Goal: Use online tool/utility: Utilize a website feature to perform a specific function

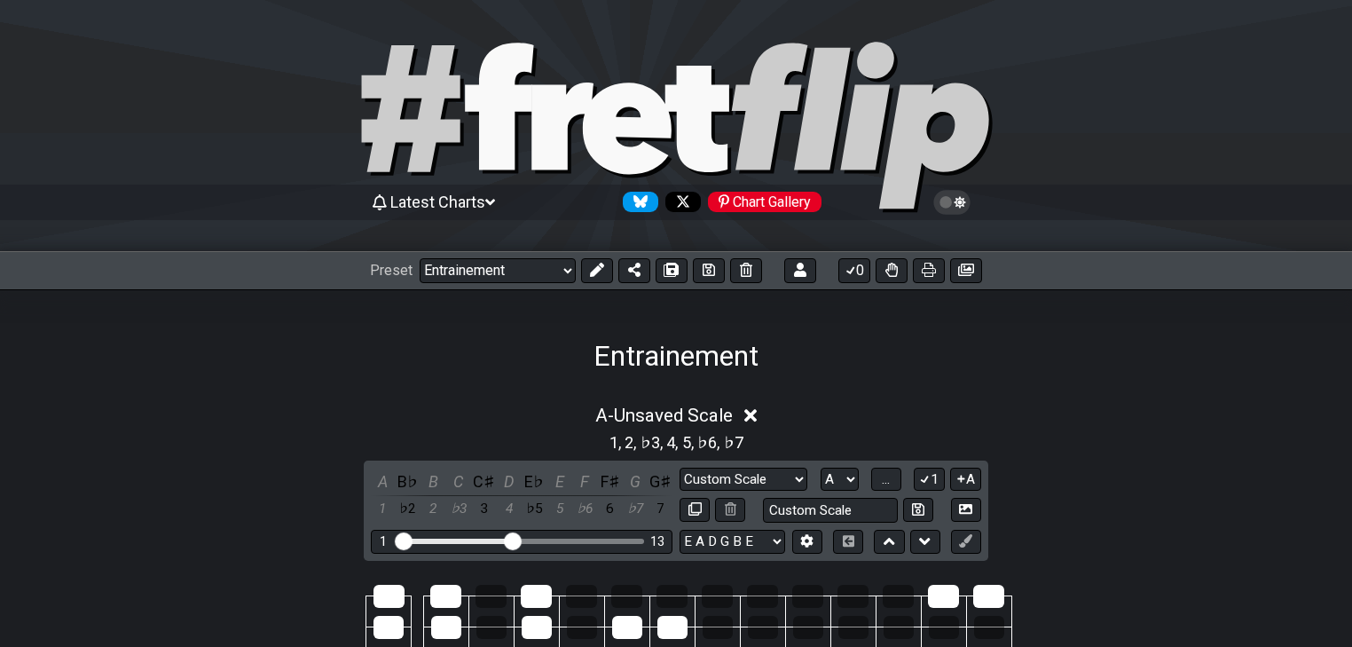
select select "/02SJ1M66"
select select "A"
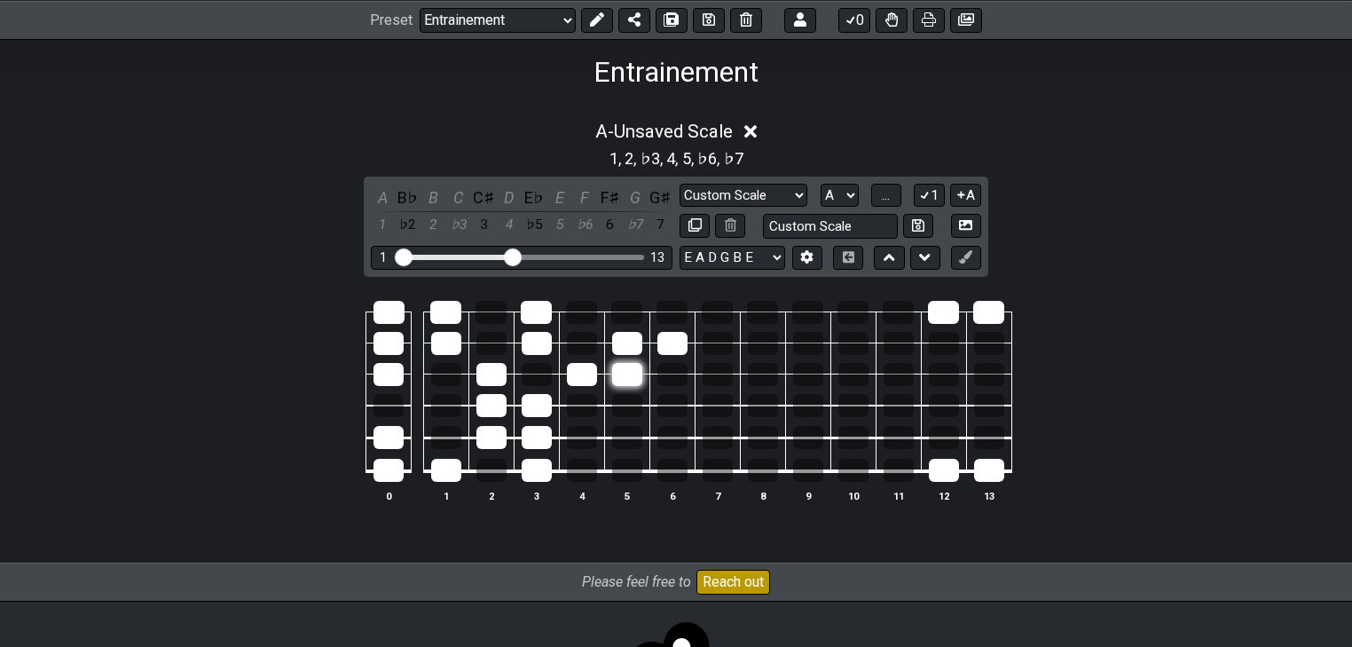
click at [626, 383] on div at bounding box center [627, 374] width 30 height 23
click at [628, 337] on div at bounding box center [627, 343] width 30 height 23
click at [657, 341] on div at bounding box center [672, 343] width 30 height 23
click at [580, 378] on div at bounding box center [582, 374] width 30 height 23
click at [541, 355] on td at bounding box center [536, 357] width 45 height 31
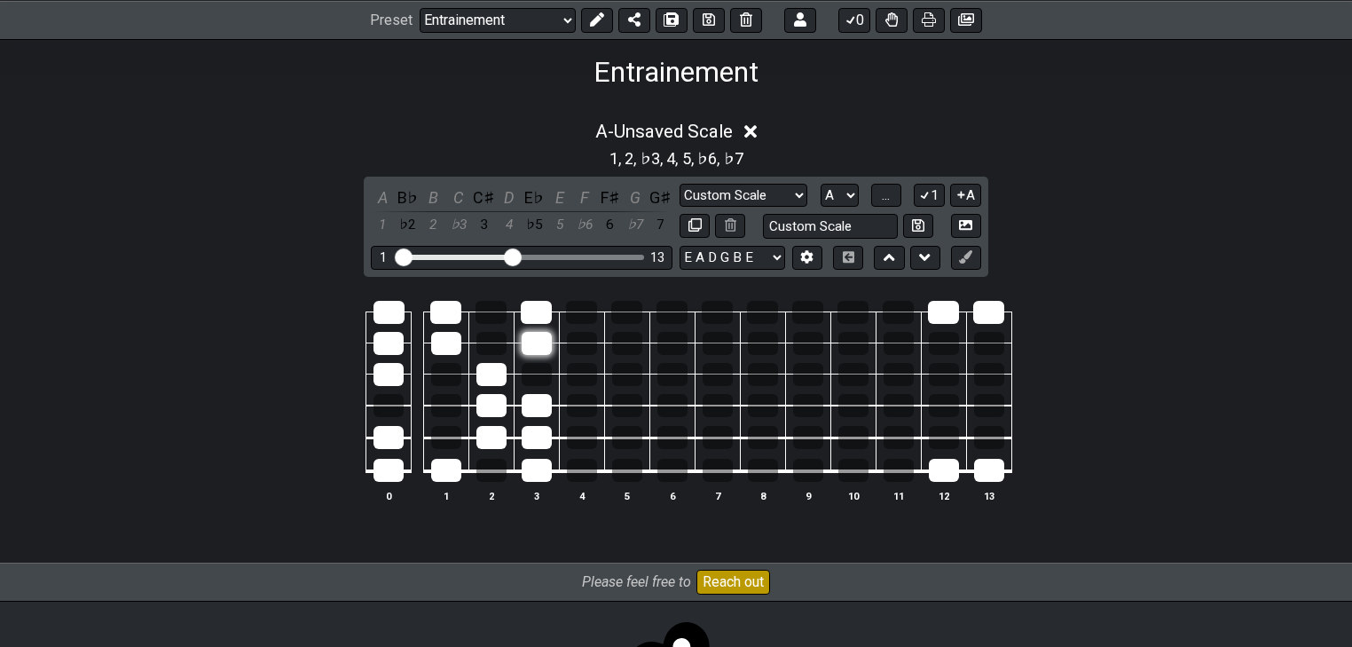
click at [541, 336] on div at bounding box center [537, 343] width 30 height 23
click at [536, 302] on div at bounding box center [536, 312] width 31 height 23
click at [498, 368] on div at bounding box center [491, 374] width 30 height 23
click at [543, 404] on div at bounding box center [537, 405] width 30 height 23
click at [483, 404] on div at bounding box center [491, 405] width 30 height 23
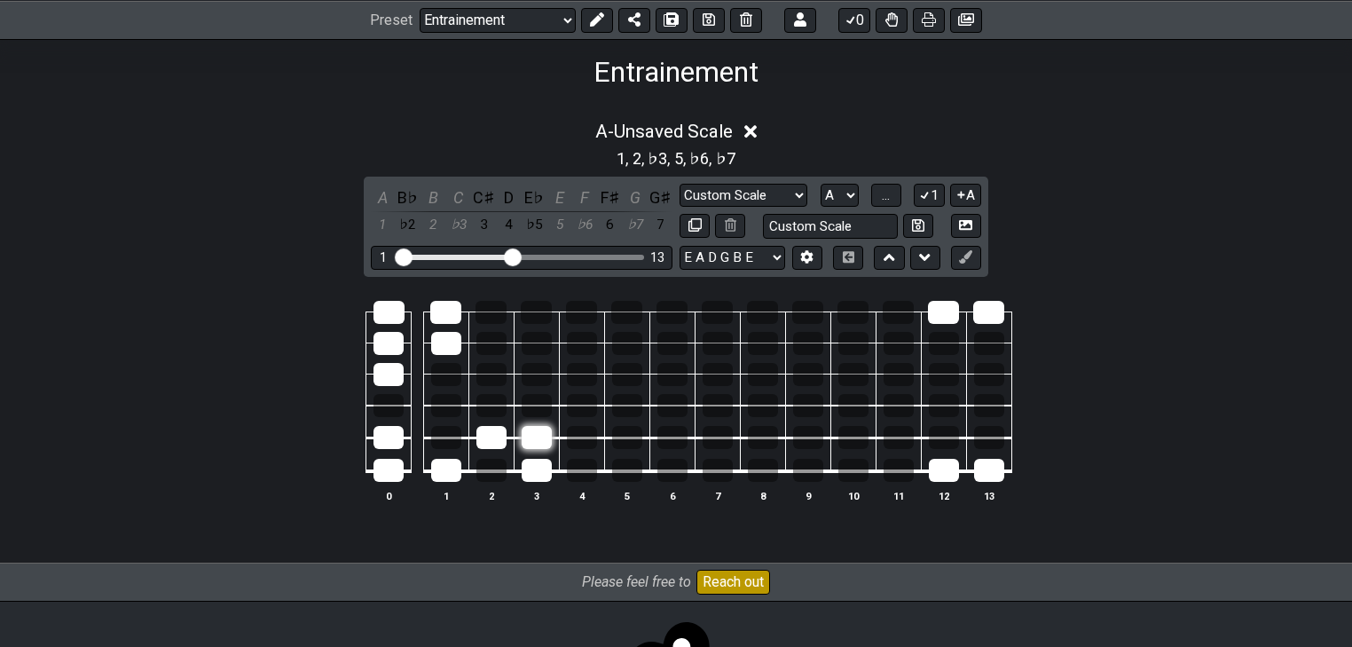
click at [532, 433] on div at bounding box center [537, 437] width 30 height 23
drag, startPoint x: 498, startPoint y: 437, endPoint x: 529, endPoint y: 461, distance: 39.2
click at [497, 438] on div at bounding box center [491, 437] width 30 height 23
click at [542, 466] on div at bounding box center [537, 470] width 30 height 23
click at [437, 475] on div at bounding box center [446, 470] width 30 height 23
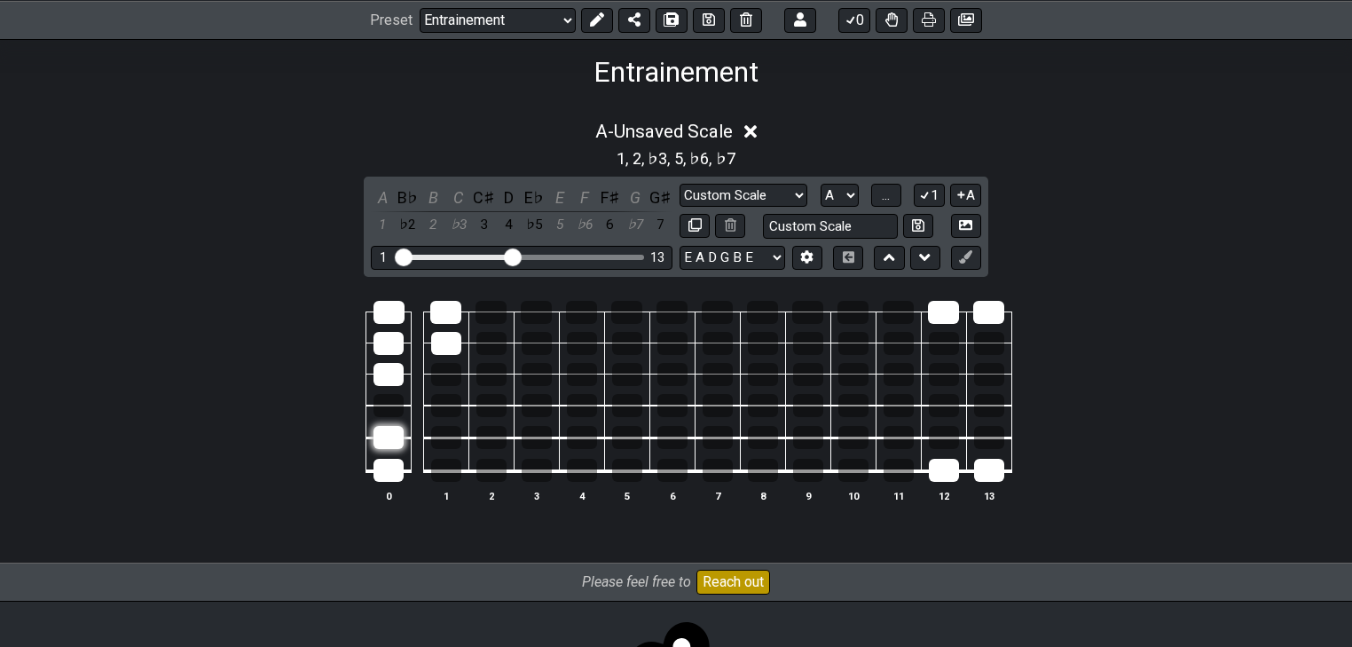
click at [380, 439] on div at bounding box center [388, 437] width 30 height 23
click at [389, 459] on div at bounding box center [388, 470] width 30 height 23
drag, startPoint x: 380, startPoint y: 380, endPoint x: 383, endPoint y: 298, distance: 81.7
click at [380, 297] on tbody "0 1 2 3 4 5 6 7 8 9 10 11 12 13" at bounding box center [672, 385] width 679 height 208
drag, startPoint x: 451, startPoint y: 337, endPoint x: 465, endPoint y: 307, distance: 33.3
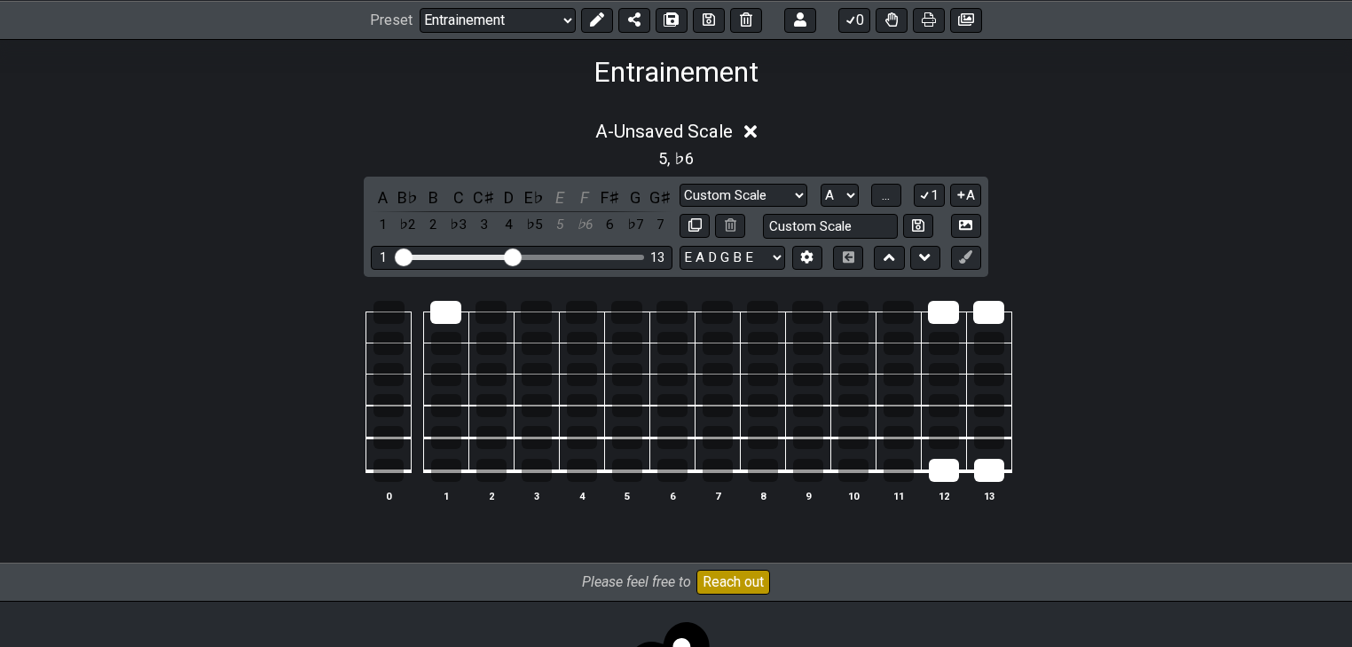
click at [462, 305] on tbody "0 1 2 3 4 5 6 7 8 9 10 11 12 13" at bounding box center [672, 385] width 679 height 208
click at [988, 472] on div at bounding box center [989, 470] width 30 height 23
drag, startPoint x: 975, startPoint y: 471, endPoint x: 986, endPoint y: 316, distance: 155.7
click at [978, 312] on tr at bounding box center [672, 296] width 679 height 31
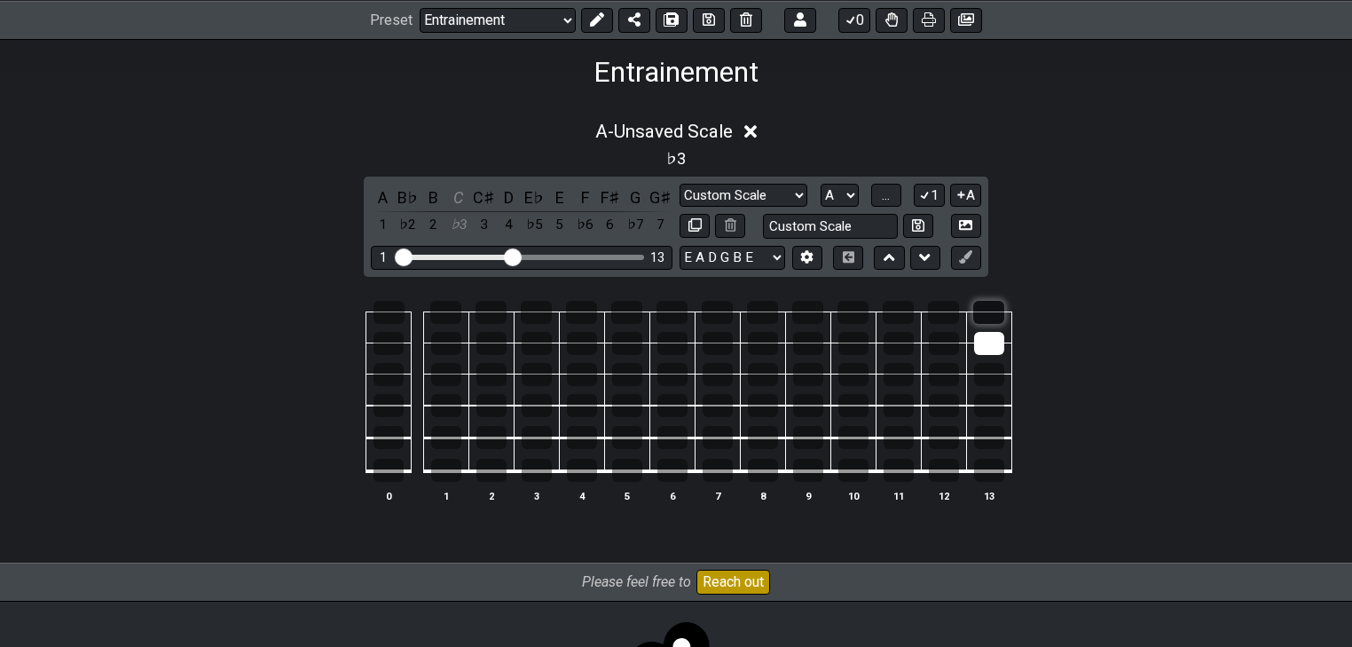
click at [1001, 316] on div at bounding box center [988, 312] width 31 height 23
drag, startPoint x: 997, startPoint y: 336, endPoint x: 947, endPoint y: 340, distance: 49.8
click at [997, 337] on div at bounding box center [989, 343] width 30 height 23
drag, startPoint x: 993, startPoint y: 365, endPoint x: 988, endPoint y: 339, distance: 27.1
click at [989, 341] on tbody "0 1 2 3 4 5 6 7 8 9 10 11 12 13" at bounding box center [672, 385] width 679 height 208
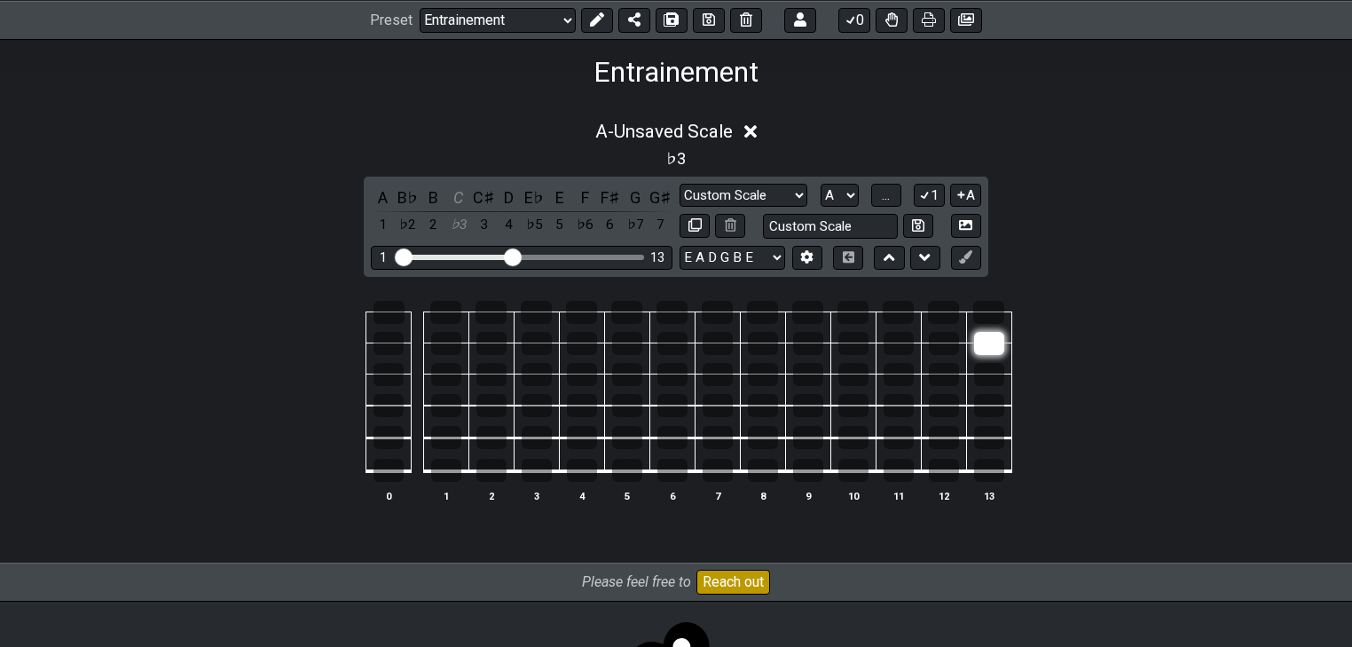
drag, startPoint x: 989, startPoint y: 367, endPoint x: 992, endPoint y: 347, distance: 20.6
click at [992, 347] on tbody "0 1 2 3 4 5 6 7 8 9 10 11 12 13" at bounding box center [672, 385] width 679 height 208
click at [989, 375] on div at bounding box center [989, 374] width 30 height 23
click at [990, 345] on div at bounding box center [989, 343] width 30 height 23
click at [993, 364] on div at bounding box center [989, 374] width 30 height 23
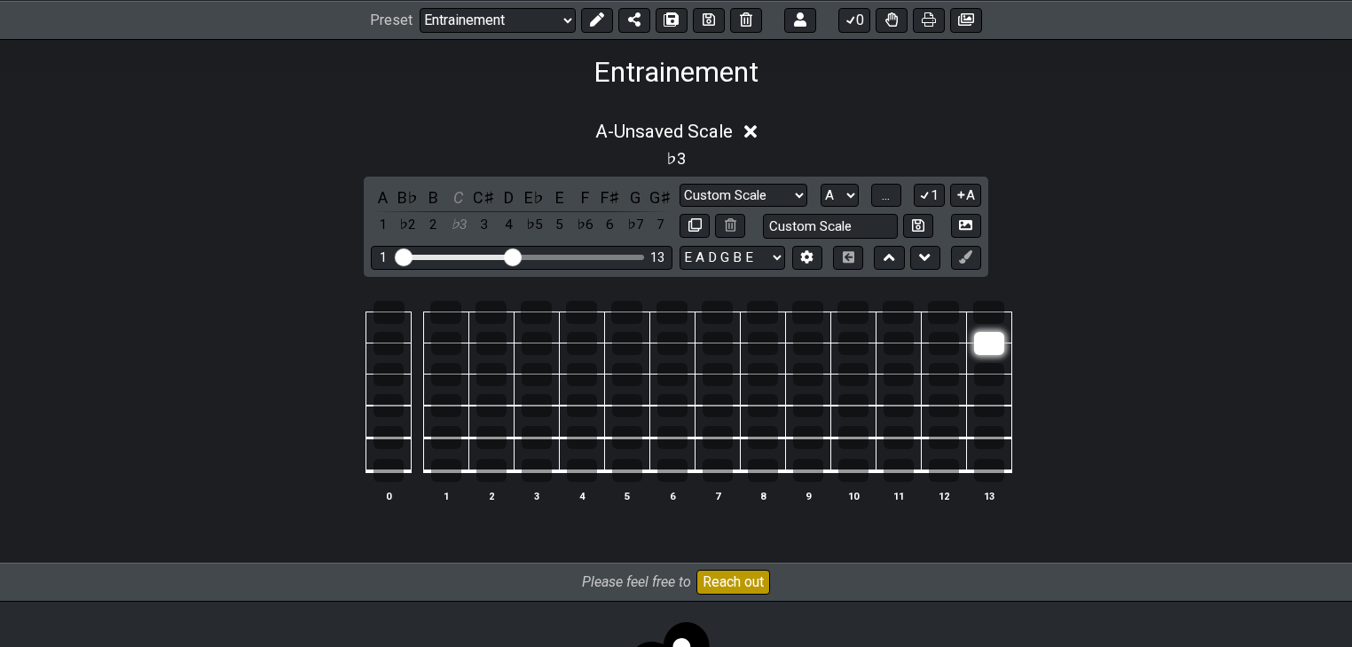
click at [990, 341] on div at bounding box center [989, 343] width 30 height 23
click at [992, 363] on div at bounding box center [989, 374] width 30 height 23
click at [990, 341] on div at bounding box center [989, 343] width 30 height 23
click at [993, 363] on div at bounding box center [989, 374] width 30 height 23
click at [993, 341] on div at bounding box center [989, 343] width 30 height 23
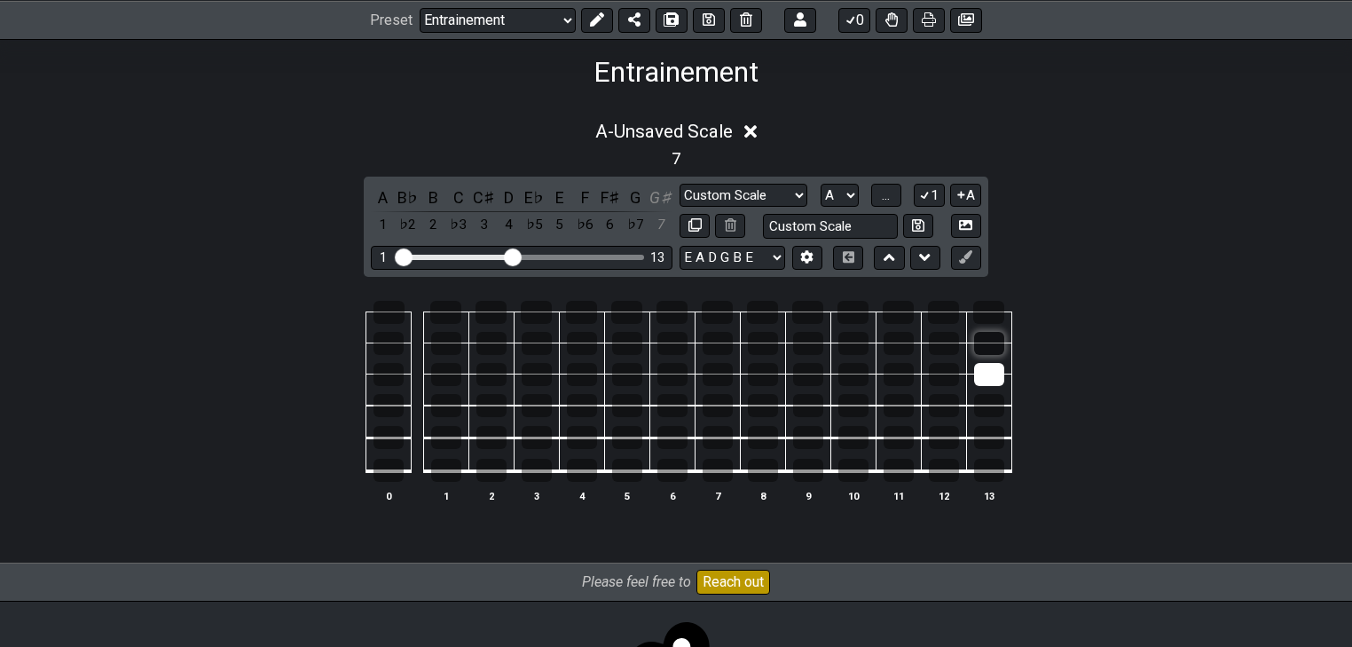
click at [993, 341] on div at bounding box center [989, 343] width 30 height 23
click at [993, 365] on div at bounding box center [989, 374] width 30 height 23
click at [994, 339] on div at bounding box center [989, 343] width 30 height 23
click at [994, 358] on td at bounding box center [988, 357] width 45 height 31
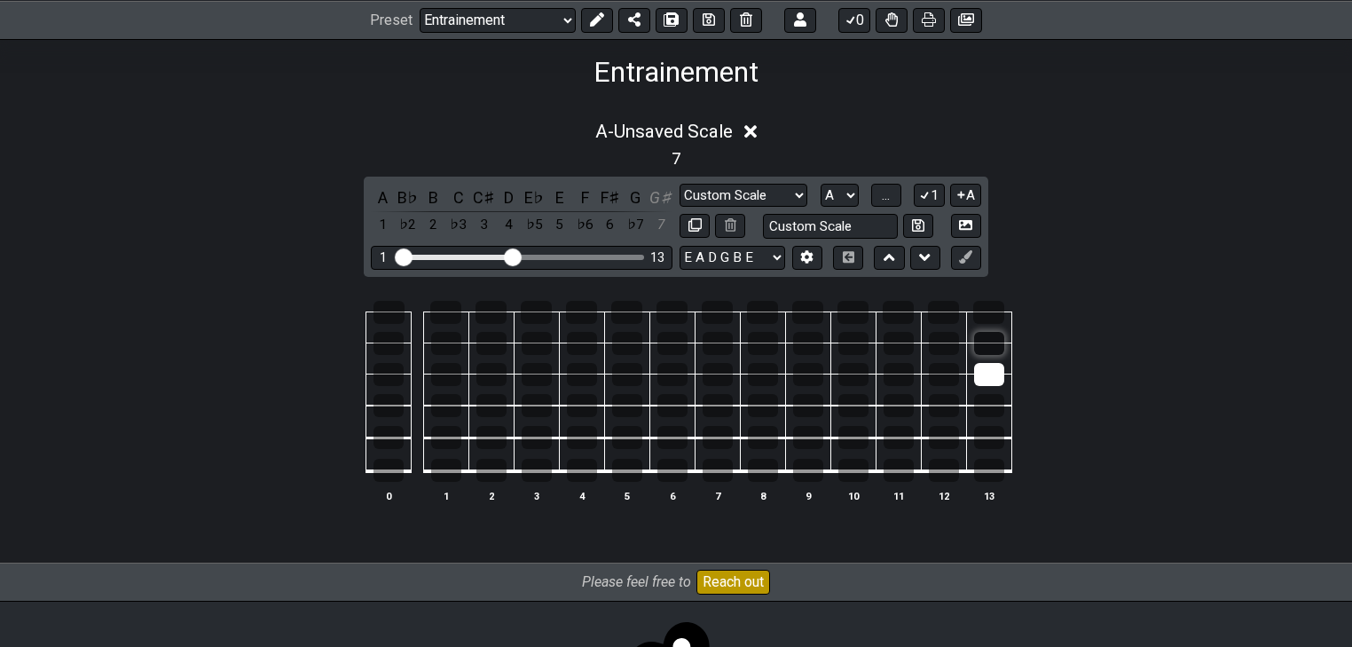
click at [987, 348] on div at bounding box center [989, 343] width 30 height 23
click at [988, 341] on div at bounding box center [989, 343] width 30 height 23
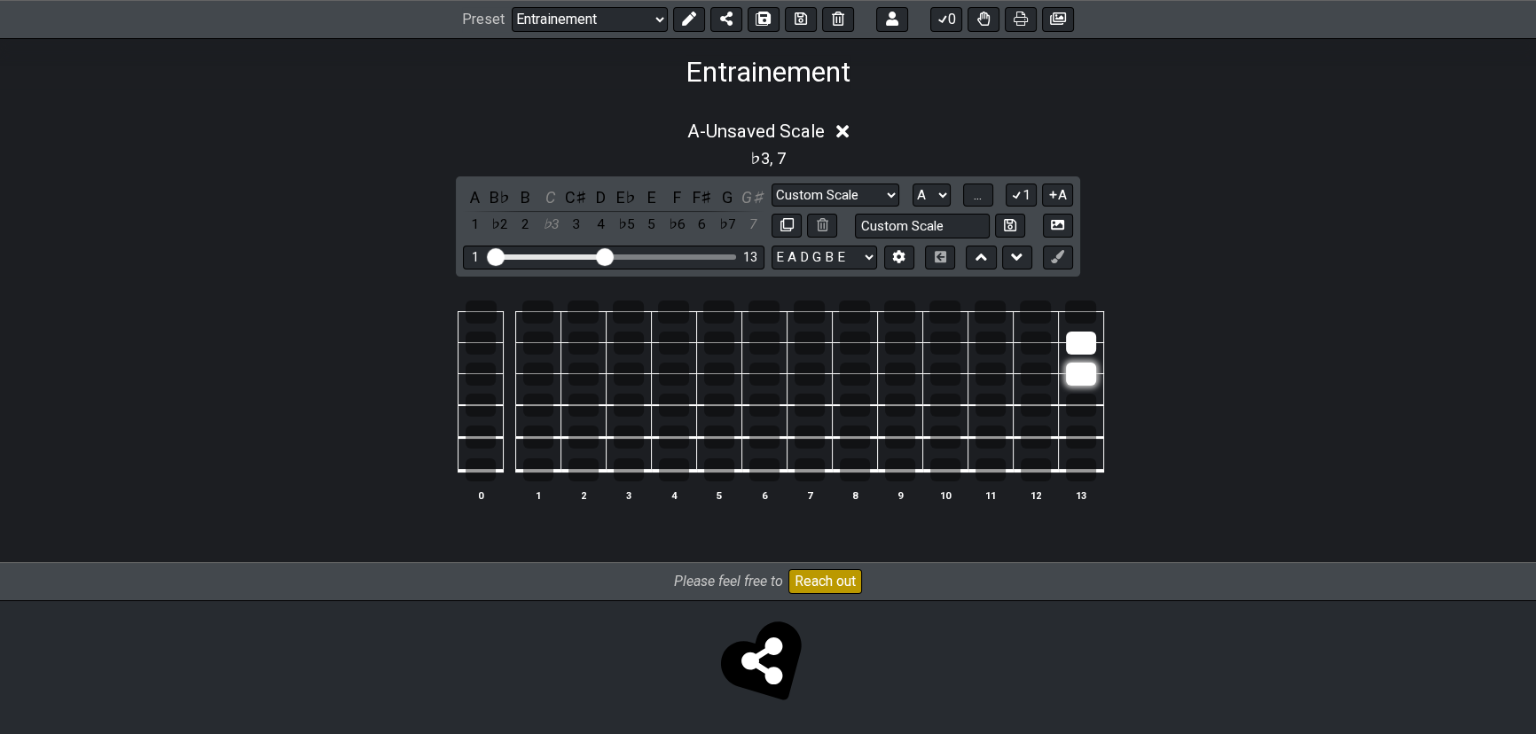
click at [1072, 373] on div at bounding box center [1081, 374] width 30 height 23
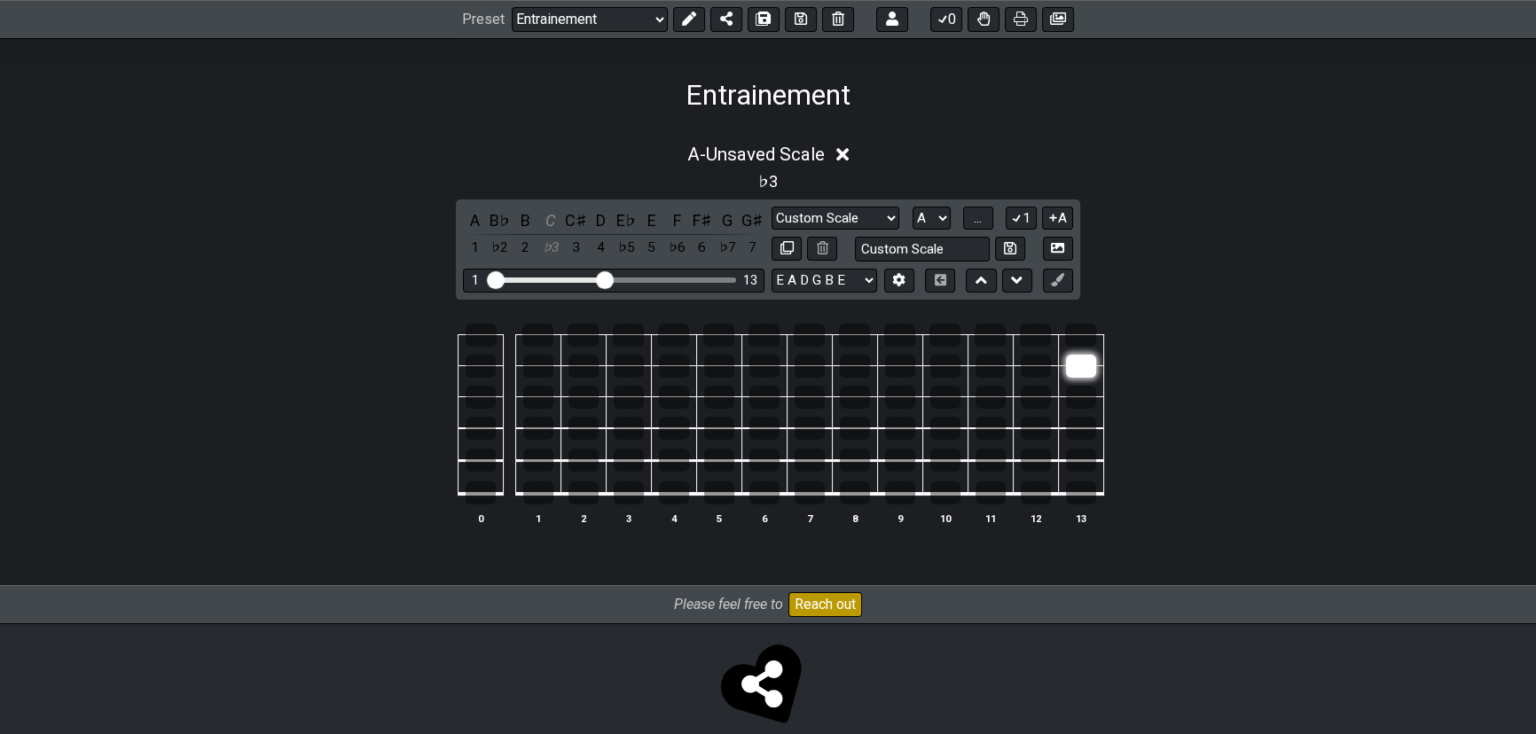
click at [1078, 355] on div at bounding box center [1081, 366] width 30 height 23
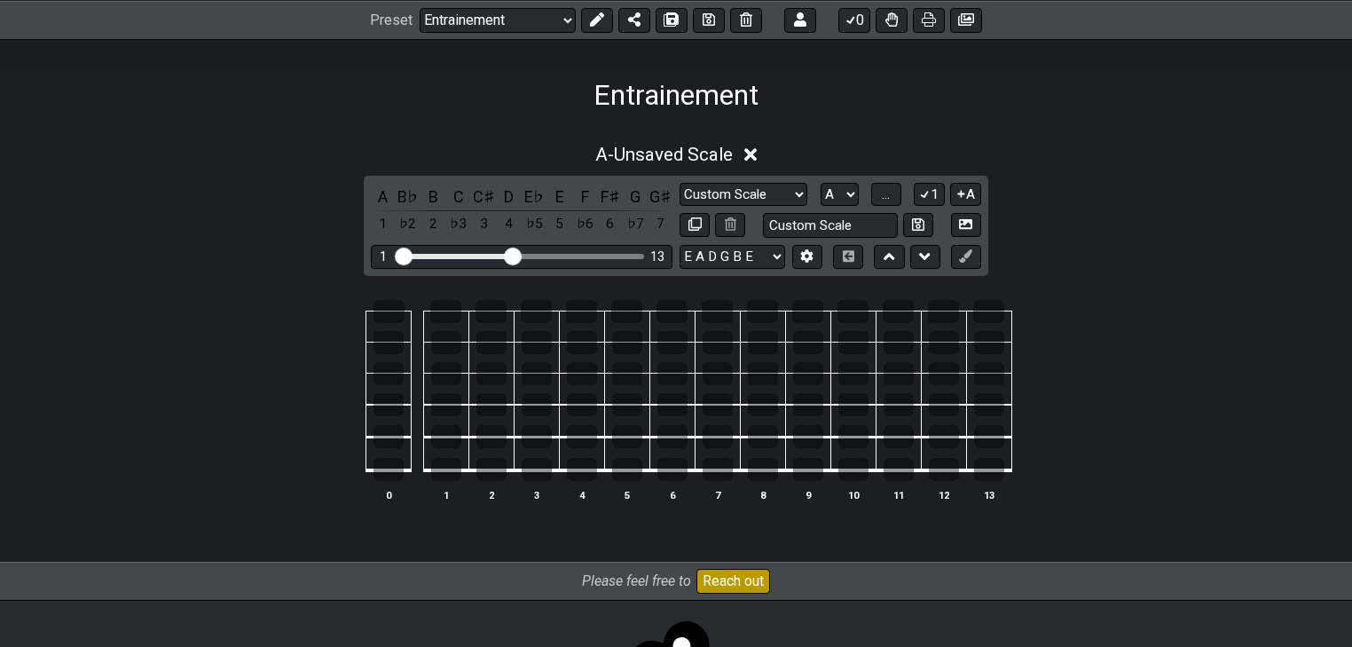
click at [467, 310] on td at bounding box center [445, 325] width 45 height 31
click at [451, 310] on td at bounding box center [445, 295] width 45 height 31
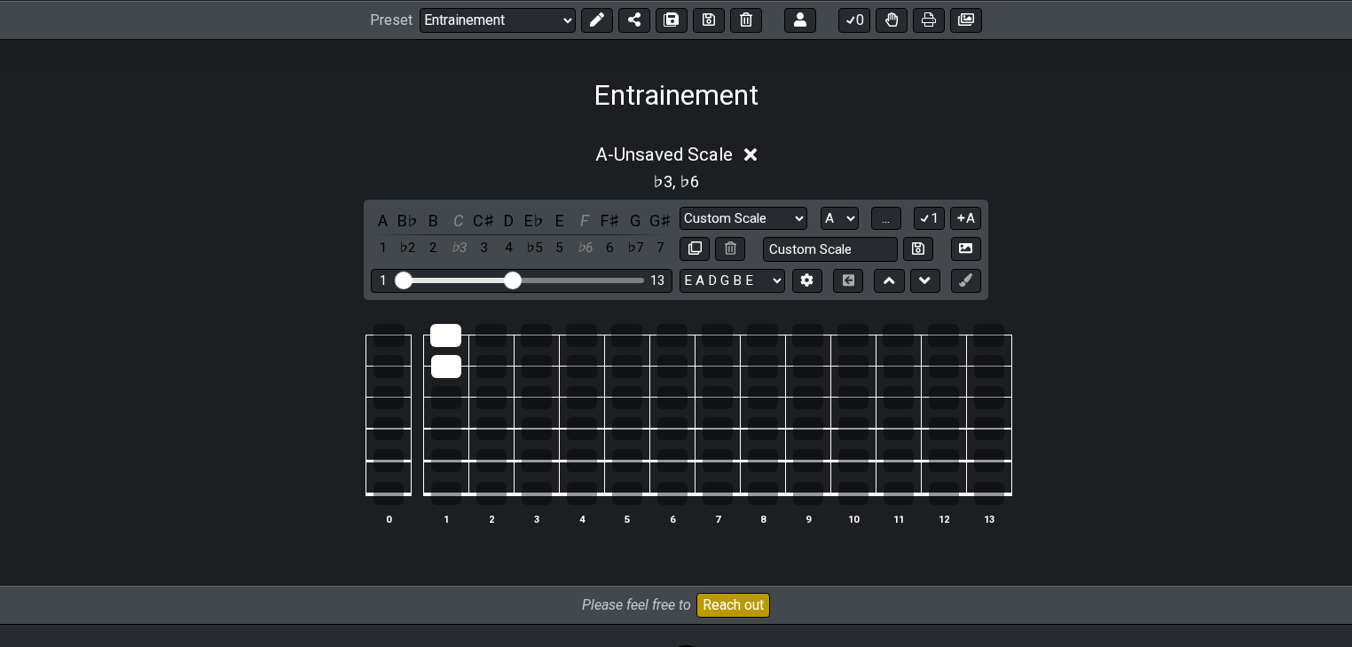
drag, startPoint x: 450, startPoint y: 334, endPoint x: 466, endPoint y: 349, distance: 22.6
click at [450, 334] on div at bounding box center [445, 335] width 31 height 23
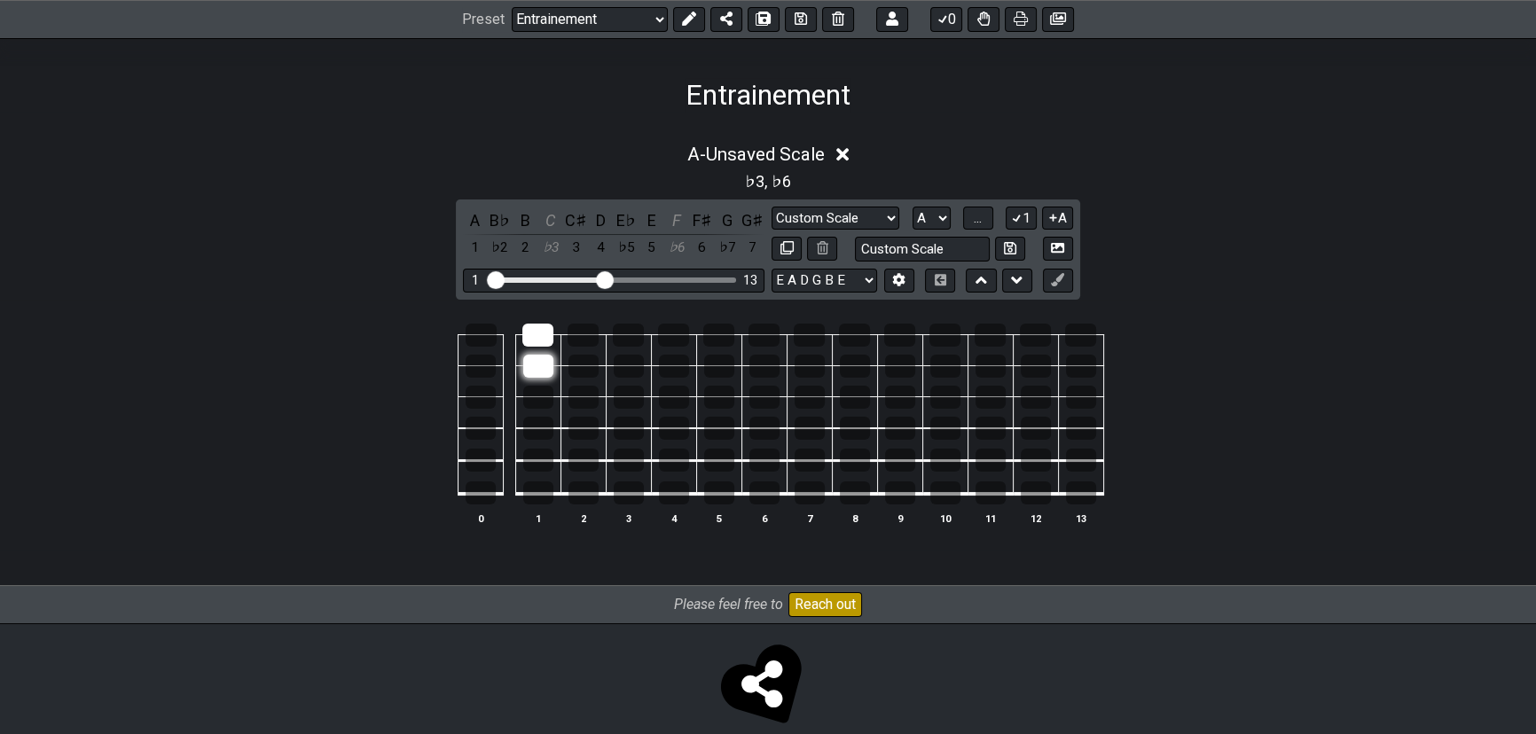
click at [547, 368] on div at bounding box center [538, 366] width 30 height 23
click at [539, 328] on tbody "0 1 2 3 4 5 6 7 8 9 10 11 12 13" at bounding box center [764, 408] width 679 height 208
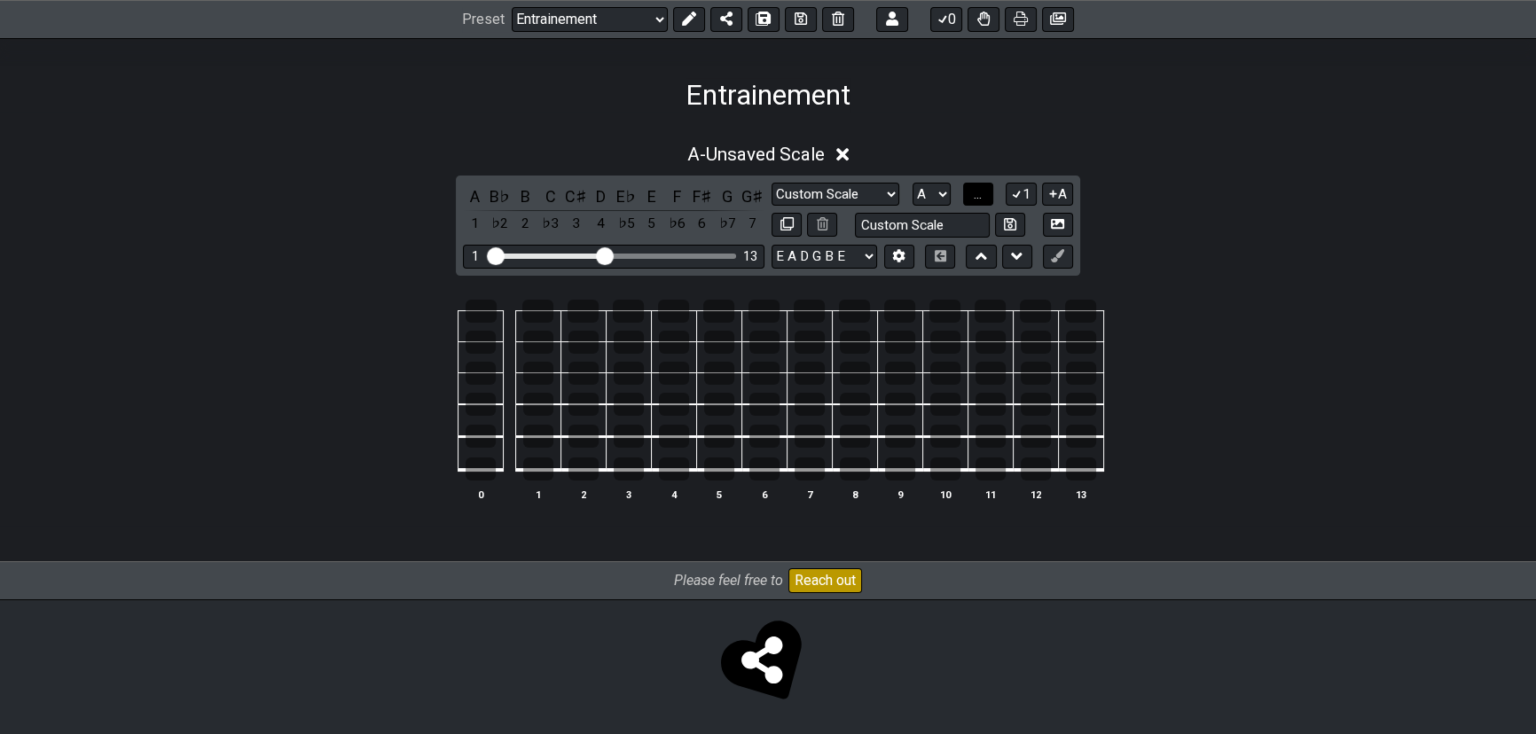
click at [969, 187] on button "..." at bounding box center [978, 195] width 30 height 24
click at [977, 196] on span "A.." at bounding box center [978, 194] width 14 height 16
click at [978, 194] on span "1..7" at bounding box center [977, 194] width 21 height 16
click at [1023, 200] on button "1" at bounding box center [1021, 195] width 30 height 24
click at [1021, 192] on icon at bounding box center [1017, 192] width 17 height 13
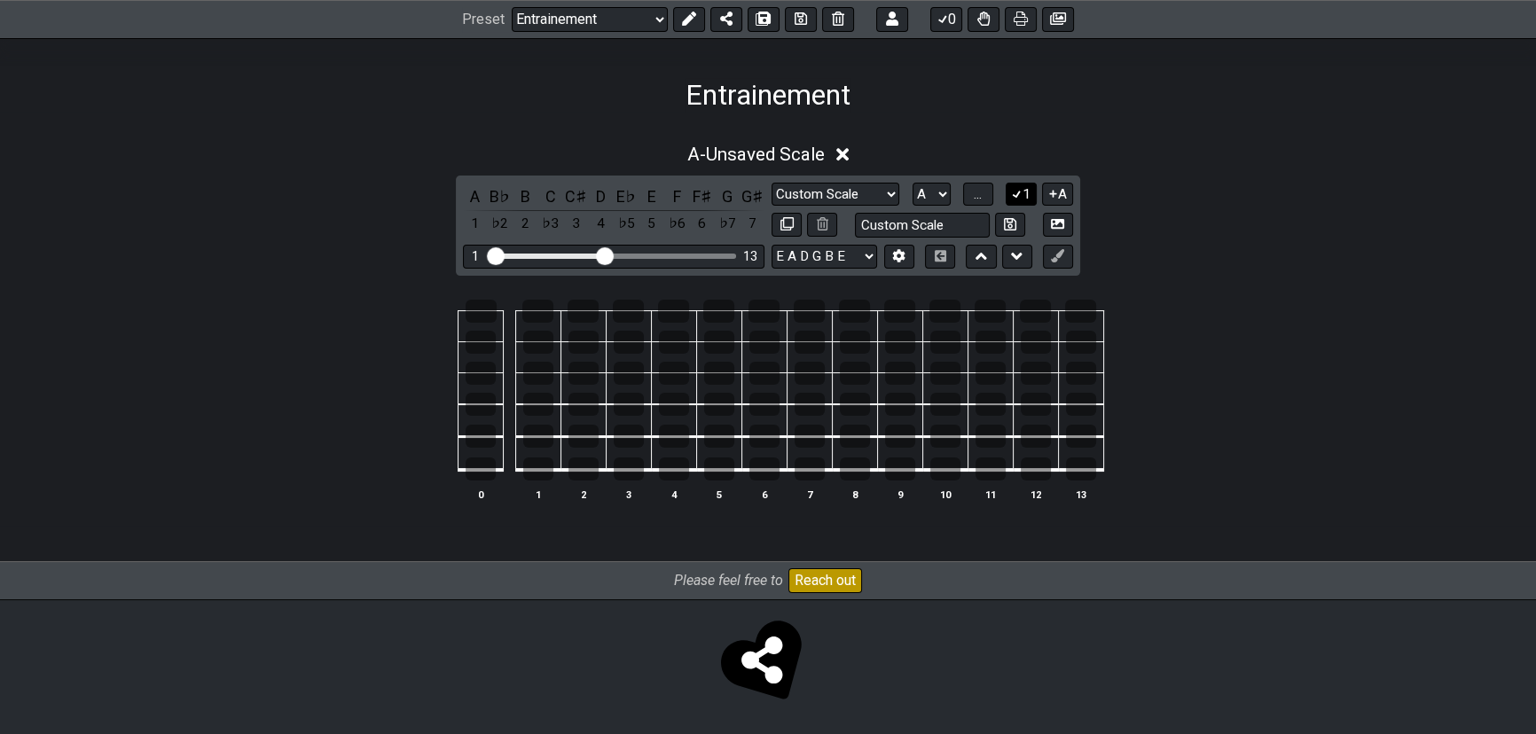
click at [1021, 194] on icon at bounding box center [1017, 193] width 17 height 13
click at [1023, 194] on button "1" at bounding box center [1021, 194] width 30 height 24
click at [1023, 194] on button "1" at bounding box center [1021, 195] width 30 height 24
click at [577, 340] on div at bounding box center [584, 341] width 30 height 23
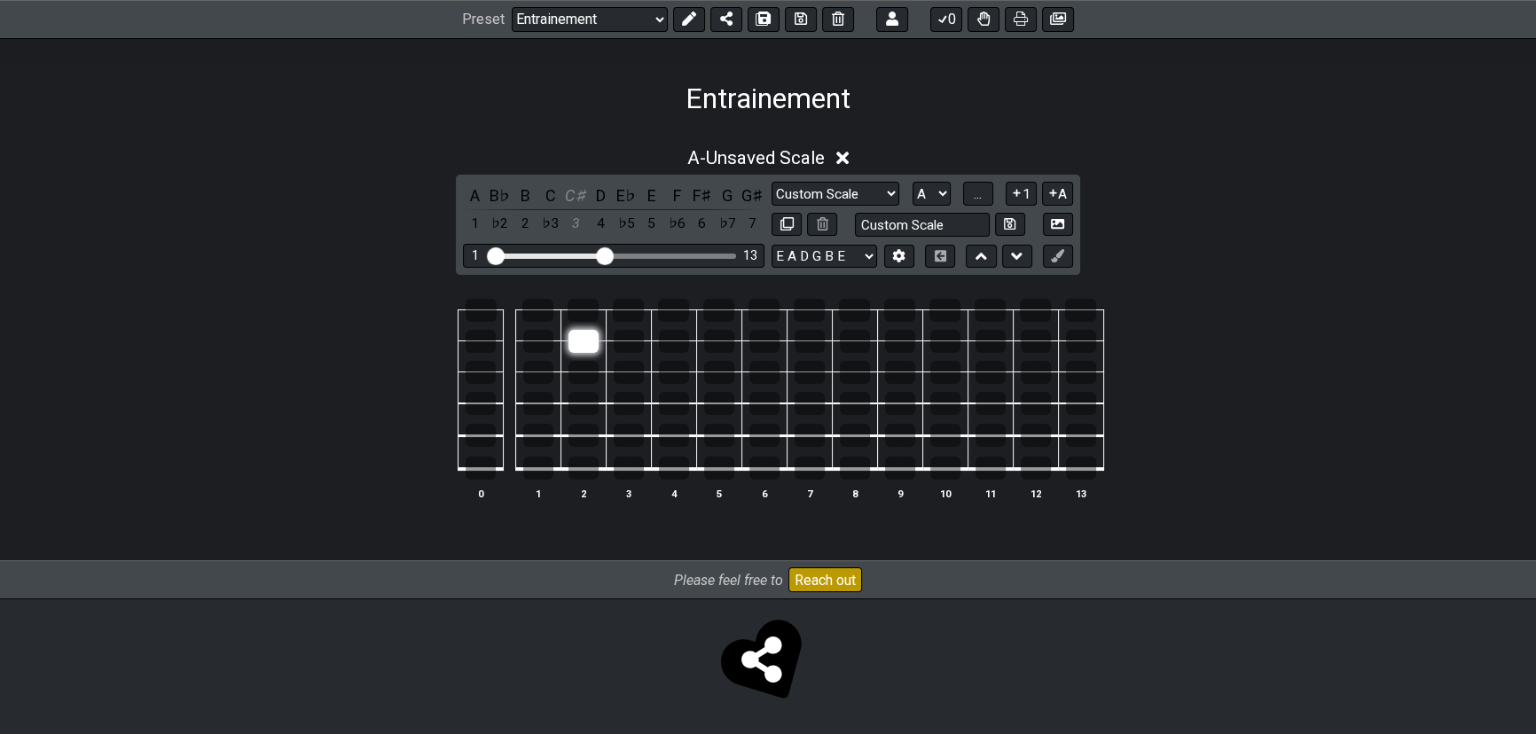
click at [577, 340] on div at bounding box center [584, 341] width 30 height 23
click at [529, 317] on div at bounding box center [537, 310] width 31 height 23
click at [531, 316] on div at bounding box center [537, 310] width 31 height 23
click at [538, 338] on div at bounding box center [538, 341] width 30 height 23
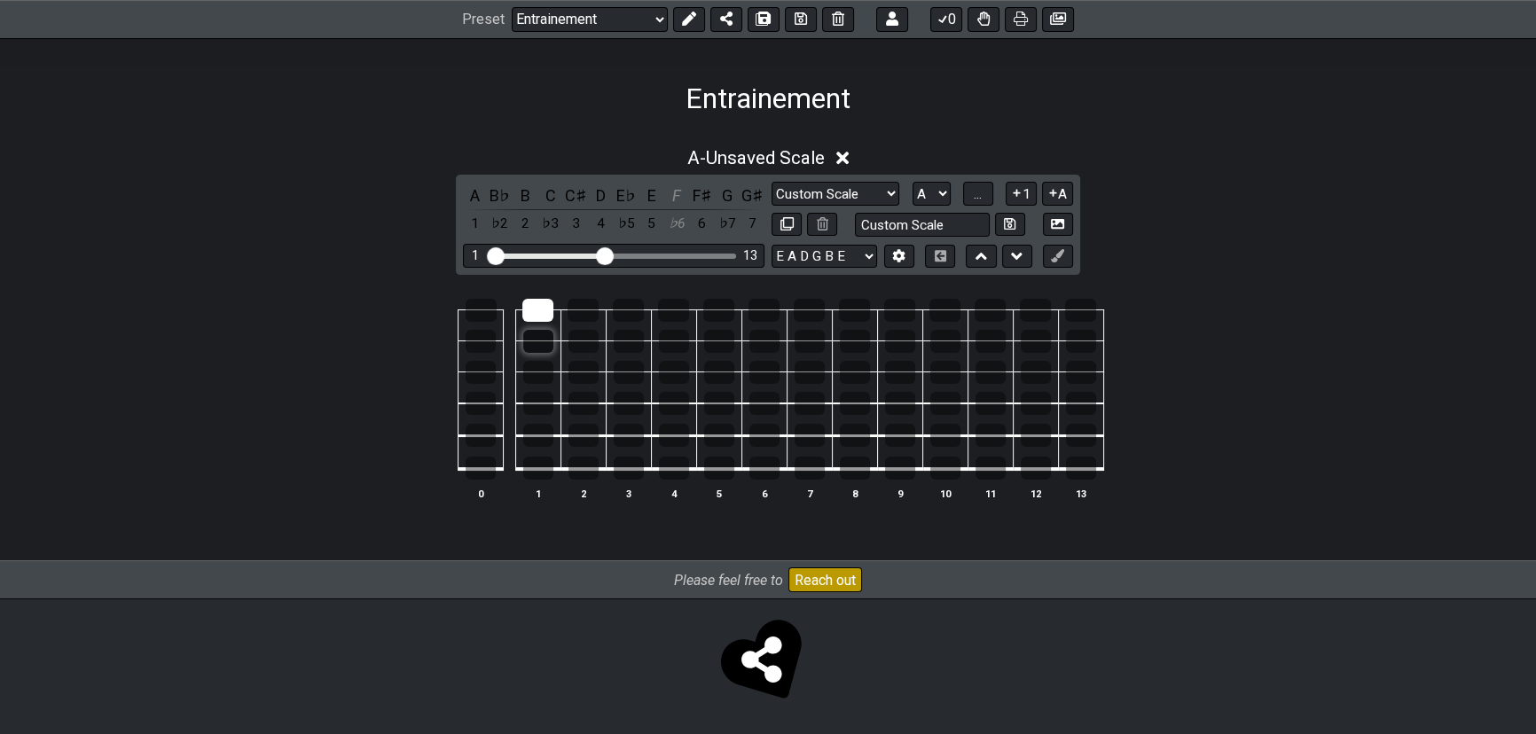
click at [539, 342] on div at bounding box center [538, 341] width 30 height 23
click at [534, 310] on div at bounding box center [537, 310] width 31 height 23
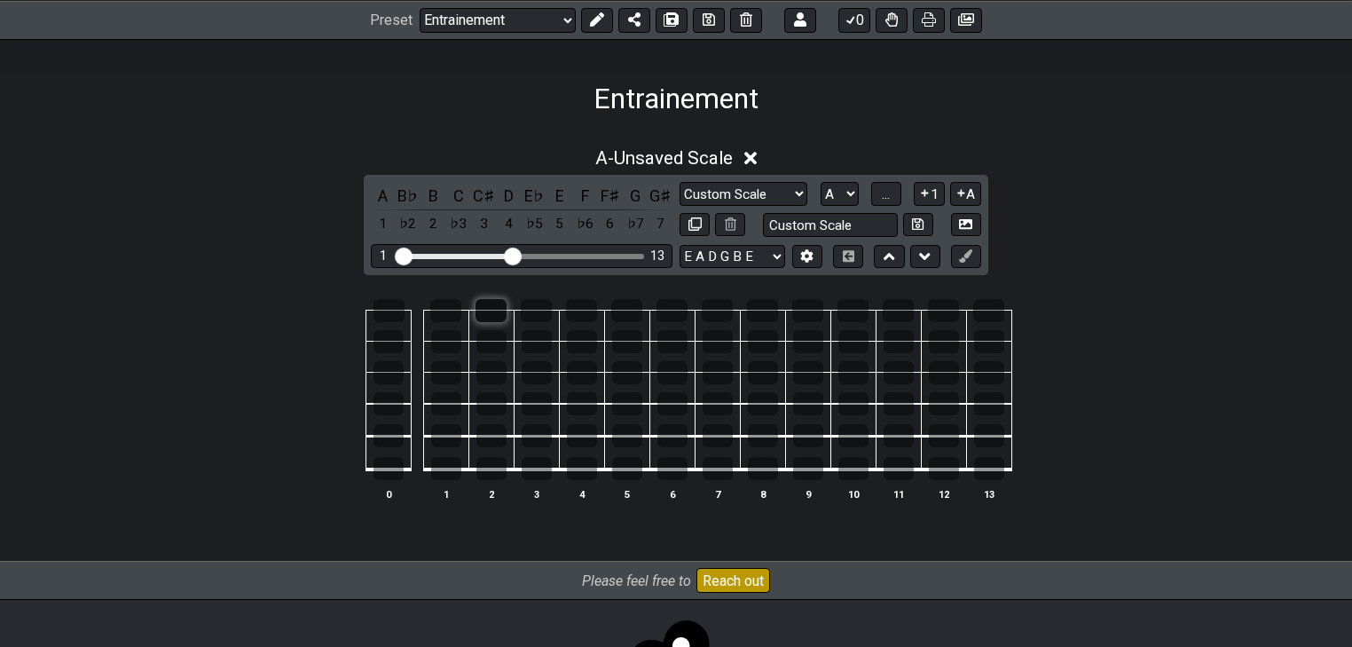
click at [491, 306] on div at bounding box center [490, 310] width 31 height 23
click at [491, 309] on div at bounding box center [490, 310] width 31 height 23
drag, startPoint x: 490, startPoint y: 310, endPoint x: 495, endPoint y: 346, distance: 35.9
click at [495, 346] on tbody "0 1 2 3 4 5 6 7 8 9 10 11 12 13" at bounding box center [672, 383] width 679 height 208
click at [494, 344] on div at bounding box center [491, 341] width 30 height 23
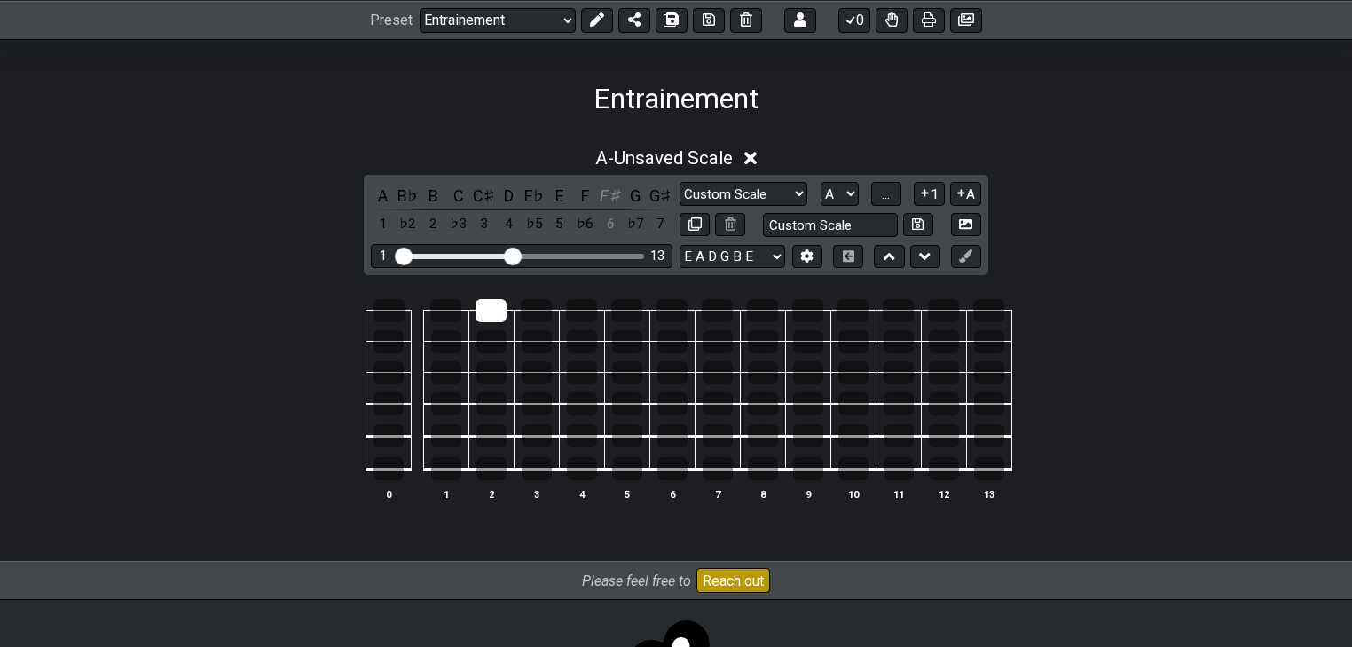
click at [493, 321] on td at bounding box center [490, 325] width 45 height 31
click at [487, 314] on div at bounding box center [490, 310] width 31 height 23
click at [543, 469] on div at bounding box center [537, 468] width 30 height 23
click at [540, 313] on div at bounding box center [536, 310] width 31 height 23
click at [394, 373] on div at bounding box center [388, 372] width 30 height 23
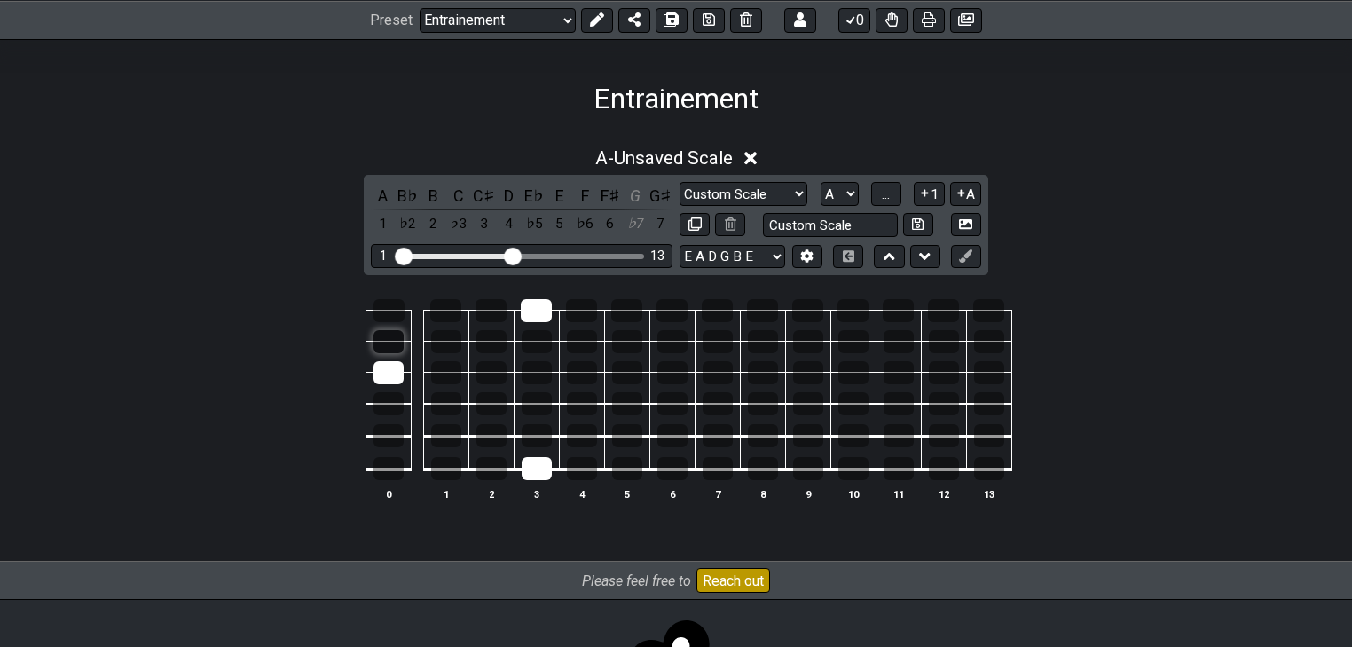
click at [383, 348] on div at bounding box center [388, 341] width 30 height 23
click at [492, 442] on div at bounding box center [491, 435] width 30 height 23
click at [585, 373] on div at bounding box center [582, 372] width 30 height 23
click at [624, 373] on div at bounding box center [627, 372] width 30 height 23
click at [628, 344] on div at bounding box center [627, 341] width 30 height 23
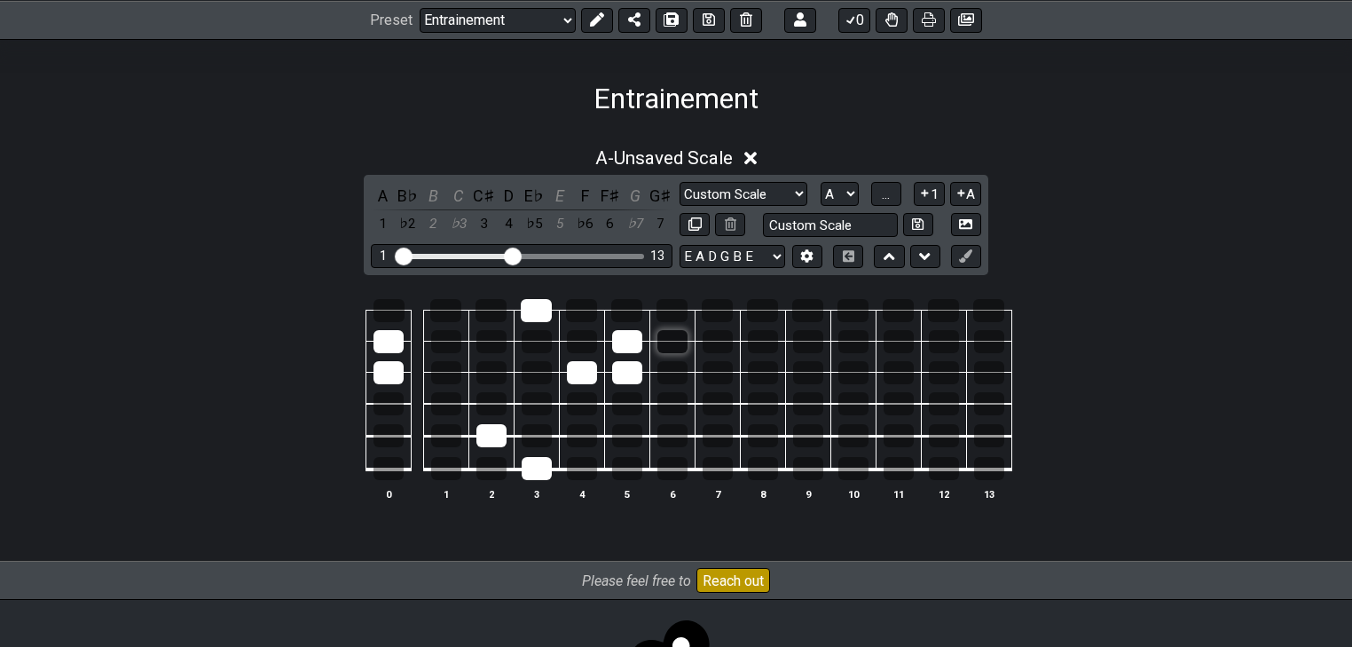
click at [673, 335] on div at bounding box center [672, 341] width 30 height 23
click at [538, 341] on div at bounding box center [537, 341] width 30 height 23
click at [388, 397] on div at bounding box center [388, 403] width 30 height 23
drag, startPoint x: 674, startPoint y: 433, endPoint x: 673, endPoint y: 447, distance: 14.2
click at [673, 447] on tbody "0 1 2 3 4 5 6 7 8 9 10 11 12 13" at bounding box center [672, 383] width 679 height 208
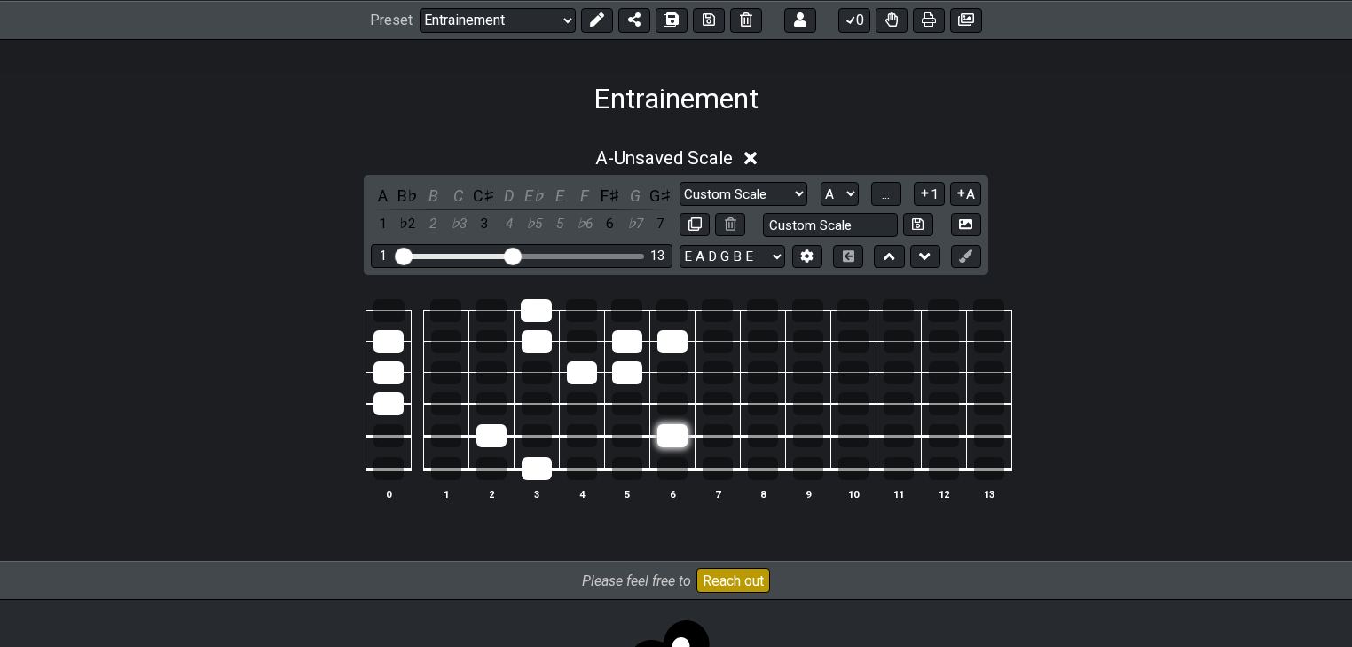
click at [670, 437] on div at bounding box center [672, 435] width 30 height 23
click at [610, 439] on td at bounding box center [626, 453] width 45 height 34
click at [616, 434] on div at bounding box center [627, 435] width 30 height 23
click at [441, 472] on div at bounding box center [446, 468] width 30 height 23
click at [443, 316] on div at bounding box center [445, 310] width 31 height 23
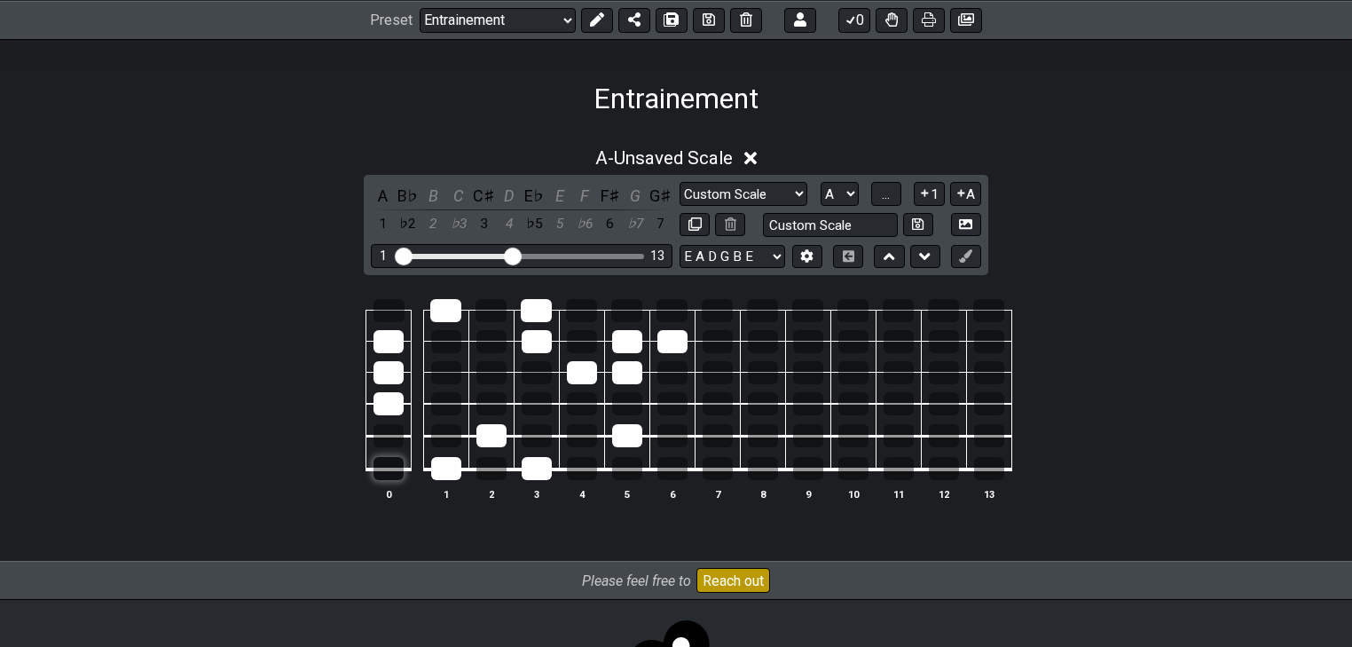
click at [394, 477] on div at bounding box center [388, 468] width 30 height 23
click at [387, 302] on div at bounding box center [388, 310] width 31 height 23
click at [493, 401] on div at bounding box center [491, 403] width 30 height 23
click at [541, 431] on div at bounding box center [537, 435] width 30 height 23
click at [454, 342] on div at bounding box center [446, 341] width 30 height 23
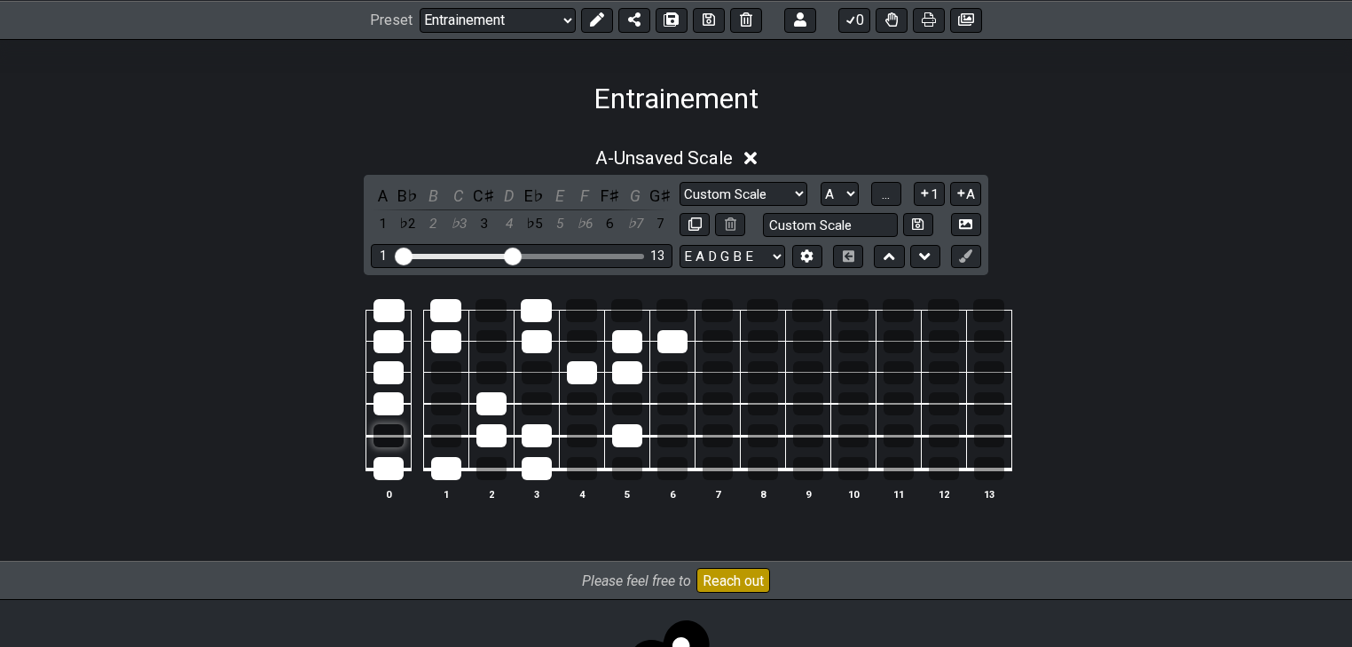
click at [389, 440] on div at bounding box center [388, 435] width 30 height 23
click at [504, 376] on div at bounding box center [491, 372] width 30 height 23
click at [539, 403] on div at bounding box center [537, 403] width 30 height 23
click at [629, 309] on div at bounding box center [626, 310] width 31 height 23
drag, startPoint x: 723, startPoint y: 310, endPoint x: 739, endPoint y: 323, distance: 20.2
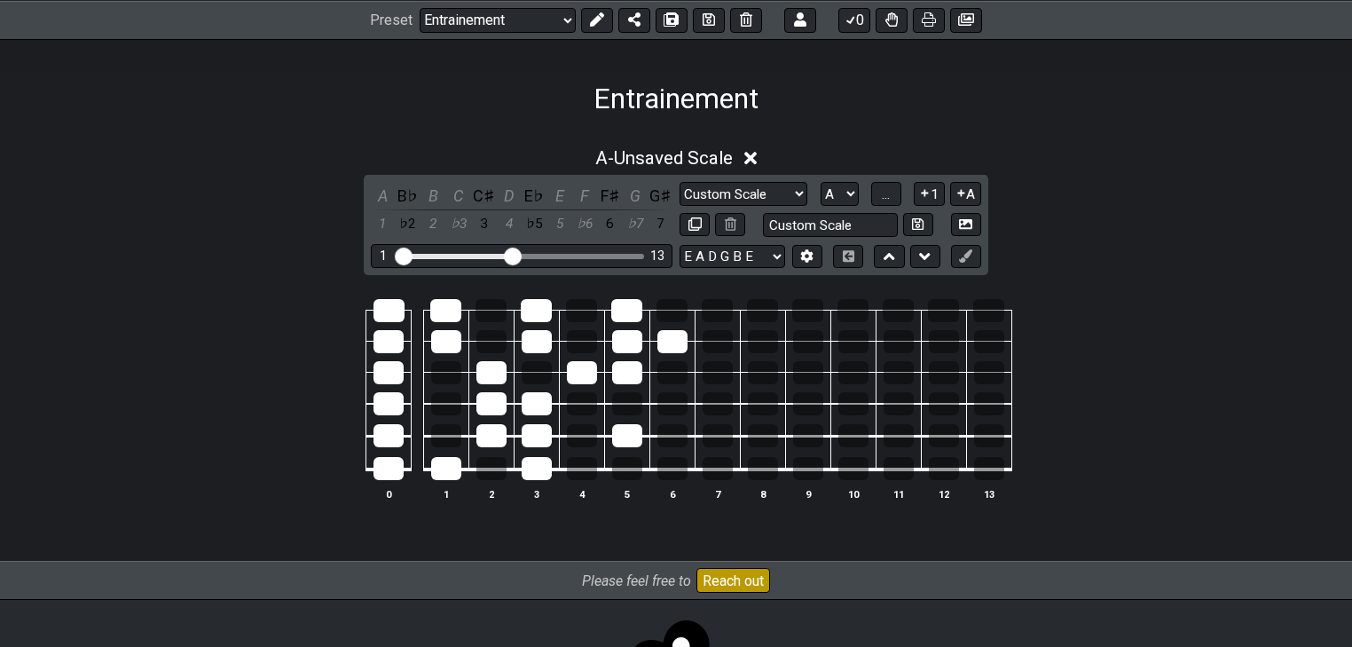
click at [724, 312] on div at bounding box center [717, 310] width 31 height 23
click at [759, 313] on div at bounding box center [762, 310] width 31 height 23
click at [725, 475] on div at bounding box center [717, 468] width 30 height 23
click at [760, 471] on div at bounding box center [763, 468] width 30 height 23
click at [634, 476] on div at bounding box center [627, 468] width 30 height 23
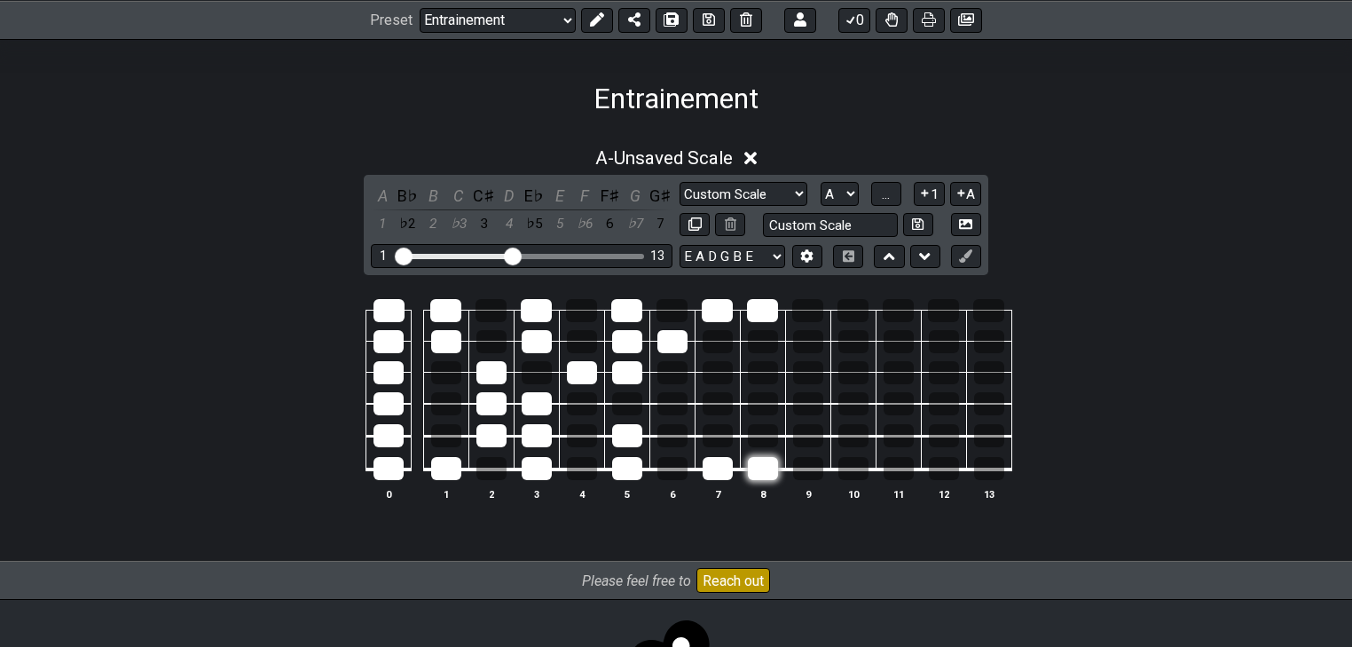
click at [763, 472] on div at bounding box center [763, 468] width 30 height 23
click at [702, 476] on table "0 1 2 3 4 5 6 7 8 9 10 11 12 13" at bounding box center [672, 383] width 679 height 208
click at [706, 475] on div at bounding box center [717, 468] width 30 height 23
drag, startPoint x: 631, startPoint y: 469, endPoint x: 632, endPoint y: 431, distance: 38.2
click at [632, 431] on tbody "0 1 2 3 4 5 6 7 8 9 10 11 12 13" at bounding box center [672, 383] width 679 height 208
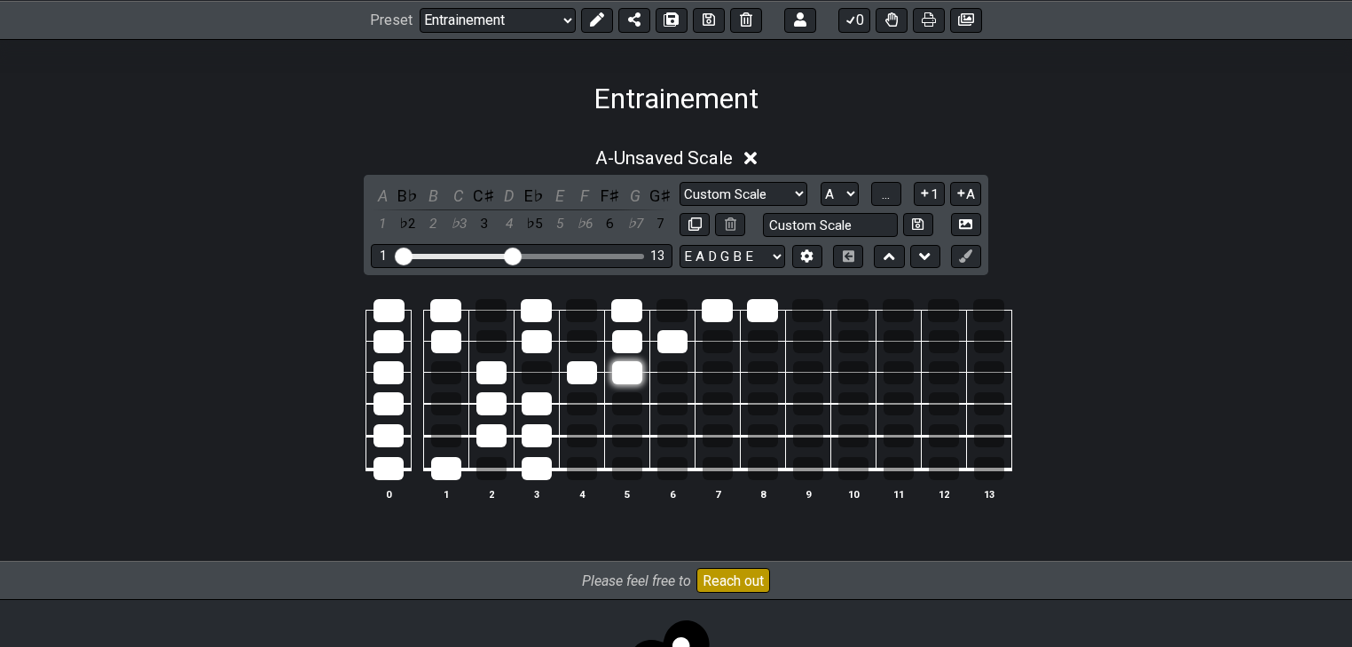
drag, startPoint x: 624, startPoint y: 341, endPoint x: 625, endPoint y: 364, distance: 23.1
click at [628, 373] on td at bounding box center [626, 356] width 45 height 31
drag, startPoint x: 625, startPoint y: 364, endPoint x: 665, endPoint y: 339, distance: 47.0
click at [665, 339] on tbody "0 1 2 3 4 5 6 7 8 9 10 11 12 13" at bounding box center [672, 383] width 679 height 208
click at [624, 348] on div at bounding box center [627, 341] width 30 height 23
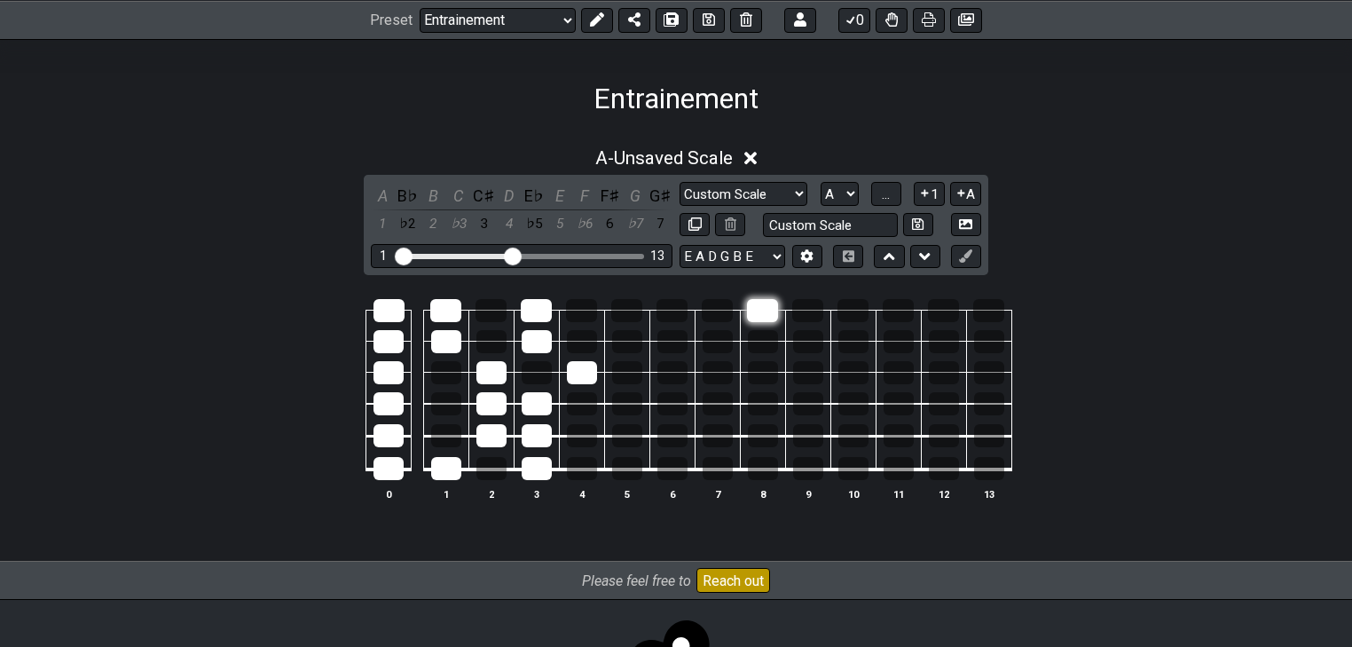
drag, startPoint x: 726, startPoint y: 305, endPoint x: 766, endPoint y: 310, distance: 41.0
click at [766, 310] on tr at bounding box center [672, 294] width 679 height 31
click at [575, 369] on div at bounding box center [582, 372] width 30 height 23
drag, startPoint x: 532, startPoint y: 323, endPoint x: 534, endPoint y: 302, distance: 21.4
click at [534, 302] on tbody "0 1 2 3 4 5 6 7 8 9 10 11 12 13" at bounding box center [672, 383] width 679 height 208
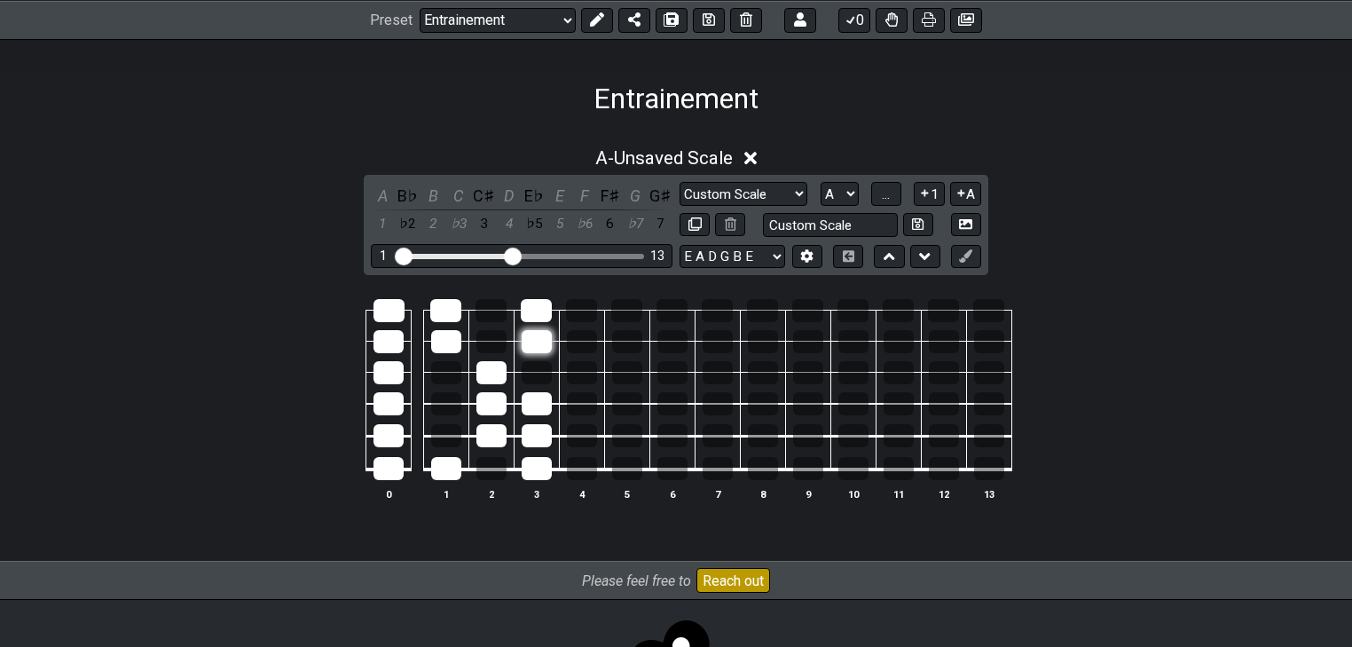
click at [546, 341] on td at bounding box center [536, 325] width 45 height 31
drag, startPoint x: 542, startPoint y: 336, endPoint x: 536, endPoint y: 306, distance: 30.8
click at [536, 306] on tbody "0 1 2 3 4 5 6 7 8 9 10 11 12 13" at bounding box center [672, 383] width 679 height 208
drag, startPoint x: 500, startPoint y: 374, endPoint x: 493, endPoint y: 447, distance: 73.1
click at [493, 447] on tbody "0 1 2 3 4 5 6 7 8 9 10 11 12 13" at bounding box center [672, 383] width 679 height 208
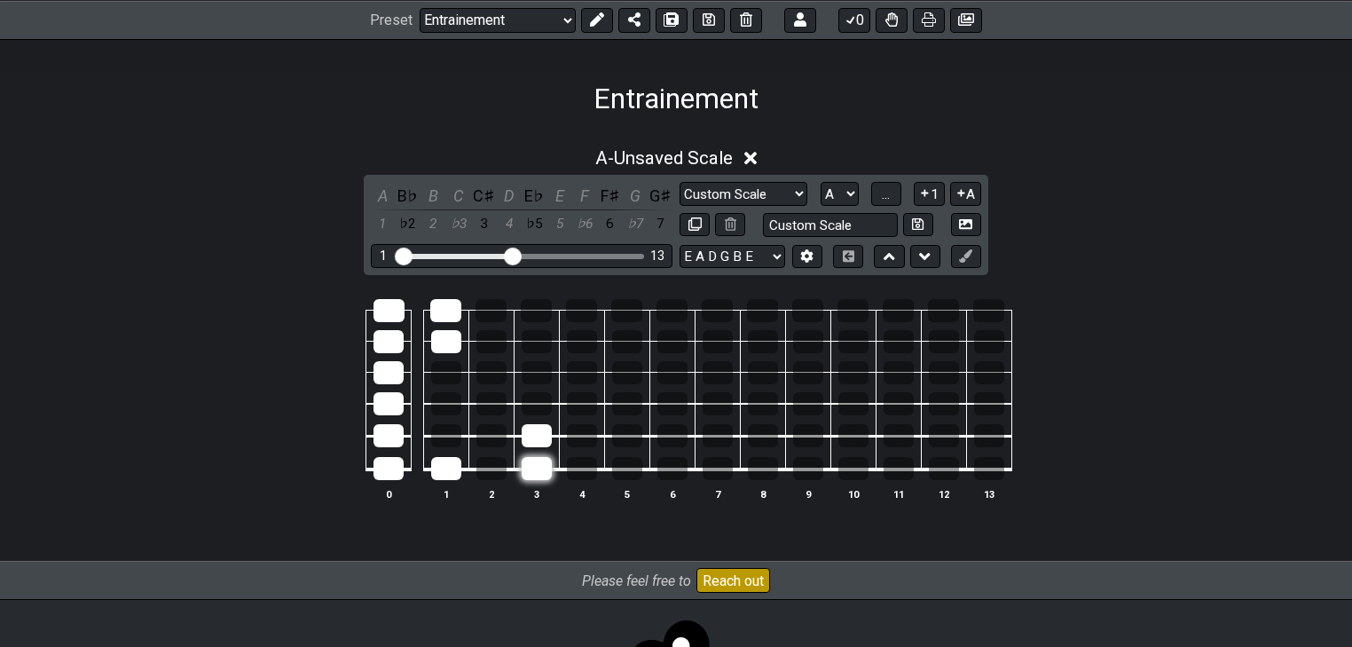
drag, startPoint x: 531, startPoint y: 401, endPoint x: 525, endPoint y: 458, distance: 57.1
click at [536, 460] on tbody "0 1 2 3 4 5 6 7 8 9 10 11 12 13" at bounding box center [672, 383] width 679 height 208
click at [447, 459] on div at bounding box center [446, 468] width 30 height 23
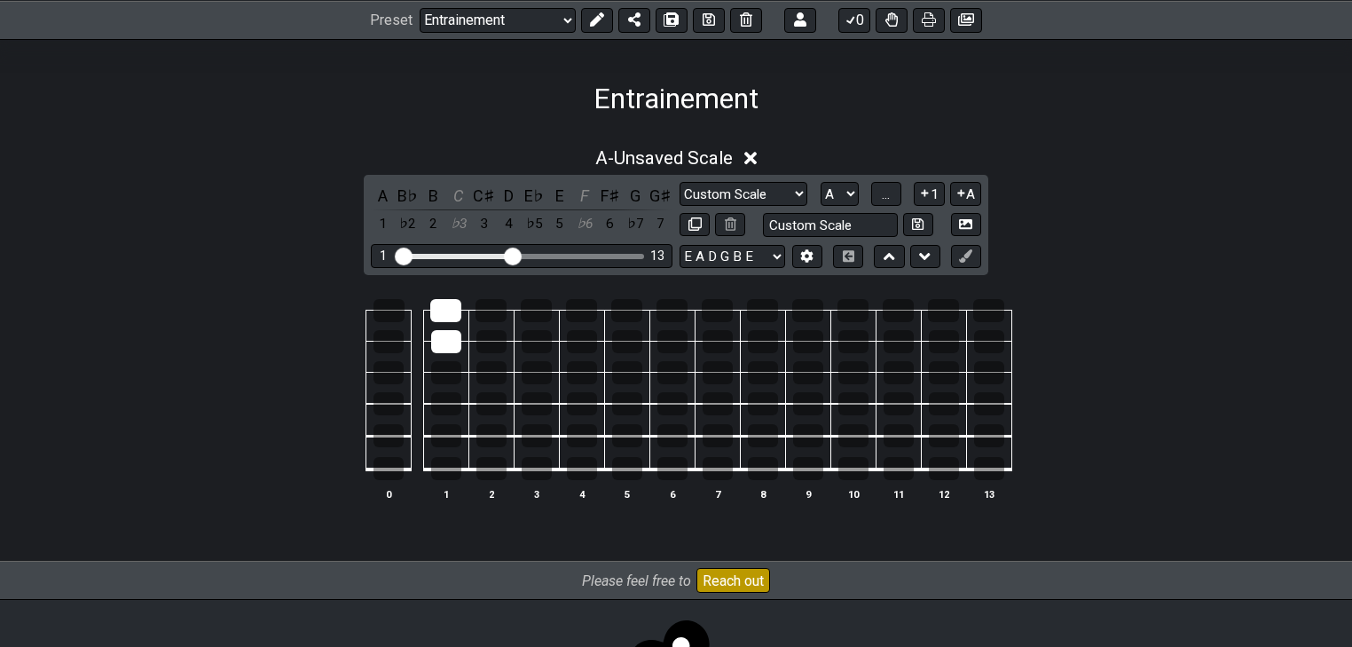
drag, startPoint x: 392, startPoint y: 462, endPoint x: 418, endPoint y: 312, distance: 152.1
click at [386, 306] on tbody "0 1 2 3 4 5 6 7 8 9 10 11 12 13" at bounding box center [672, 383] width 679 height 208
drag, startPoint x: 447, startPoint y: 310, endPoint x: 458, endPoint y: 341, distance: 32.8
click at [458, 341] on tbody "0 1 2 3 4 5 6 7 8 9 10 11 12 13" at bounding box center [672, 383] width 679 height 208
click at [394, 468] on div at bounding box center [388, 468] width 30 height 23
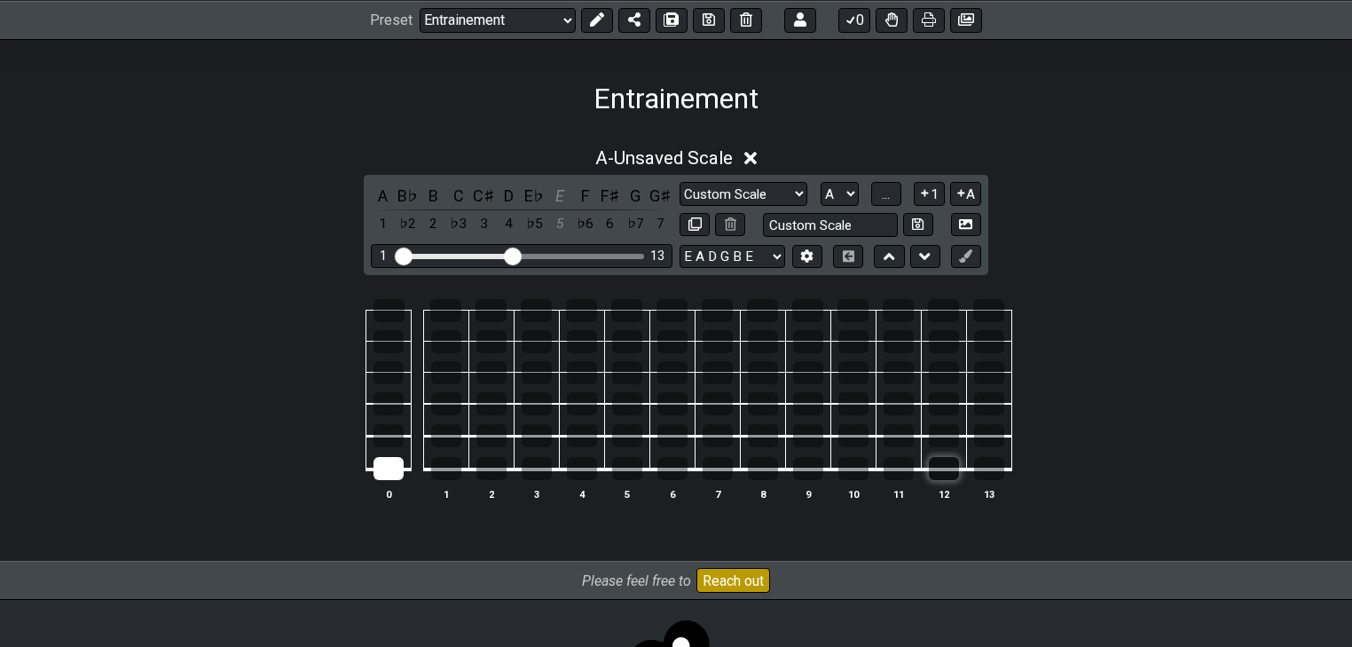
click at [944, 468] on div at bounding box center [944, 468] width 30 height 23
click at [941, 319] on div at bounding box center [943, 310] width 31 height 23
click at [392, 313] on div at bounding box center [388, 310] width 31 height 23
click at [626, 346] on div at bounding box center [627, 341] width 30 height 23
click at [665, 342] on div at bounding box center [672, 341] width 30 height 23
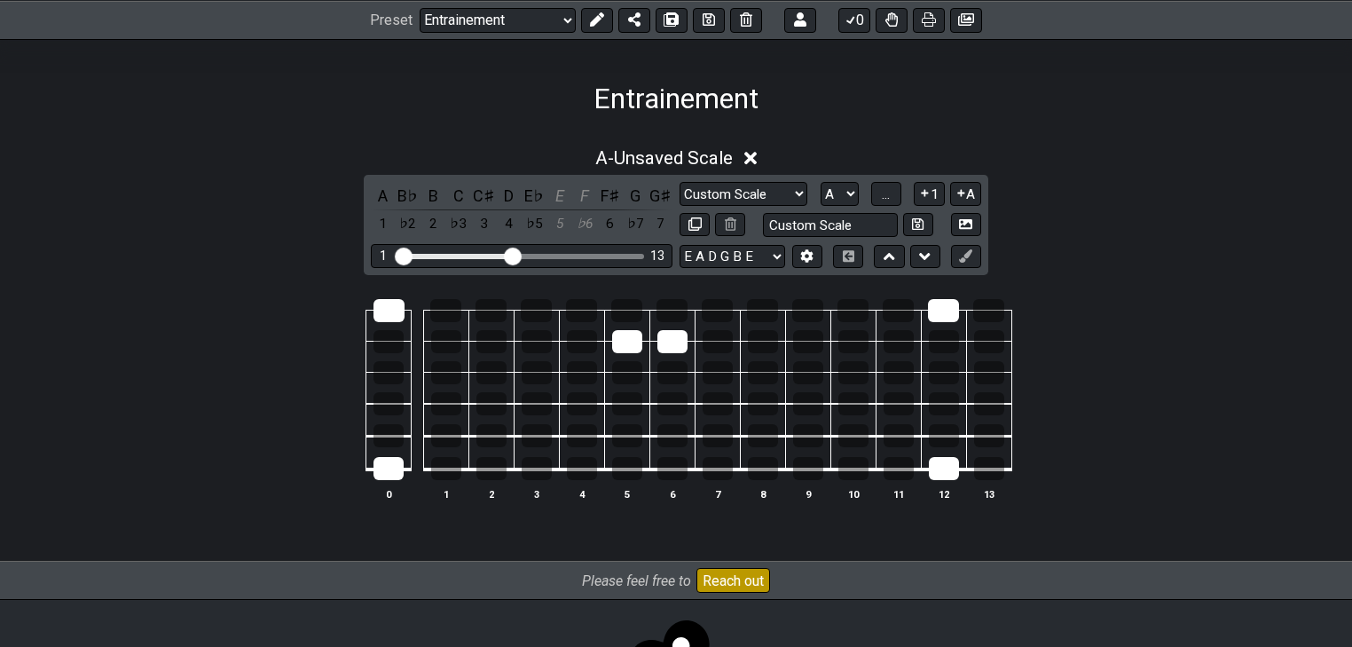
click at [650, 341] on td at bounding box center [671, 356] width 45 height 31
click at [668, 338] on div at bounding box center [672, 341] width 30 height 23
click at [620, 369] on div at bounding box center [627, 372] width 30 height 23
click at [453, 330] on div at bounding box center [446, 341] width 30 height 23
click at [550, 435] on div at bounding box center [537, 435] width 30 height 23
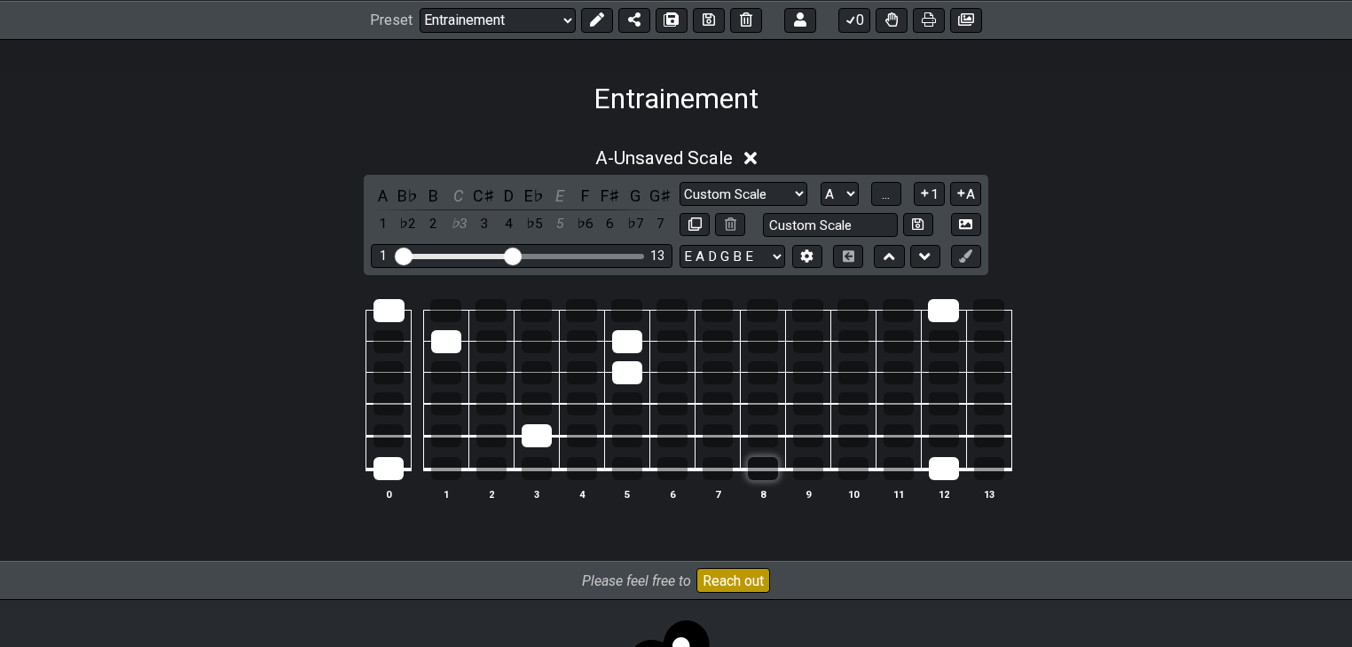
click at [764, 472] on div at bounding box center [763, 468] width 30 height 23
click at [769, 310] on div at bounding box center [762, 310] width 31 height 23
click at [443, 464] on div at bounding box center [446, 468] width 30 height 23
click at [445, 311] on div at bounding box center [445, 310] width 31 height 23
click at [545, 402] on div at bounding box center [537, 403] width 30 height 23
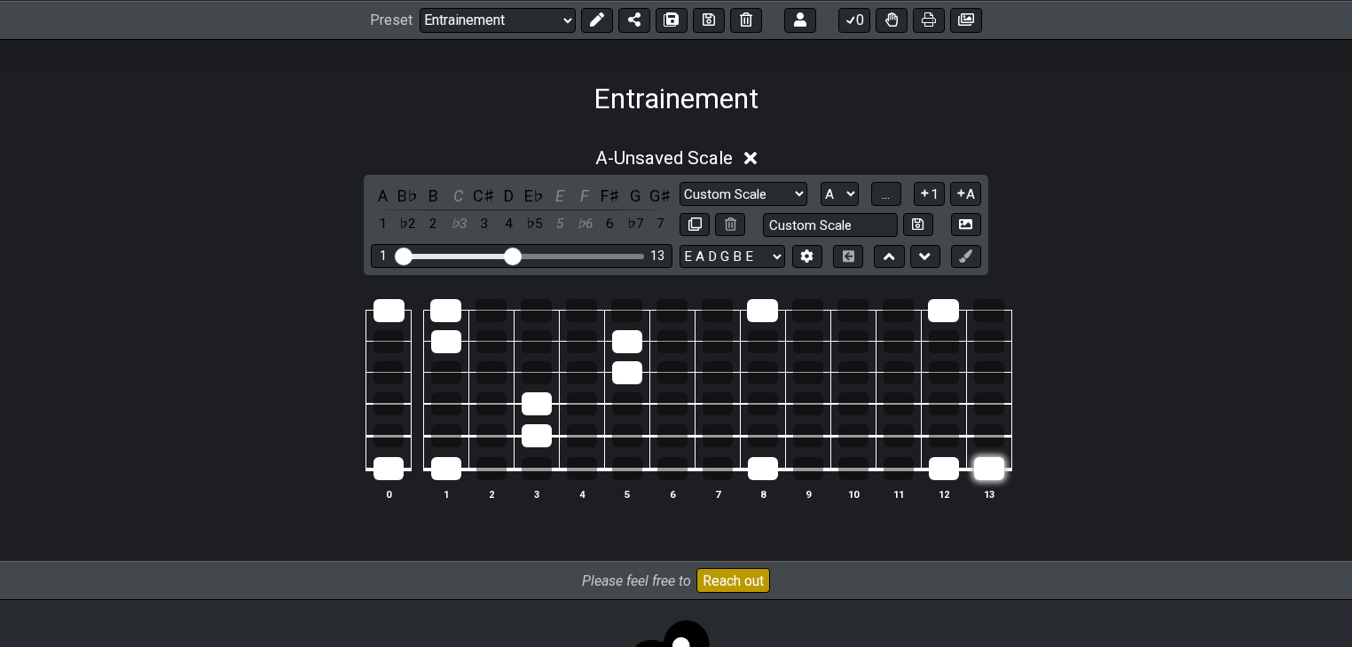
click at [984, 465] on div at bounding box center [989, 468] width 30 height 23
click at [985, 312] on div at bounding box center [988, 310] width 31 height 23
click at [395, 434] on div at bounding box center [388, 435] width 30 height 23
click at [542, 344] on div at bounding box center [537, 341] width 30 height 23
click at [542, 345] on div at bounding box center [537, 341] width 30 height 23
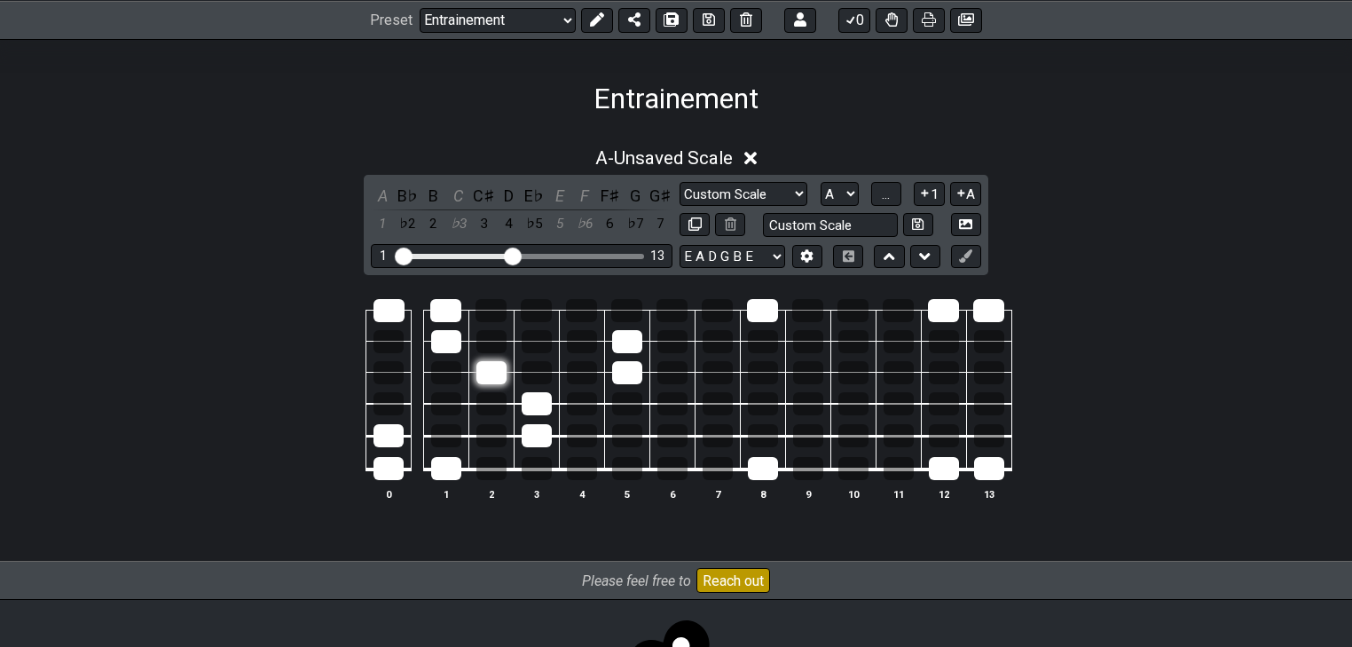
click at [503, 365] on div at bounding box center [491, 372] width 30 height 23
click at [642, 483] on table "0 1 2 3 4 5 6 7 8 9 10 11 12 13" at bounding box center [672, 383] width 679 height 208
click at [634, 475] on div at bounding box center [627, 468] width 30 height 23
click at [621, 301] on div at bounding box center [626, 310] width 31 height 23
click at [542, 474] on div at bounding box center [537, 468] width 30 height 23
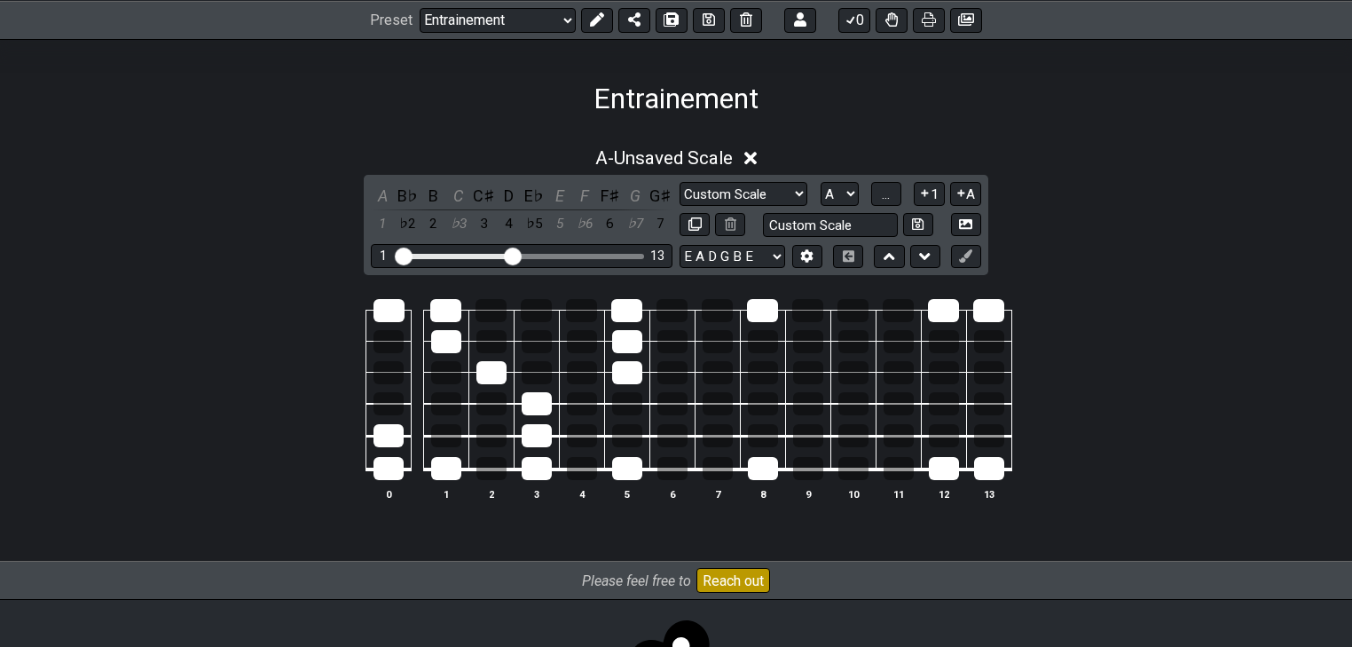
click at [536, 294] on td at bounding box center [536, 294] width 45 height 31
click at [541, 305] on div at bounding box center [536, 310] width 31 height 23
click at [389, 373] on div at bounding box center [388, 372] width 30 height 23
click at [376, 341] on div at bounding box center [388, 341] width 30 height 23
click at [576, 373] on div at bounding box center [582, 372] width 30 height 23
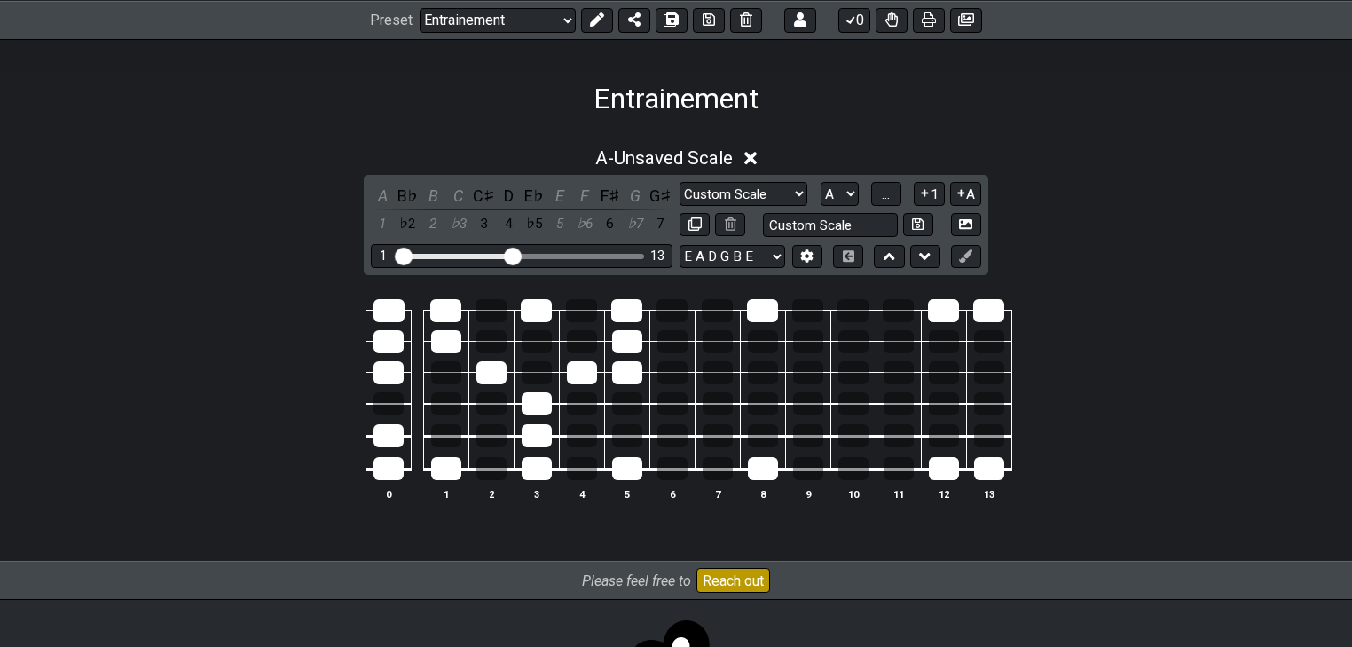
click at [511, 441] on td at bounding box center [490, 453] width 45 height 34
click at [494, 439] on div at bounding box center [491, 435] width 30 height 23
click at [531, 373] on div at bounding box center [537, 372] width 30 height 23
click at [530, 369] on div at bounding box center [537, 372] width 30 height 23
drag, startPoint x: 655, startPoint y: 340, endPoint x: 664, endPoint y: 341, distance: 9.8
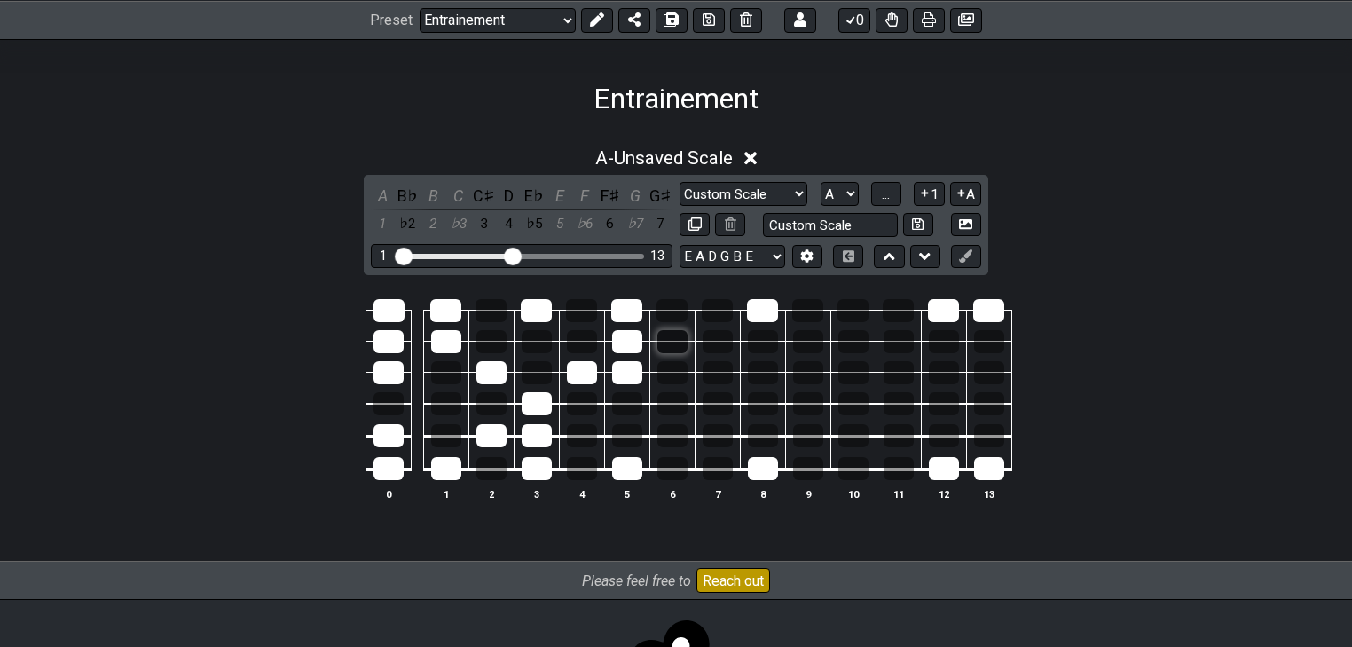
click at [655, 341] on td at bounding box center [671, 356] width 45 height 31
click at [669, 341] on div at bounding box center [672, 341] width 30 height 23
click at [540, 342] on div at bounding box center [537, 341] width 30 height 23
click at [395, 401] on div at bounding box center [388, 403] width 30 height 23
click at [852, 475] on div at bounding box center [853, 468] width 30 height 23
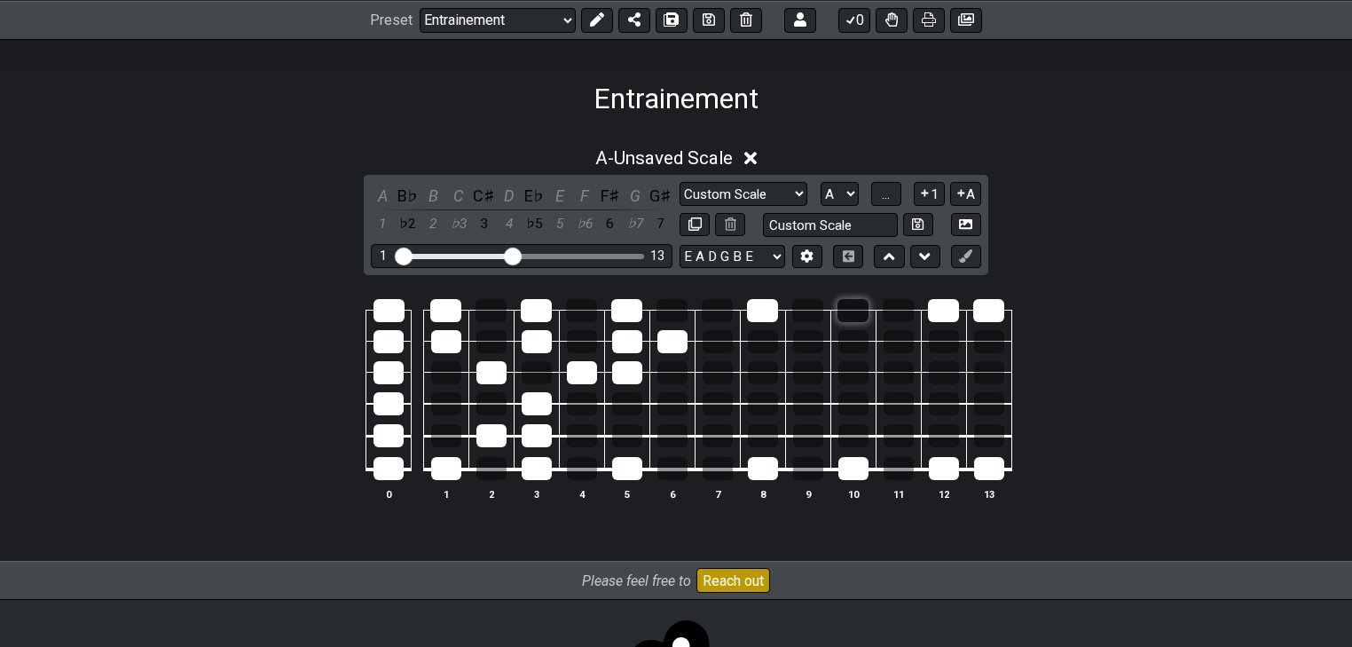
click at [845, 305] on div at bounding box center [852, 310] width 31 height 23
click at [593, 369] on div at bounding box center [582, 372] width 30 height 23
click at [591, 373] on div at bounding box center [582, 372] width 30 height 23
click at [578, 371] on div at bounding box center [582, 372] width 30 height 23
click at [770, 470] on div at bounding box center [763, 468] width 30 height 23
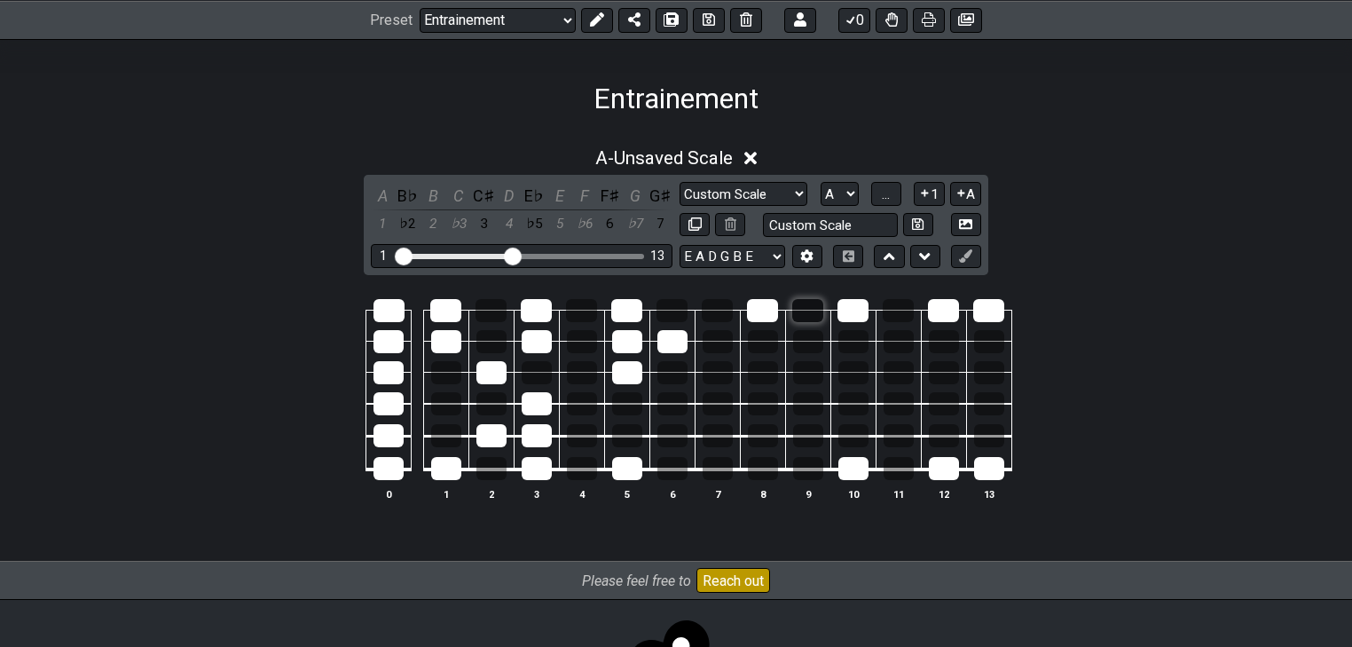
drag, startPoint x: 770, startPoint y: 316, endPoint x: 805, endPoint y: 319, distance: 35.7
click at [771, 316] on div at bounding box center [762, 310] width 31 height 23
click at [844, 313] on div at bounding box center [852, 310] width 31 height 23
click at [863, 465] on div at bounding box center [853, 468] width 30 height 23
click at [944, 472] on div at bounding box center [944, 468] width 30 height 23
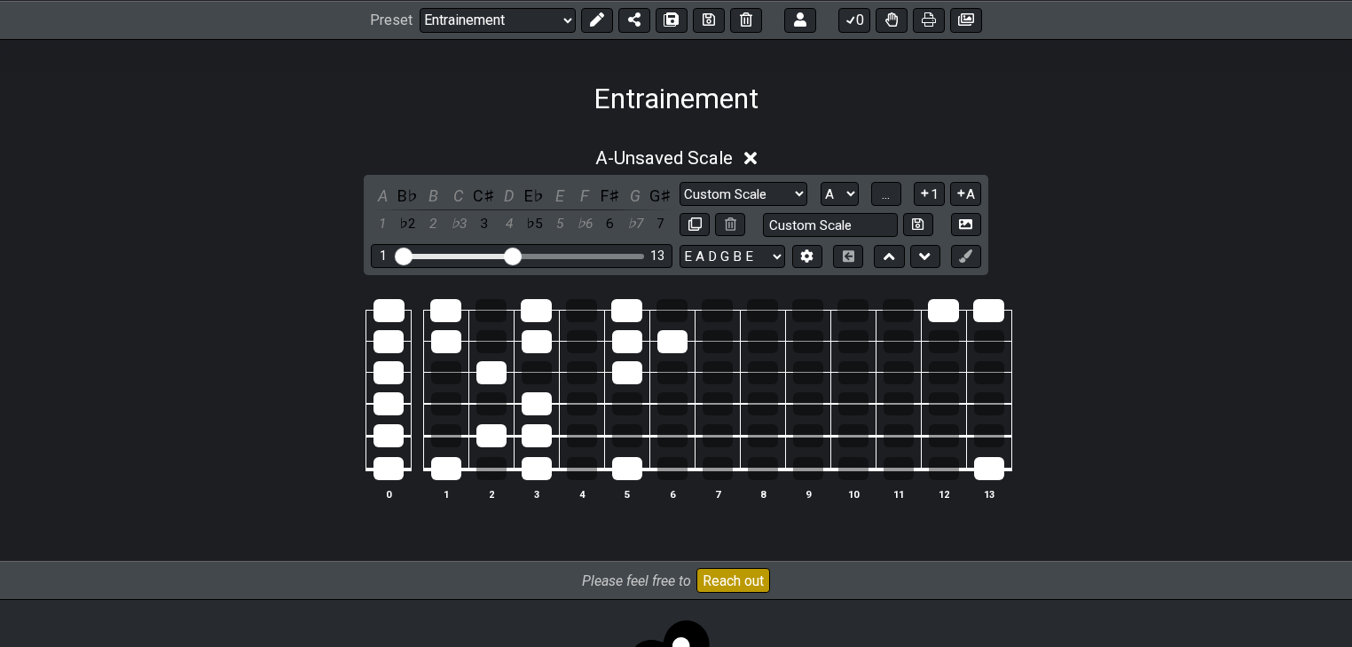
click at [1009, 473] on table "0 1 2 3 4 5 6 7 8 9 10 11 12 13" at bounding box center [672, 383] width 679 height 208
click at [999, 477] on div at bounding box center [989, 468] width 30 height 23
click at [987, 287] on td at bounding box center [988, 294] width 45 height 31
click at [979, 306] on div at bounding box center [988, 310] width 31 height 23
click at [934, 309] on div at bounding box center [943, 310] width 31 height 23
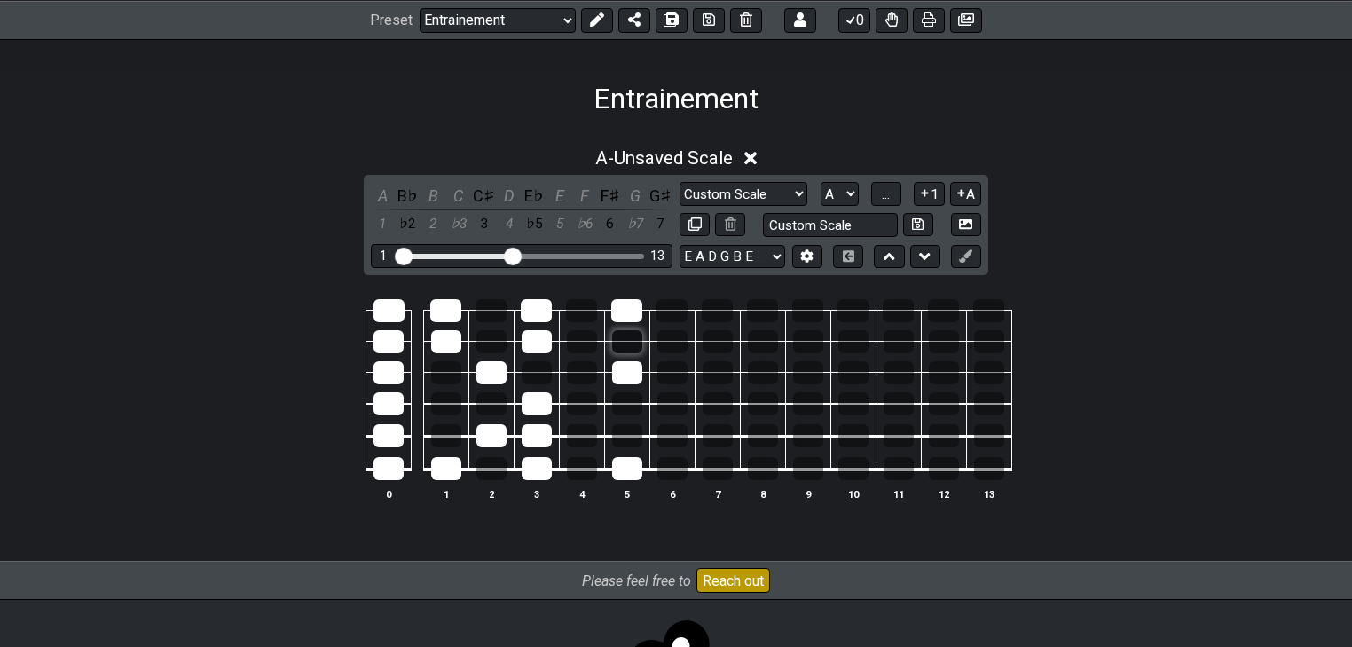
drag, startPoint x: 663, startPoint y: 337, endPoint x: 637, endPoint y: 339, distance: 26.7
click at [638, 338] on tr at bounding box center [672, 325] width 679 height 31
drag, startPoint x: 618, startPoint y: 310, endPoint x: 624, endPoint y: 366, distance: 57.1
click at [624, 366] on tbody "0 1 2 3 4 5 6 7 8 9 10 11 12 13" at bounding box center [672, 383] width 679 height 208
click at [624, 459] on td at bounding box center [626, 453] width 45 height 34
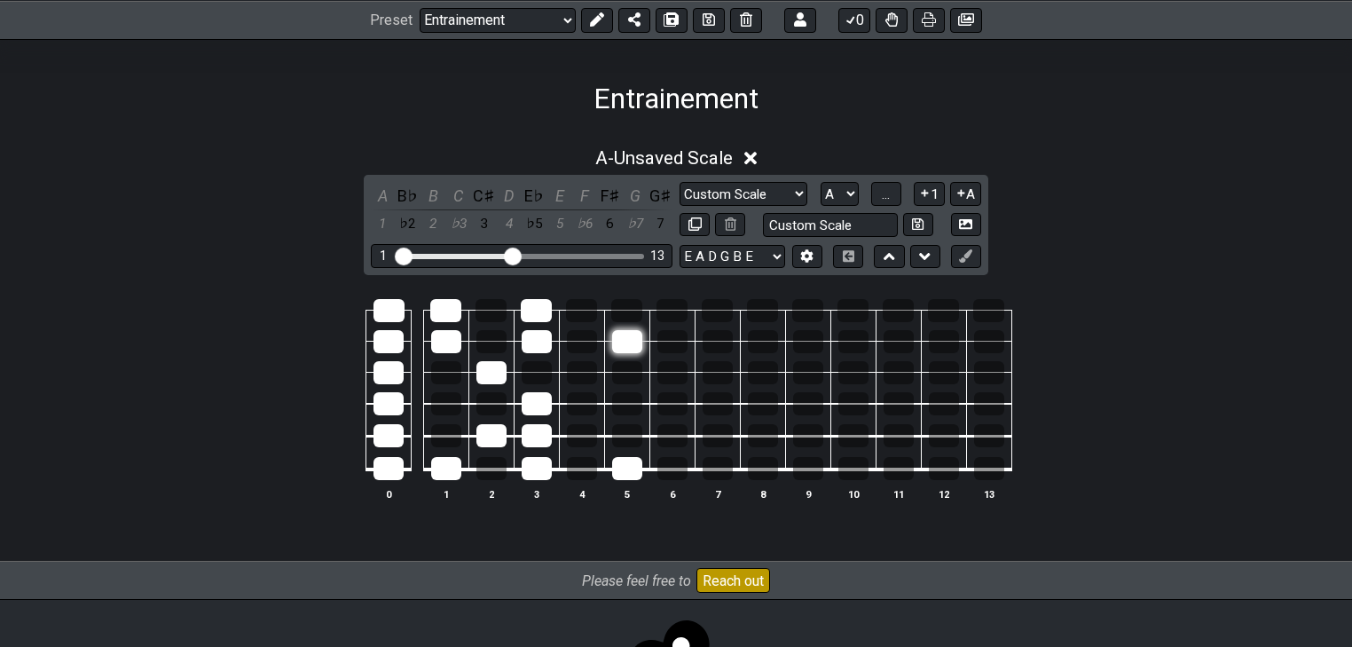
click at [628, 339] on div at bounding box center [627, 341] width 30 height 23
click at [628, 482] on table "0 1 2 3 4 5 6 7 8 9 10 11 12 13" at bounding box center [672, 383] width 679 height 208
click at [629, 464] on div at bounding box center [627, 468] width 30 height 23
click at [481, 412] on div at bounding box center [491, 403] width 30 height 23
click at [626, 486] on th "5" at bounding box center [626, 493] width 45 height 19
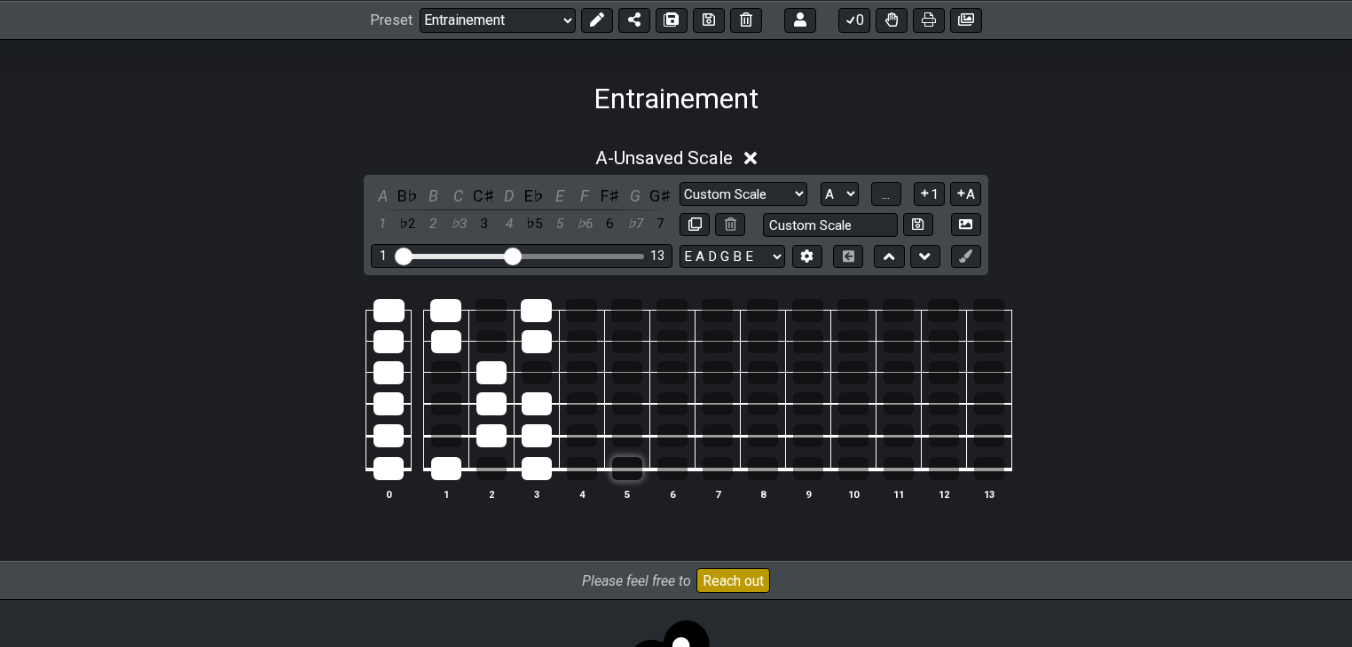
click at [629, 475] on div at bounding box center [627, 468] width 30 height 23
click at [619, 309] on div at bounding box center [626, 310] width 31 height 23
click at [721, 467] on div at bounding box center [717, 468] width 30 height 23
click at [750, 471] on div at bounding box center [763, 468] width 30 height 23
click at [757, 310] on div at bounding box center [762, 310] width 31 height 23
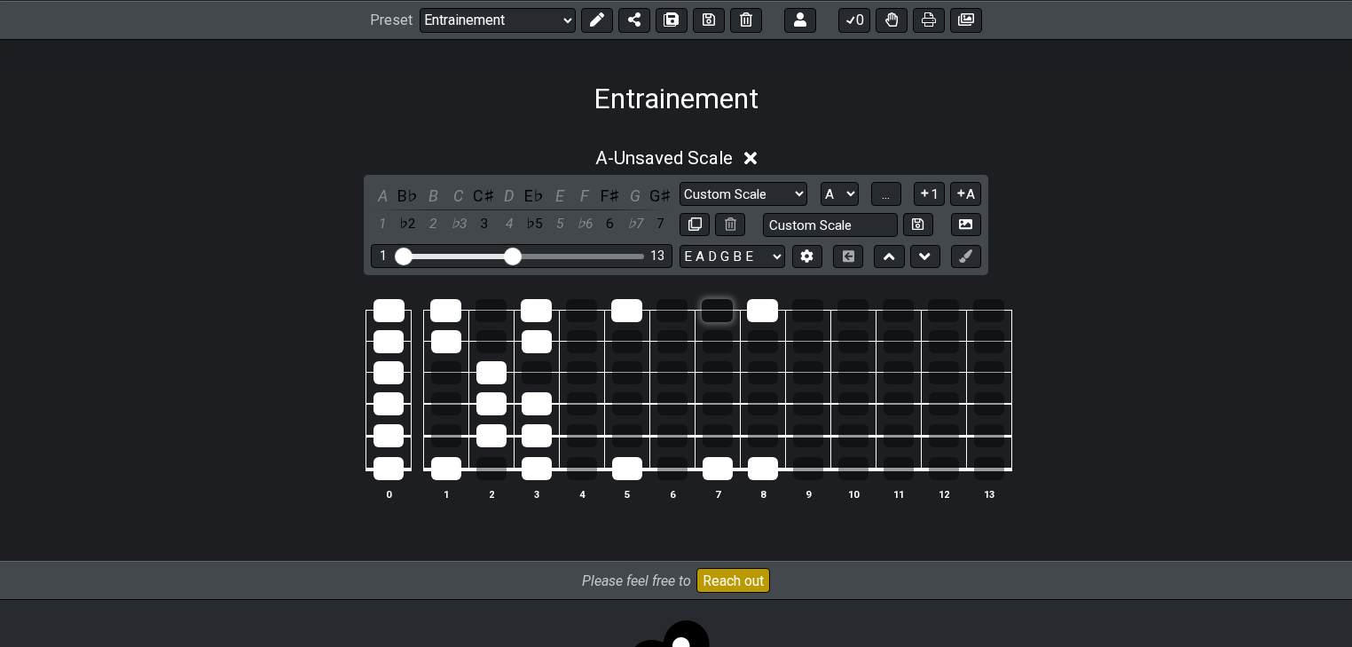
click at [731, 309] on div at bounding box center [717, 310] width 31 height 23
click at [630, 440] on div at bounding box center [627, 435] width 30 height 23
click at [614, 440] on div at bounding box center [627, 435] width 30 height 23
click at [714, 436] on div at bounding box center [717, 435] width 30 height 23
click at [716, 433] on div at bounding box center [717, 435] width 30 height 23
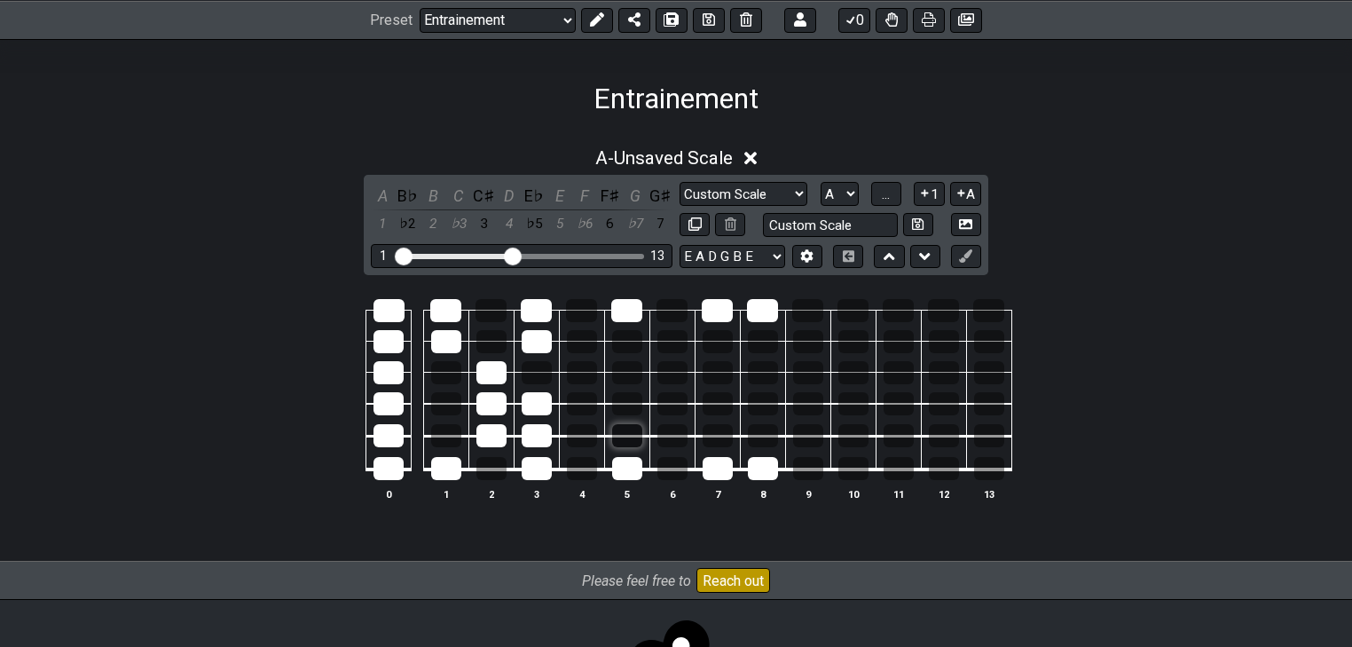
click at [626, 433] on div at bounding box center [627, 435] width 30 height 23
click at [628, 435] on div at bounding box center [627, 435] width 30 height 23
click at [634, 404] on div at bounding box center [627, 403] width 30 height 23
click at [719, 400] on div at bounding box center [717, 403] width 30 height 23
click at [622, 400] on div at bounding box center [627, 403] width 30 height 23
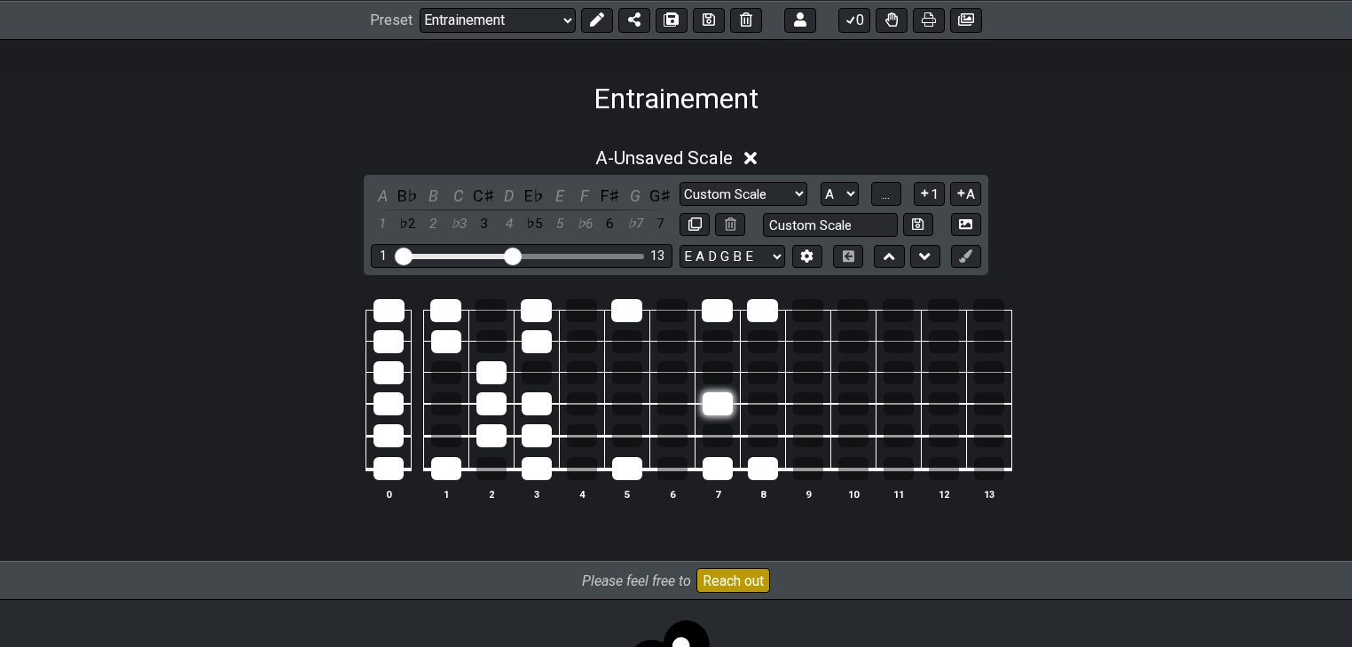
click at [710, 399] on div at bounding box center [717, 403] width 30 height 23
click at [728, 400] on div at bounding box center [717, 403] width 30 height 23
click at [714, 401] on div at bounding box center [717, 403] width 30 height 23
click at [719, 401] on div at bounding box center [717, 403] width 30 height 23
click at [724, 401] on div at bounding box center [717, 403] width 30 height 23
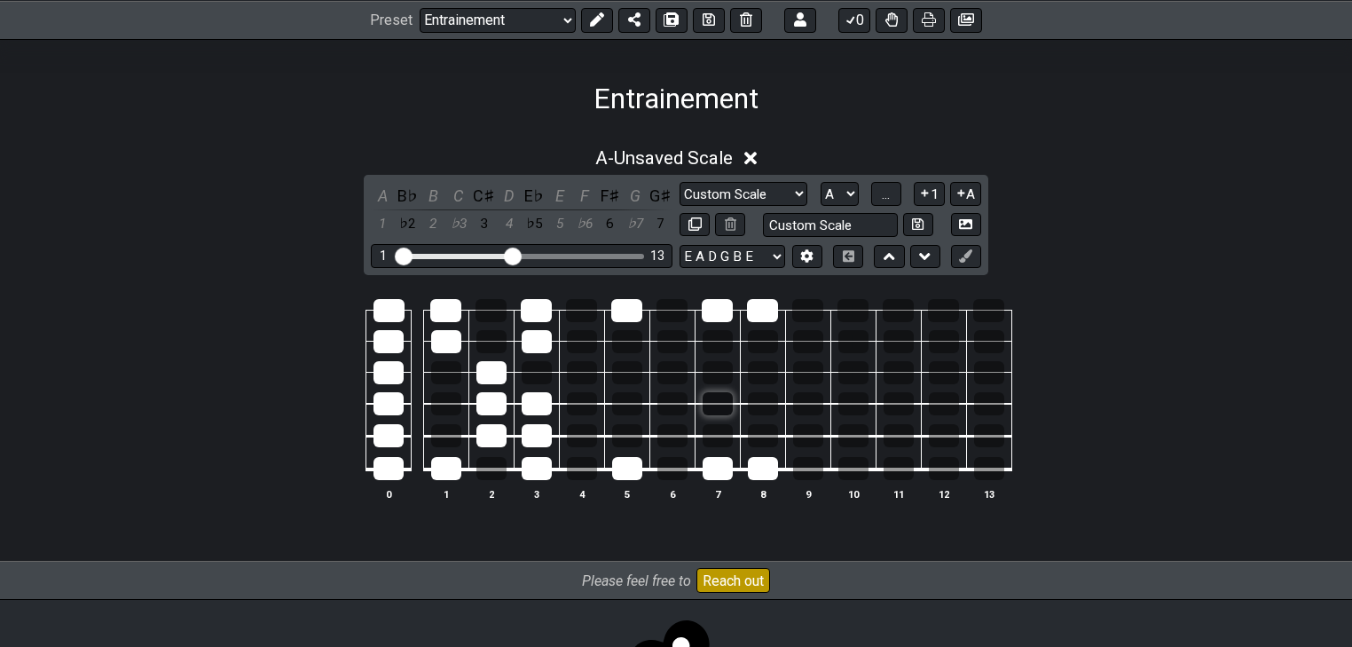
click at [721, 396] on div at bounding box center [717, 403] width 30 height 23
click at [852, 337] on div at bounding box center [853, 341] width 30 height 23
click at [849, 339] on div at bounding box center [853, 341] width 30 height 23
click at [582, 380] on div at bounding box center [582, 372] width 30 height 23
click at [617, 375] on div at bounding box center [627, 372] width 30 height 23
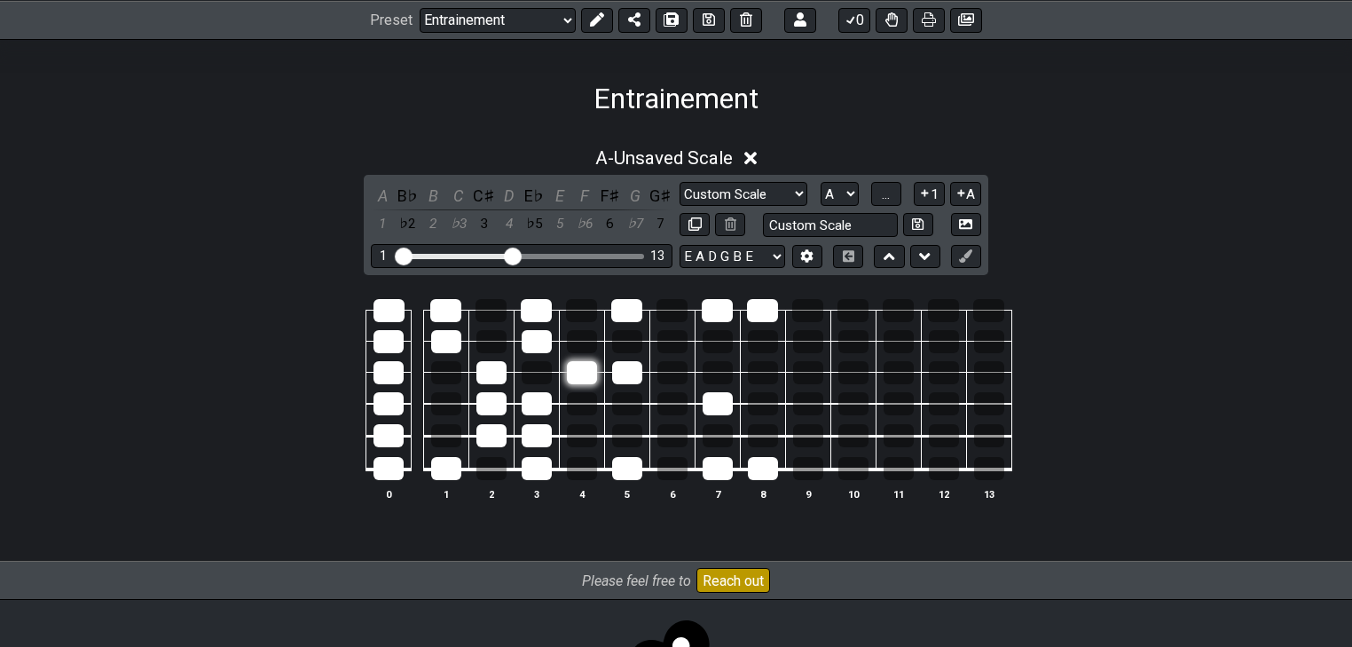
click at [585, 378] on div at bounding box center [582, 372] width 30 height 23
click at [587, 376] on div at bounding box center [582, 372] width 30 height 23
drag, startPoint x: 629, startPoint y: 377, endPoint x: 633, endPoint y: 394, distance: 17.4
click at [629, 380] on div at bounding box center [627, 372] width 30 height 23
click at [626, 373] on div at bounding box center [627, 372] width 30 height 23
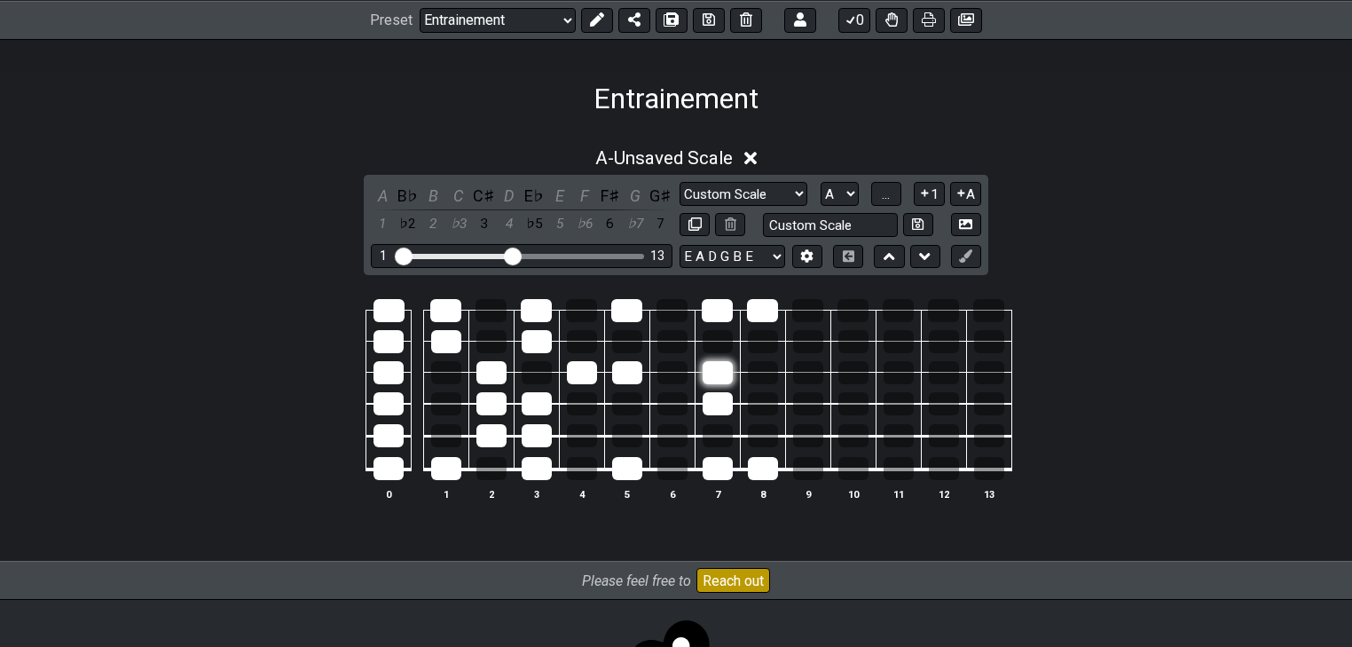
click at [720, 371] on div at bounding box center [717, 372] width 30 height 23
click at [616, 431] on div at bounding box center [627, 435] width 30 height 23
click at [718, 439] on div at bounding box center [717, 435] width 30 height 23
click at [724, 439] on div at bounding box center [717, 435] width 30 height 23
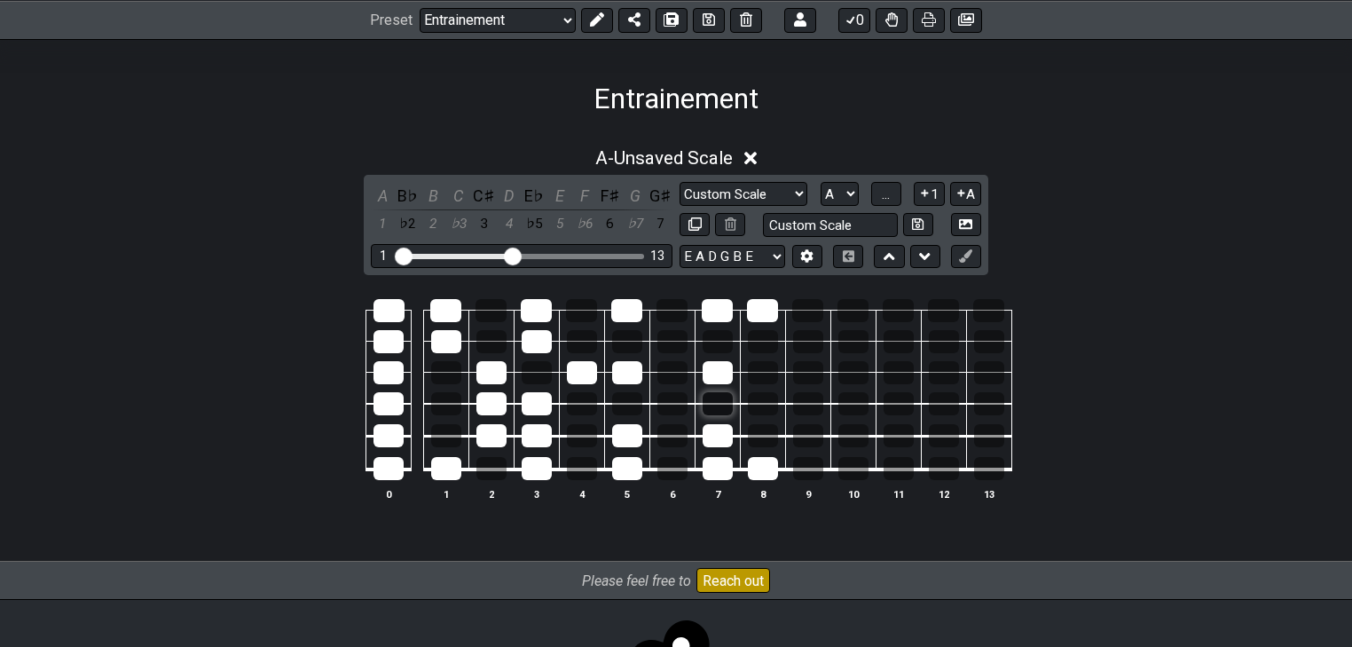
click at [714, 404] on div at bounding box center [717, 403] width 30 height 23
click at [753, 436] on div at bounding box center [763, 435] width 30 height 23
click at [624, 404] on div at bounding box center [627, 403] width 30 height 23
click at [629, 344] on div at bounding box center [627, 341] width 30 height 23
click at [712, 346] on div at bounding box center [717, 341] width 30 height 23
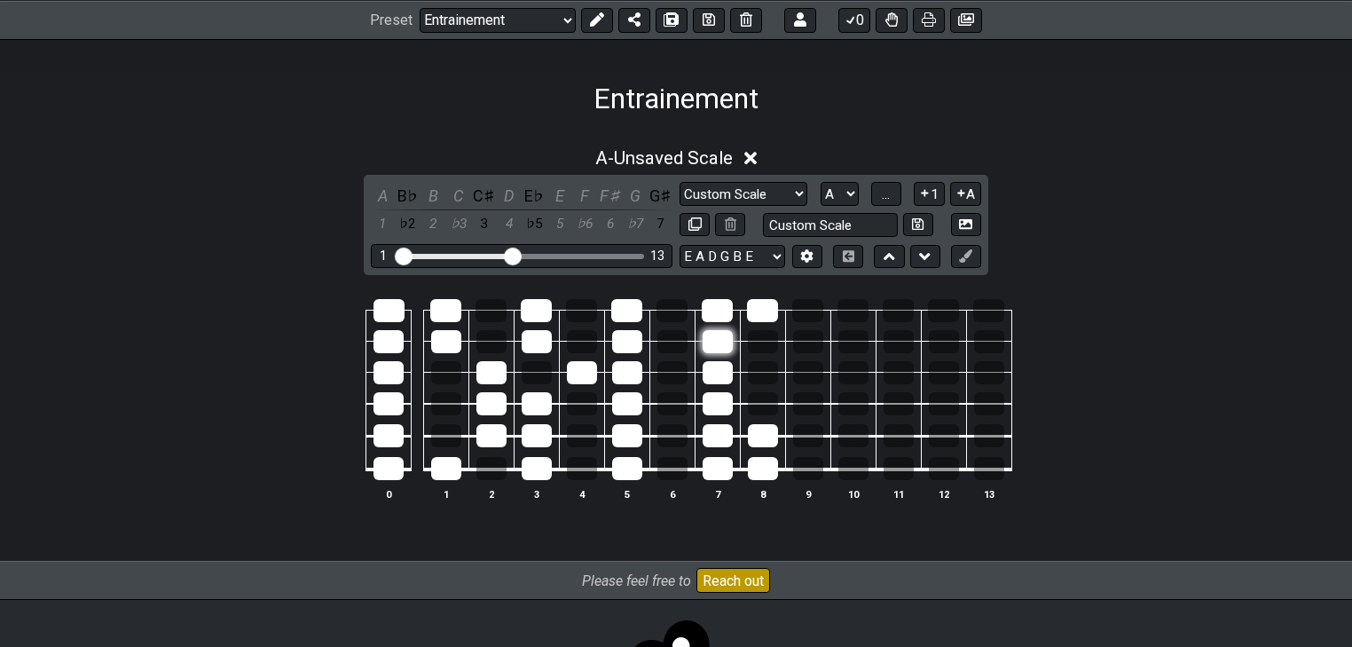
click at [724, 341] on div at bounding box center [717, 341] width 30 height 23
click at [669, 339] on div at bounding box center [672, 341] width 30 height 23
click at [676, 346] on div at bounding box center [672, 341] width 30 height 23
click at [672, 349] on div at bounding box center [672, 341] width 30 height 23
click at [748, 344] on div at bounding box center [763, 341] width 30 height 23
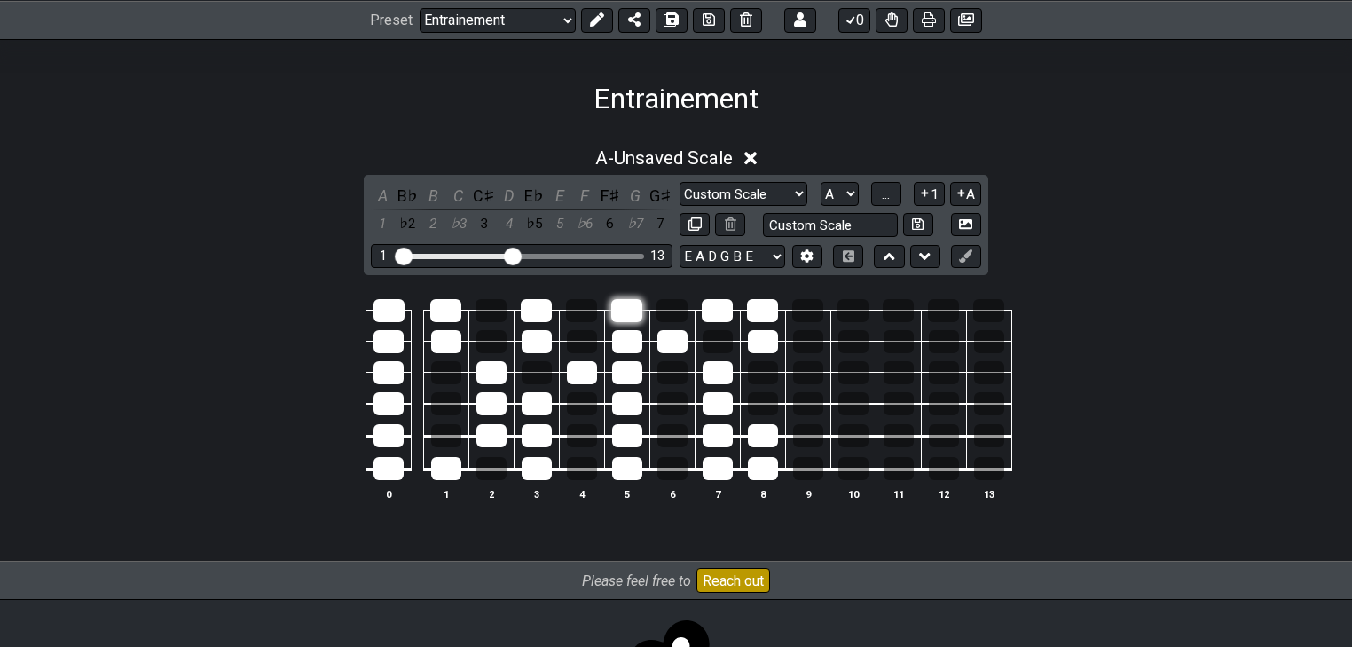
click at [641, 308] on div at bounding box center [626, 310] width 31 height 23
drag, startPoint x: 630, startPoint y: 401, endPoint x: 627, endPoint y: 480, distance: 79.0
click at [626, 480] on table "0 1 2 3 4 5 6 7 8 9 10 11 12 13" at bounding box center [672, 383] width 679 height 208
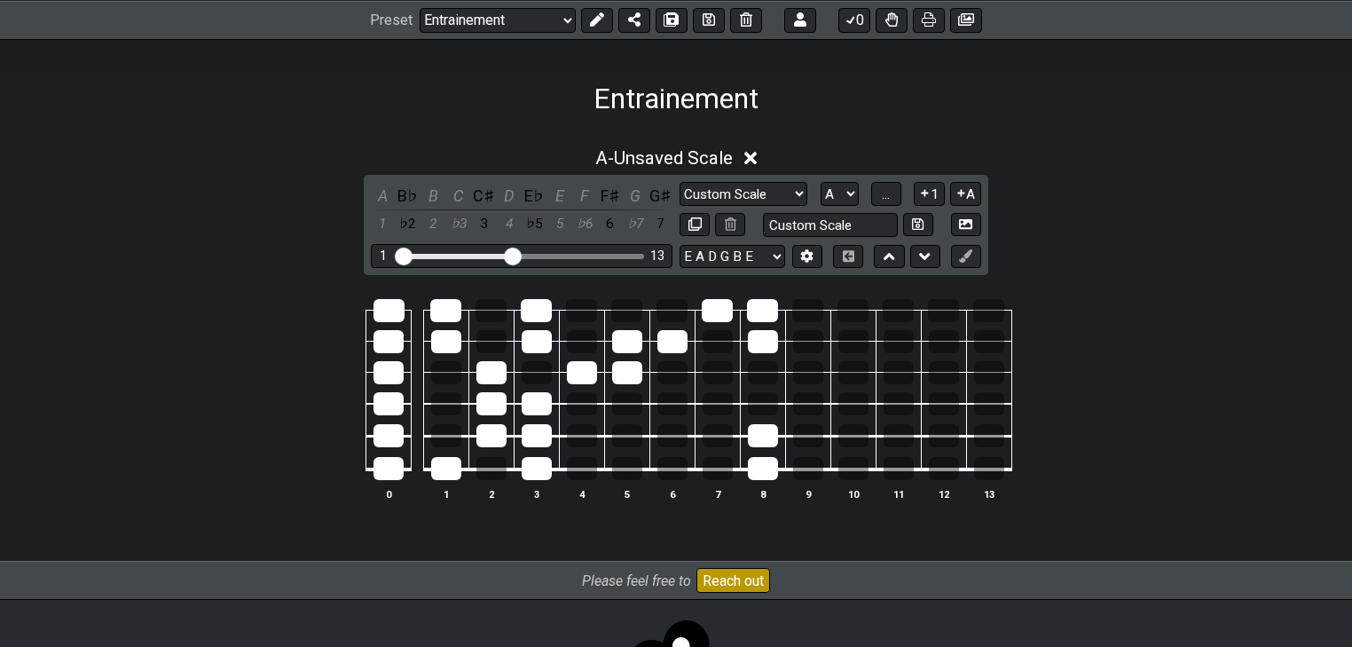
click at [716, 376] on tbody "0 1 2 3 4 5 6 7 8 9 10 11 12 13" at bounding box center [672, 383] width 679 height 208
drag, startPoint x: 765, startPoint y: 468, endPoint x: 766, endPoint y: 434, distance: 34.6
click at [766, 434] on tbody "0 1 2 3 4 5 6 7 8 9 10 11 12 13" at bounding box center [672, 383] width 679 height 208
drag, startPoint x: 598, startPoint y: 372, endPoint x: 630, endPoint y: 355, distance: 36.1
click at [630, 361] on tbody "0 1 2 3 4 5 6 7 8 9 10 11 12 13" at bounding box center [672, 383] width 679 height 208
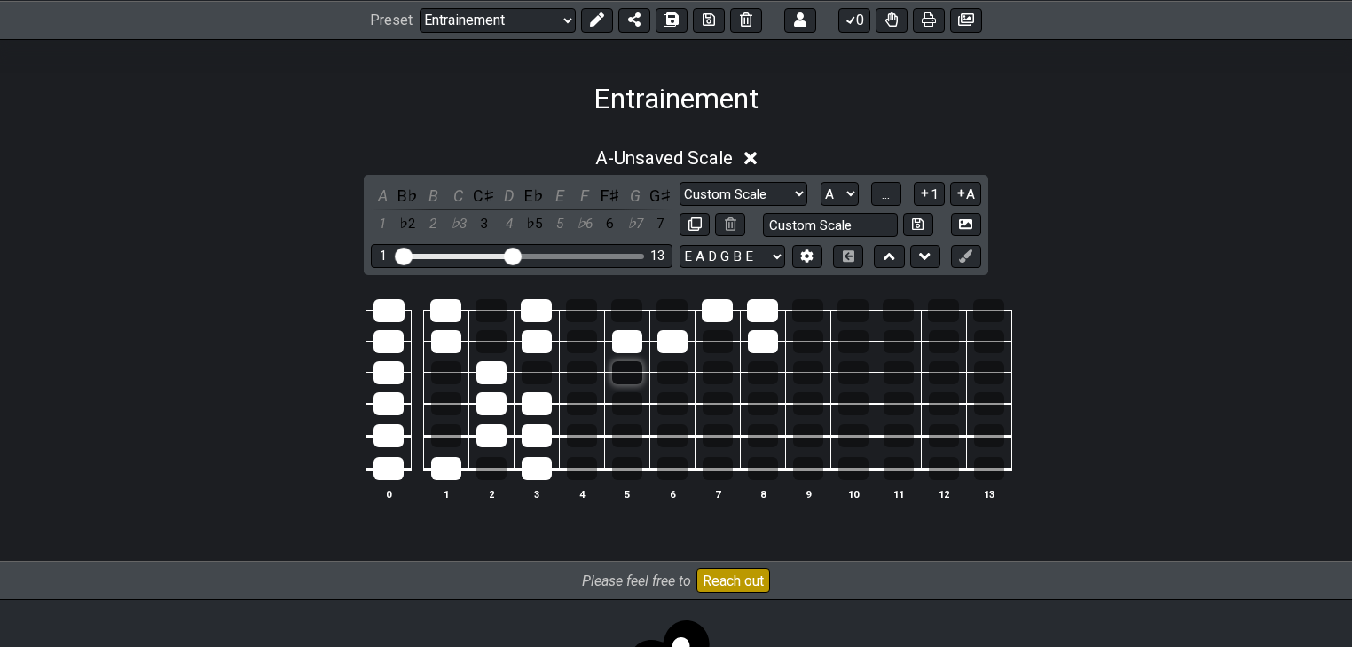
drag, startPoint x: 603, startPoint y: 373, endPoint x: 634, endPoint y: 369, distance: 31.2
click at [634, 372] on tr at bounding box center [672, 356] width 679 height 31
drag, startPoint x: 656, startPoint y: 341, endPoint x: 669, endPoint y: 341, distance: 12.4
click at [668, 341] on tr at bounding box center [672, 325] width 679 height 31
drag, startPoint x: 760, startPoint y: 331, endPoint x: 711, endPoint y: 306, distance: 54.7
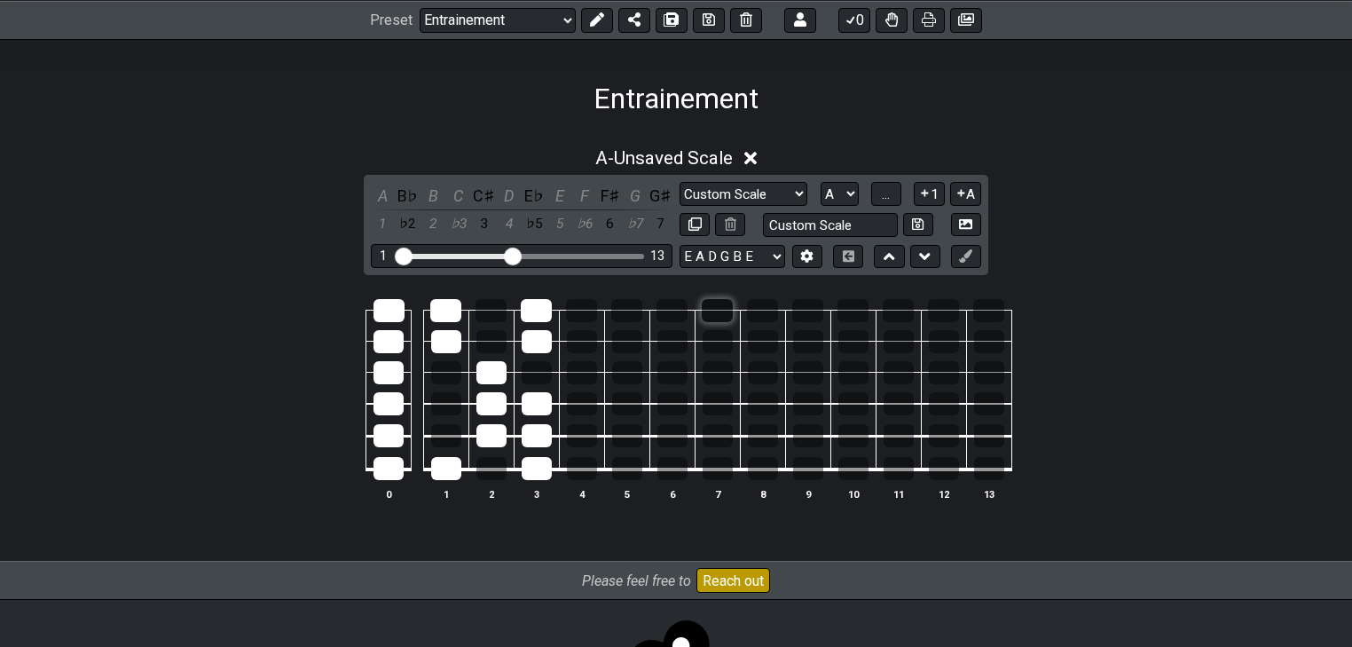
click at [713, 303] on tbody "0 1 2 3 4 5 6 7 8 9 10 11 12 13" at bounding box center [672, 383] width 679 height 208
click at [624, 367] on tr at bounding box center [672, 356] width 679 height 31
drag, startPoint x: 678, startPoint y: 341, endPoint x: 686, endPoint y: 348, distance: 10.1
click at [680, 341] on tr at bounding box center [672, 325] width 679 height 31
drag, startPoint x: 759, startPoint y: 344, endPoint x: 719, endPoint y: 307, distance: 54.6
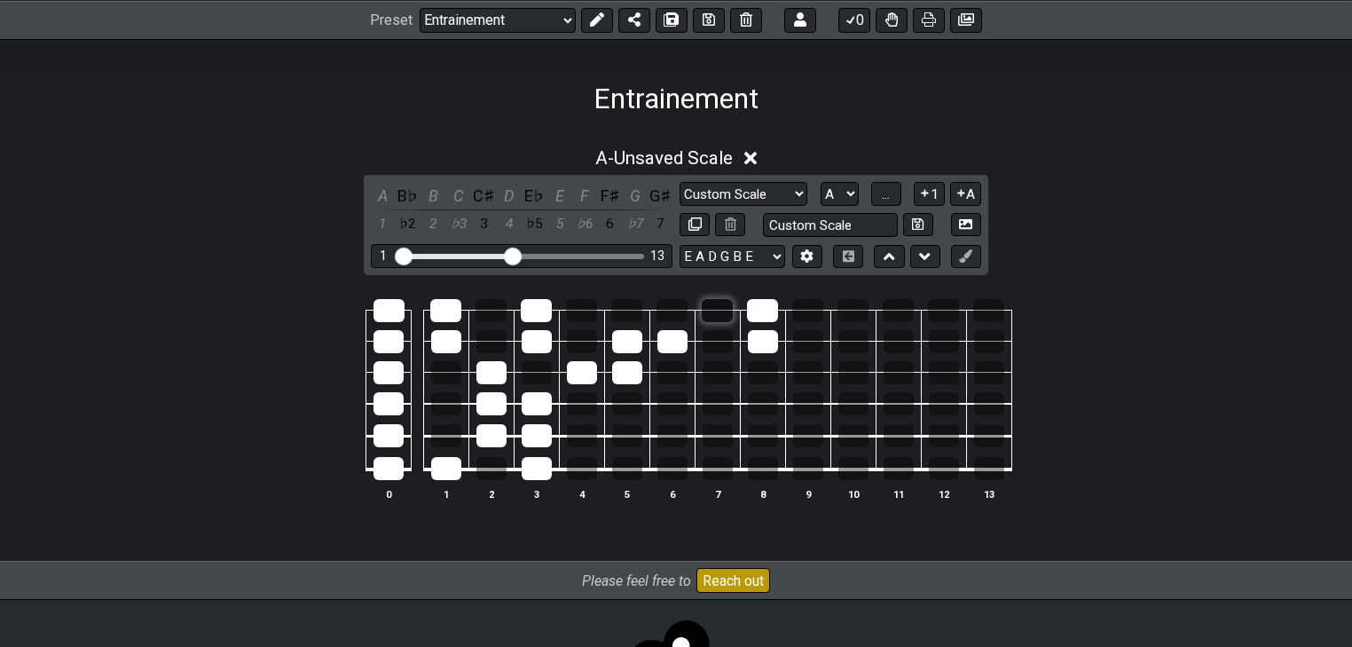
click at [719, 307] on tbody "0 1 2 3 4 5 6 7 8 9 10 11 12 13" at bounding box center [672, 383] width 679 height 208
click at [626, 304] on div at bounding box center [626, 310] width 31 height 23
click at [624, 314] on div at bounding box center [626, 310] width 31 height 23
drag, startPoint x: 585, startPoint y: 373, endPoint x: 628, endPoint y: 375, distance: 42.7
click at [628, 373] on tr at bounding box center [672, 356] width 679 height 31
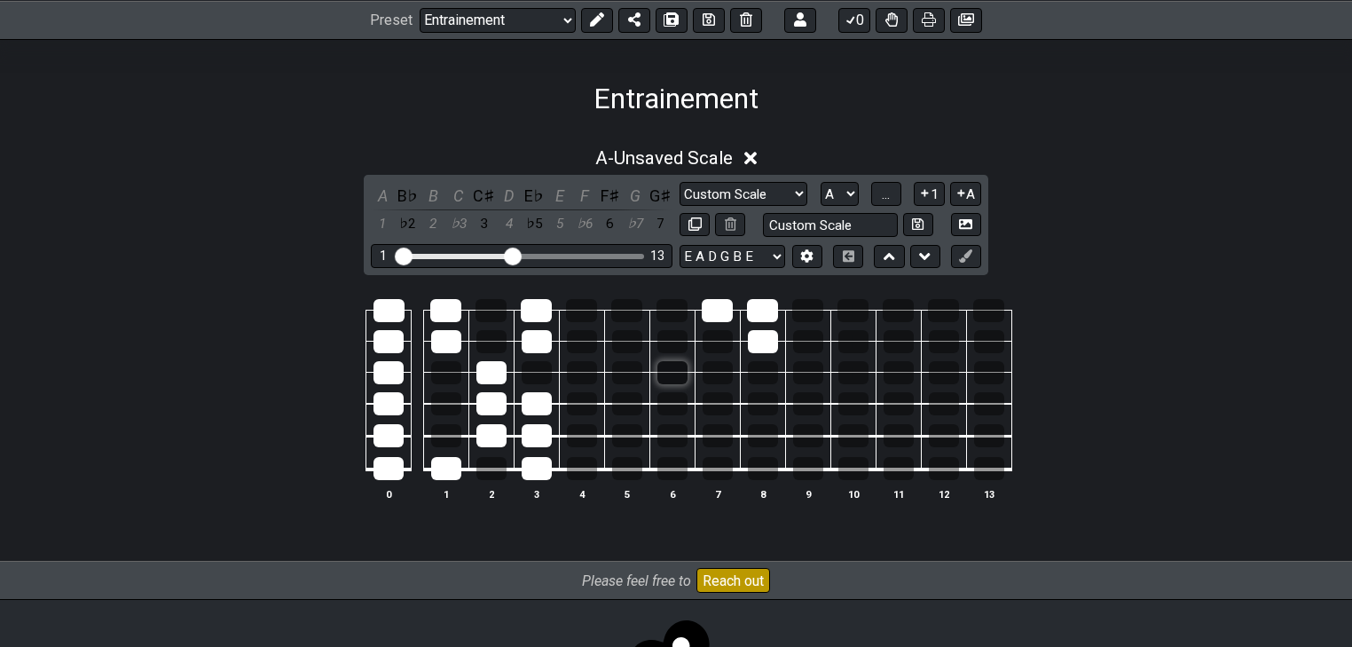
drag, startPoint x: 665, startPoint y: 342, endPoint x: 674, endPoint y: 359, distance: 19.0
click at [667, 341] on tr at bounding box center [672, 325] width 679 height 31
drag, startPoint x: 762, startPoint y: 332, endPoint x: 699, endPoint y: 302, distance: 69.4
click at [699, 302] on tbody "0 1 2 3 4 5 6 7 8 9 10 11 12 13" at bounding box center [672, 383] width 679 height 208
click at [585, 373] on div at bounding box center [582, 372] width 30 height 23
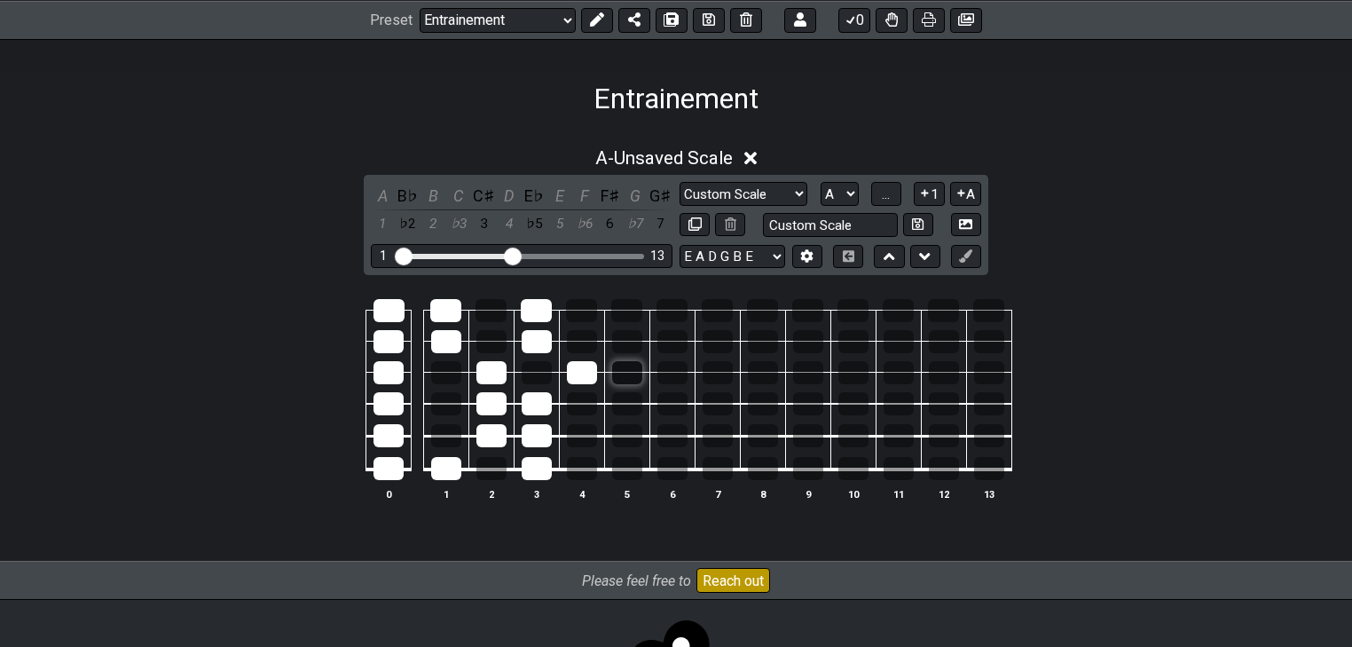
click at [621, 374] on div at bounding box center [627, 372] width 30 height 23
click at [625, 344] on div at bounding box center [627, 341] width 30 height 23
click at [671, 345] on div at bounding box center [672, 341] width 30 height 23
click at [633, 306] on div at bounding box center [626, 310] width 31 height 23
click at [720, 307] on div at bounding box center [717, 310] width 31 height 23
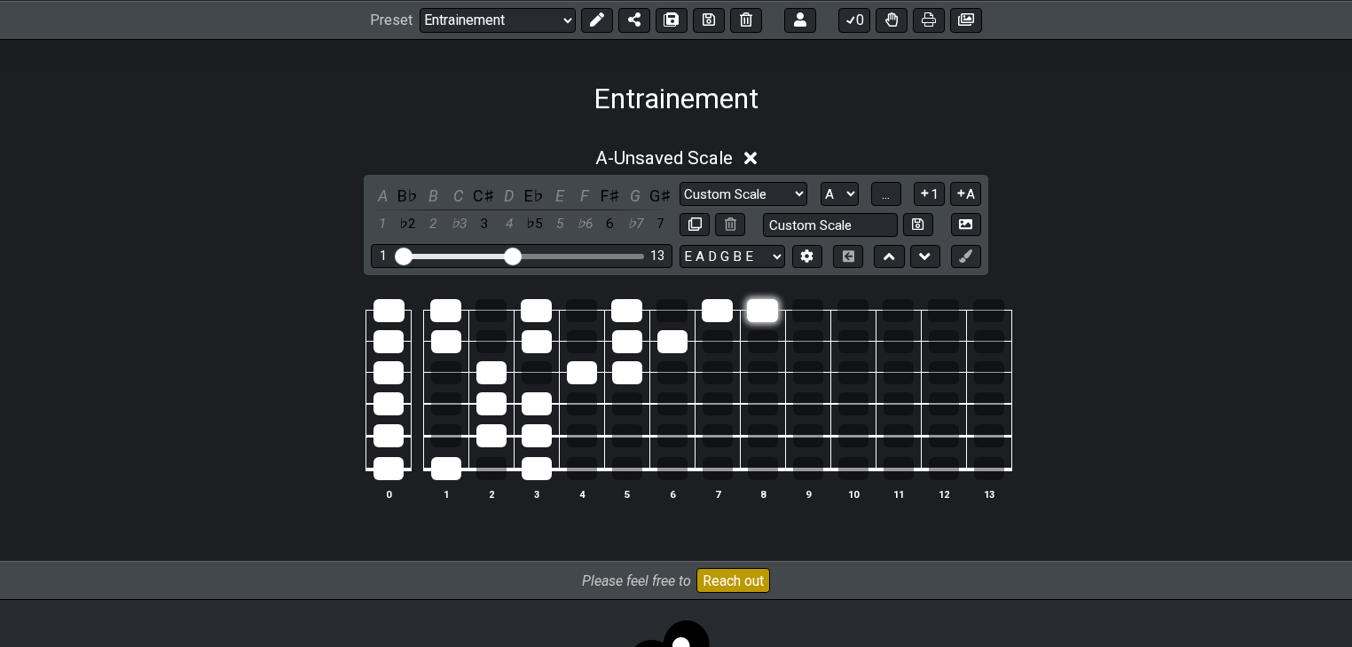
click at [760, 307] on div at bounding box center [762, 310] width 31 height 23
click at [770, 344] on div at bounding box center [763, 341] width 30 height 23
click at [672, 341] on div at bounding box center [672, 341] width 30 height 23
click at [675, 343] on div at bounding box center [672, 341] width 30 height 23
click at [763, 345] on div at bounding box center [763, 341] width 30 height 23
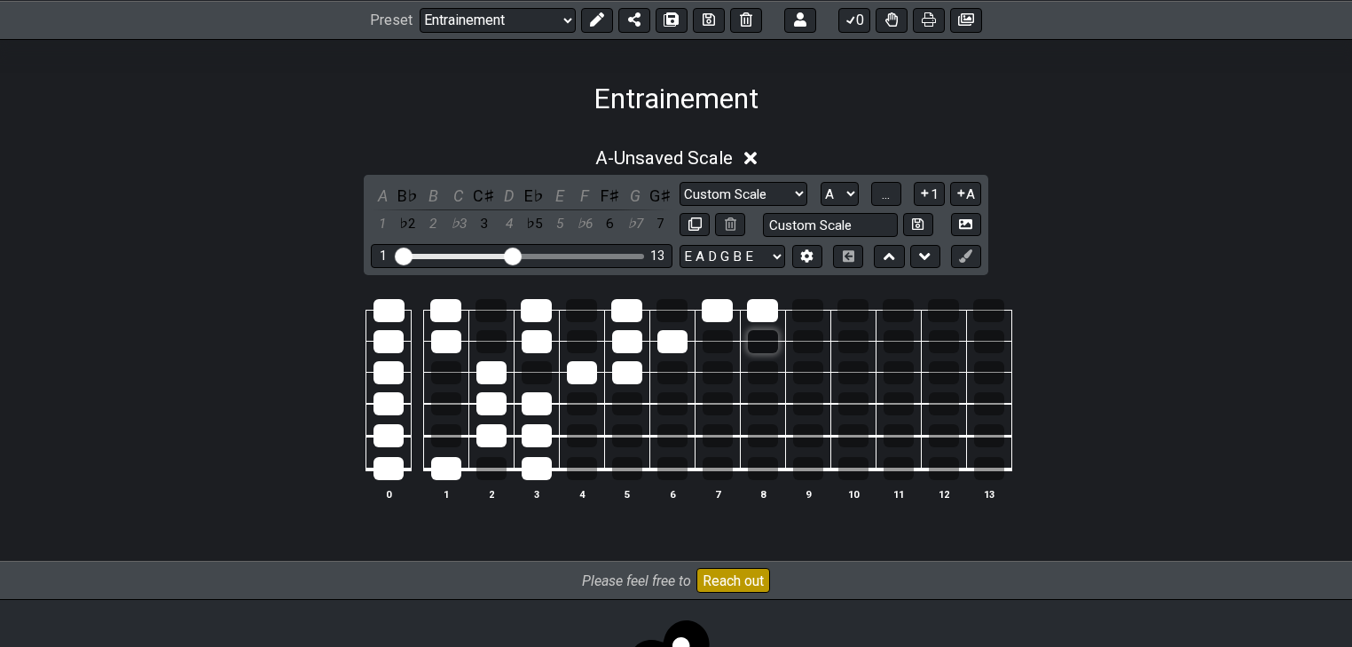
click at [768, 344] on div at bounding box center [763, 341] width 30 height 23
drag, startPoint x: 766, startPoint y: 479, endPoint x: 750, endPoint y: 479, distance: 16.9
click at [750, 479] on table "0 1 2 3 4 5 6 7 8 9 10 11 12 13" at bounding box center [672, 383] width 679 height 208
drag, startPoint x: 761, startPoint y: 467, endPoint x: 705, endPoint y: 463, distance: 56.0
click at [705, 463] on tr at bounding box center [672, 453] width 679 height 34
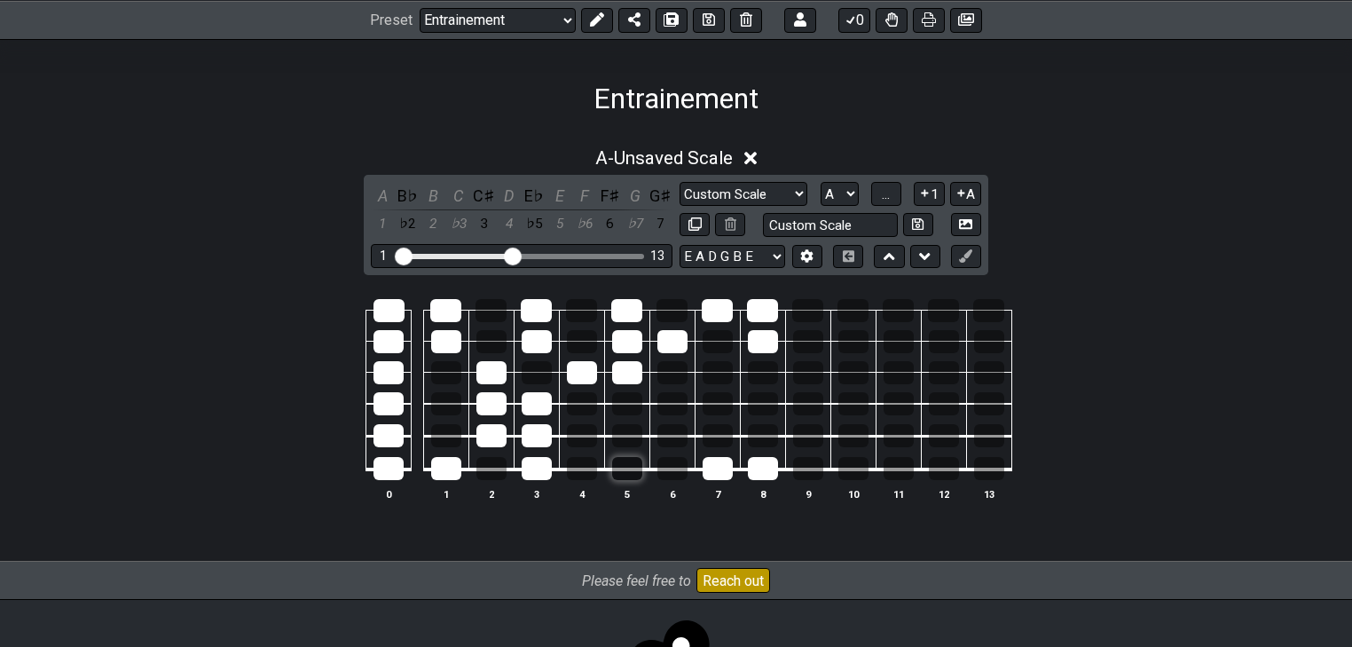
click at [627, 468] on div at bounding box center [627, 468] width 30 height 23
click at [627, 407] on div at bounding box center [627, 403] width 30 height 23
click at [722, 404] on div at bounding box center [717, 403] width 30 height 23
click at [719, 408] on div at bounding box center [717, 403] width 30 height 23
drag, startPoint x: 628, startPoint y: 403, endPoint x: 630, endPoint y: 312, distance: 90.5
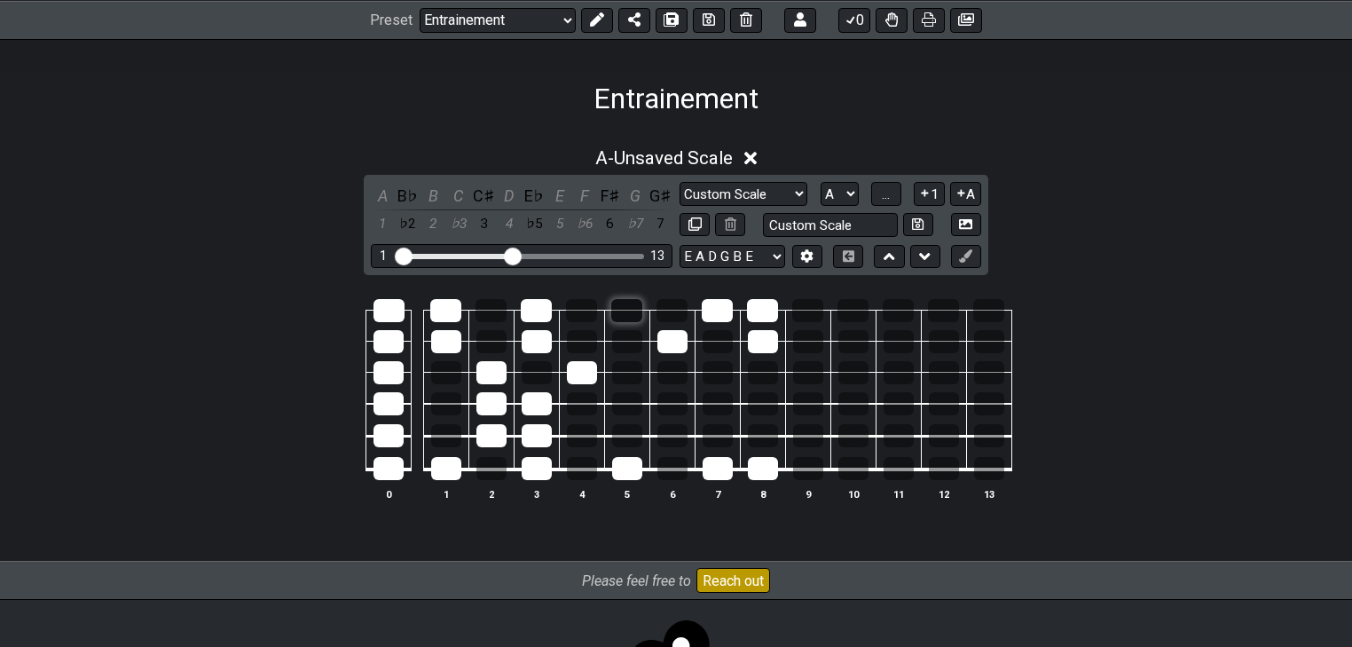
click at [630, 312] on tbody "0 1 2 3 4 5 6 7 8 9 10 11 12 13" at bounding box center [672, 383] width 679 height 208
drag, startPoint x: 663, startPoint y: 336, endPoint x: 674, endPoint y: 328, distance: 13.3
click at [663, 336] on div at bounding box center [672, 341] width 30 height 23
click at [702, 312] on div at bounding box center [717, 310] width 31 height 23
drag, startPoint x: 766, startPoint y: 305, endPoint x: 777, endPoint y: 334, distance: 30.3
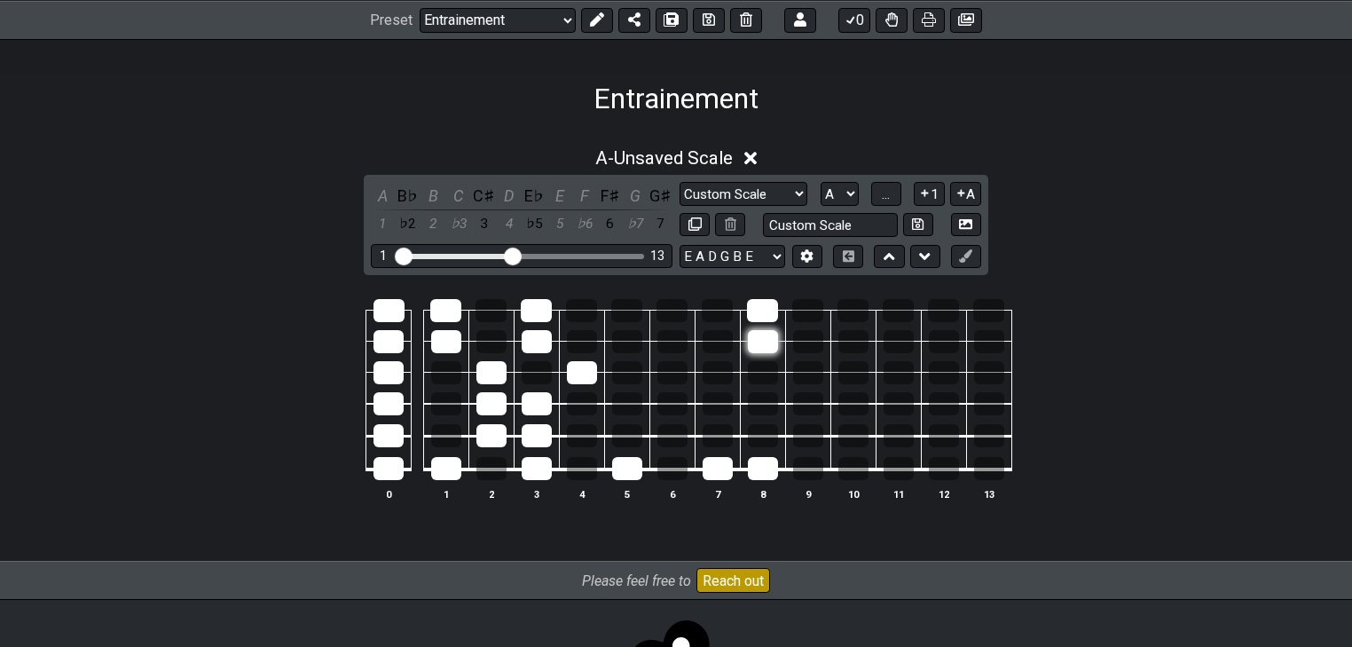
click at [767, 307] on div at bounding box center [762, 310] width 31 height 23
click at [777, 334] on div at bounding box center [763, 341] width 30 height 23
click at [632, 470] on div at bounding box center [627, 468] width 30 height 23
click at [717, 470] on div at bounding box center [717, 468] width 30 height 23
click at [770, 480] on table "0 1 2 3 4 5 6 7 8 9 10 11 12 13" at bounding box center [672, 383] width 679 height 208
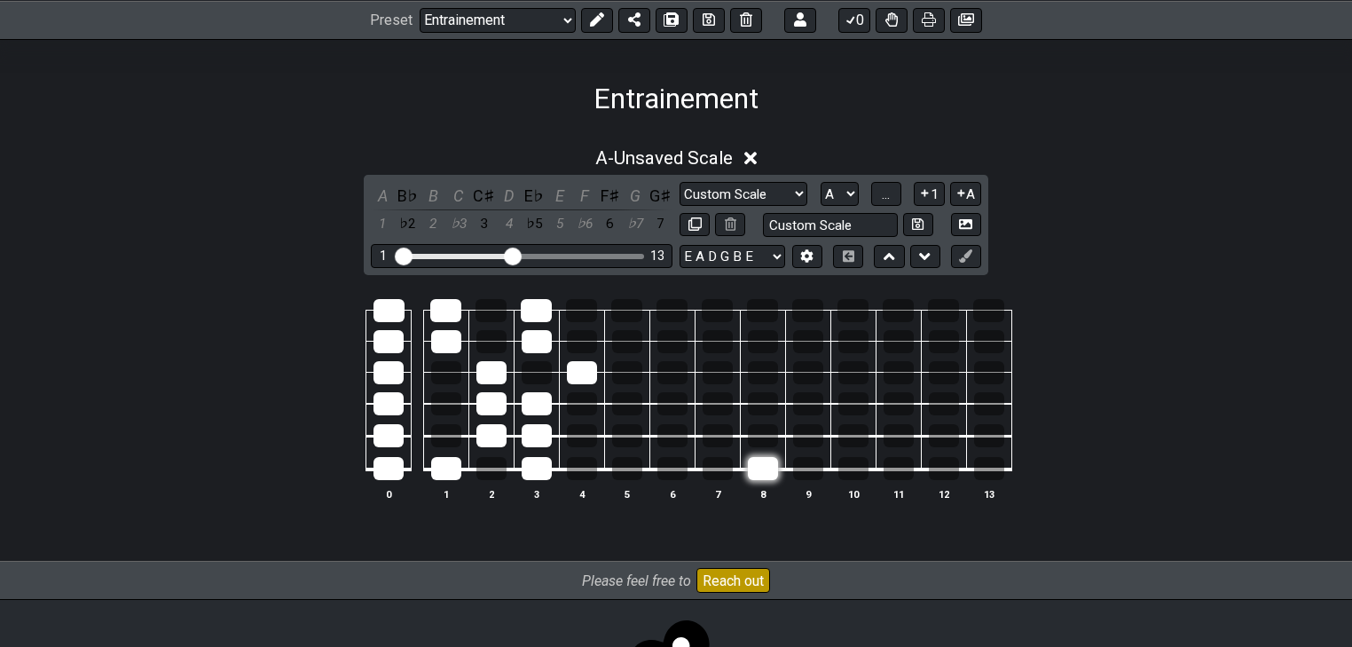
click at [751, 458] on div at bounding box center [763, 468] width 30 height 23
click at [583, 377] on div at bounding box center [582, 372] width 30 height 23
click at [592, 380] on div at bounding box center [582, 372] width 30 height 23
click at [624, 372] on div at bounding box center [627, 372] width 30 height 23
click at [755, 475] on div at bounding box center [763, 468] width 30 height 23
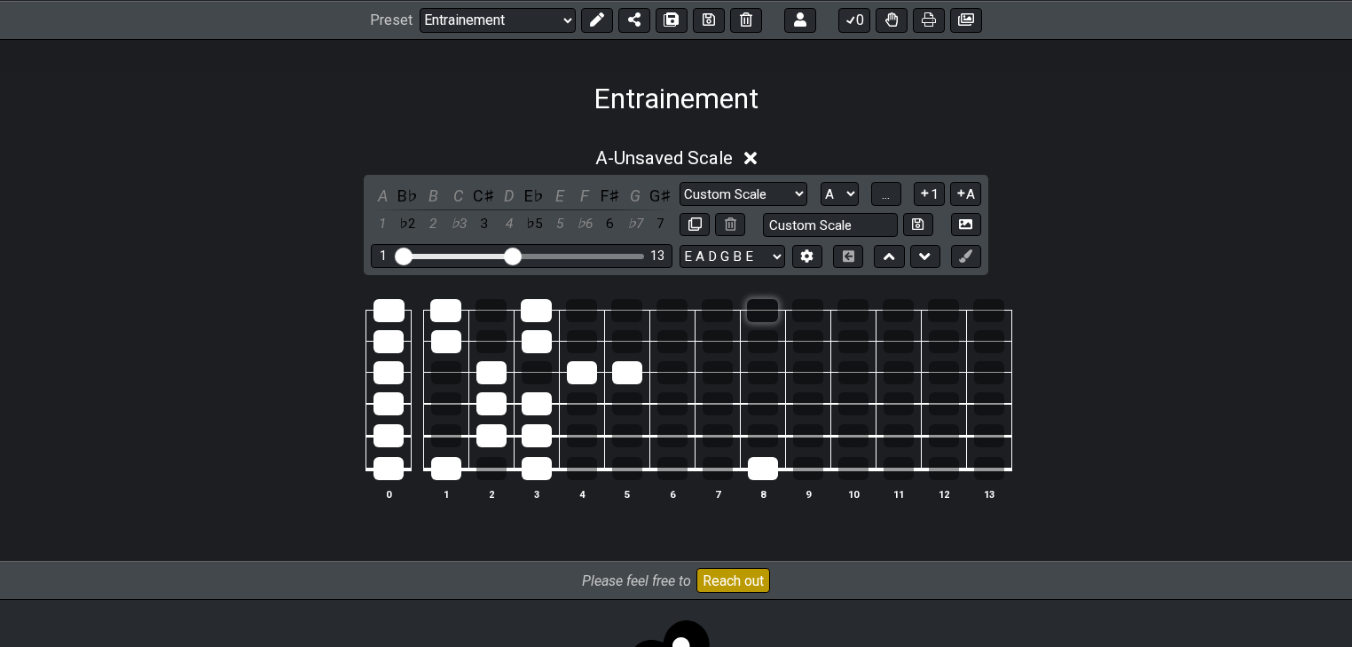
click at [773, 319] on div at bounding box center [762, 310] width 31 height 23
click at [630, 464] on div at bounding box center [627, 468] width 30 height 23
click at [625, 309] on div at bounding box center [626, 310] width 31 height 23
click at [720, 436] on div at bounding box center [717, 435] width 30 height 23
drag, startPoint x: 722, startPoint y: 437, endPoint x: 720, endPoint y: 401, distance: 36.4
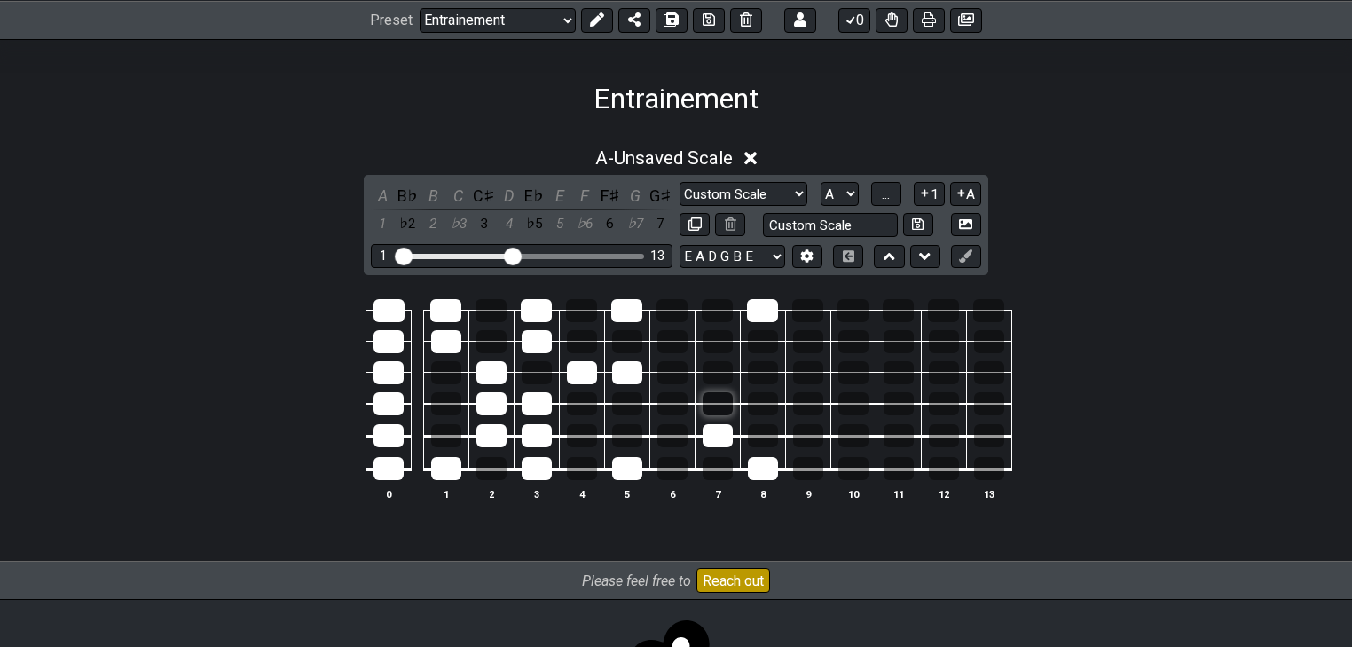
click at [722, 435] on div at bounding box center [717, 435] width 30 height 23
click at [720, 401] on div at bounding box center [717, 403] width 30 height 23
click at [723, 314] on div at bounding box center [717, 310] width 31 height 23
click at [721, 476] on div at bounding box center [717, 468] width 30 height 23
click at [623, 443] on div at bounding box center [627, 435] width 30 height 23
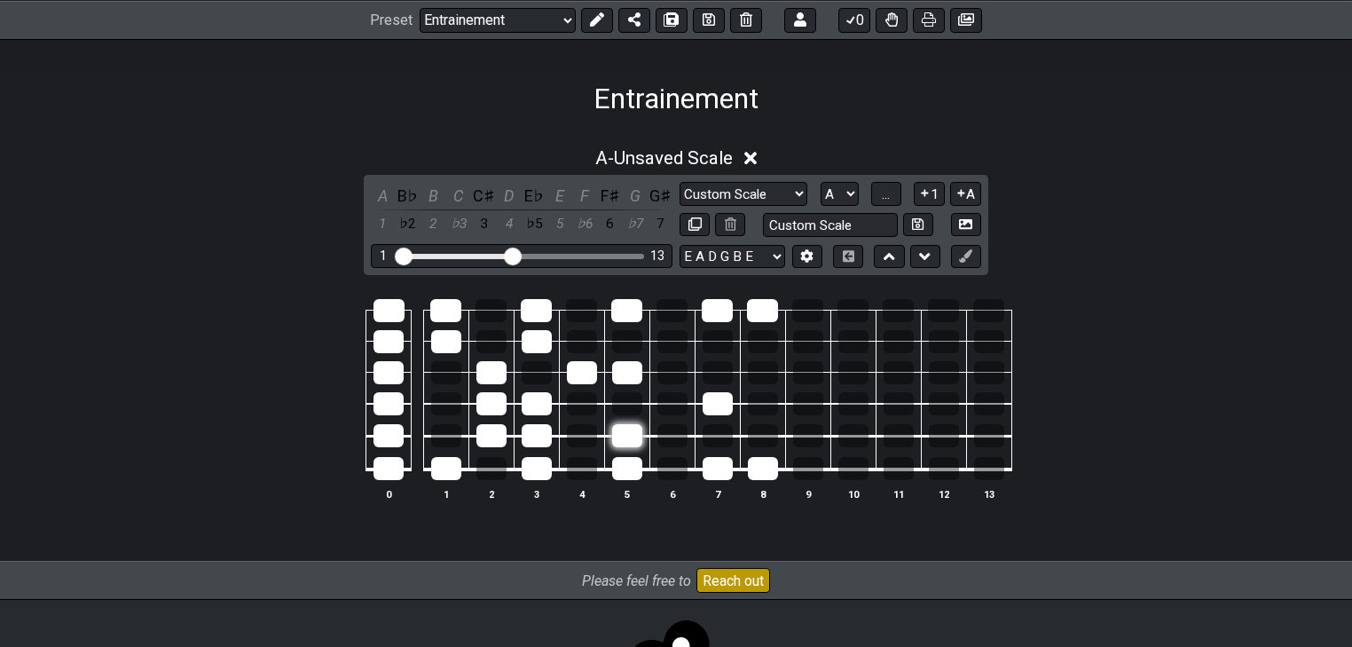
click at [628, 439] on div at bounding box center [627, 435] width 30 height 23
click at [627, 436] on div at bounding box center [627, 435] width 30 height 23
click at [628, 436] on div at bounding box center [627, 435] width 30 height 23
click at [634, 434] on div at bounding box center [627, 435] width 30 height 23
click at [624, 397] on div at bounding box center [627, 403] width 30 height 23
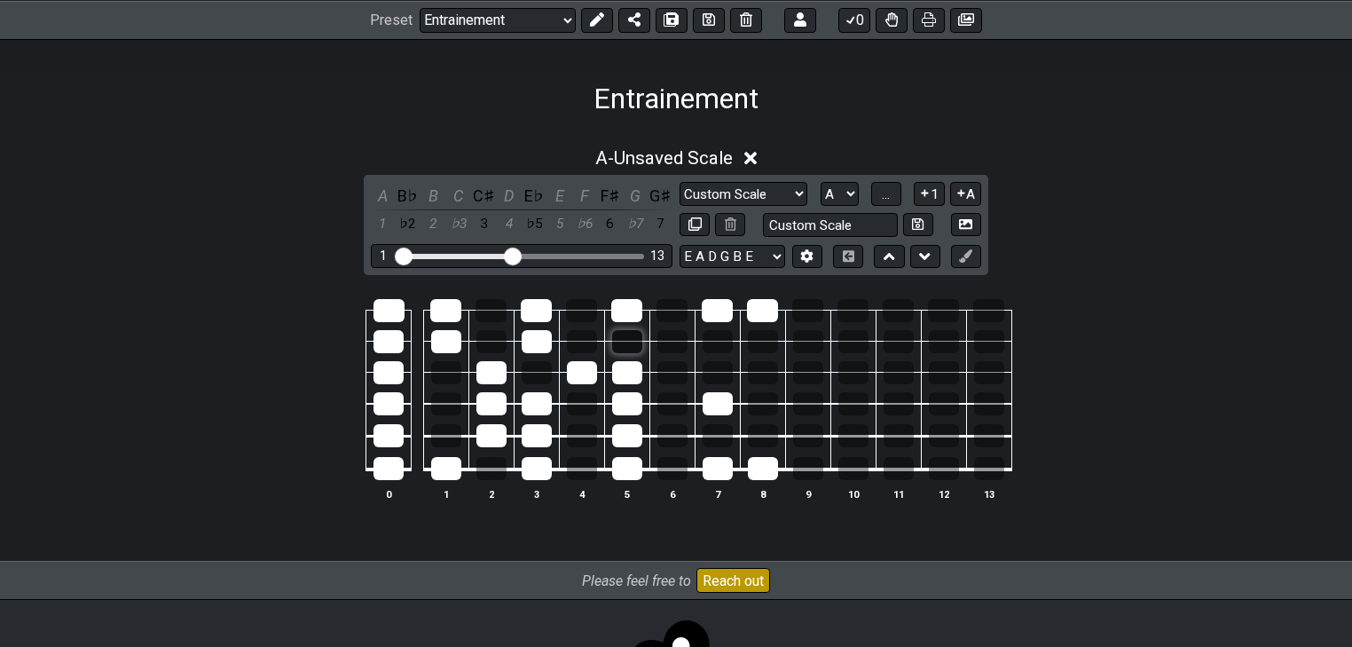
click at [628, 348] on div at bounding box center [627, 341] width 30 height 23
click at [624, 371] on div at bounding box center [627, 372] width 30 height 23
click at [630, 340] on div at bounding box center [627, 341] width 30 height 23
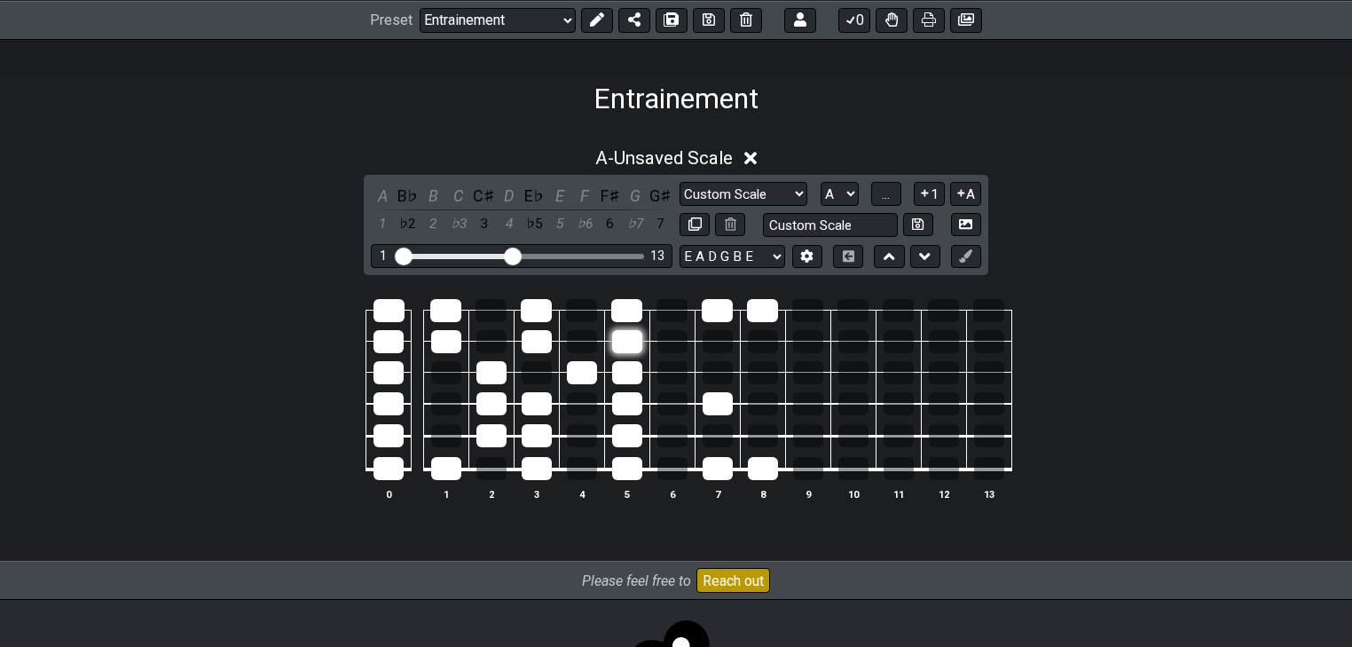
click at [631, 341] on div at bounding box center [627, 341] width 30 height 23
click at [628, 341] on div at bounding box center [627, 341] width 30 height 23
click at [629, 341] on div at bounding box center [627, 341] width 30 height 23
click at [632, 345] on div at bounding box center [627, 341] width 30 height 23
click at [631, 343] on div at bounding box center [627, 341] width 30 height 23
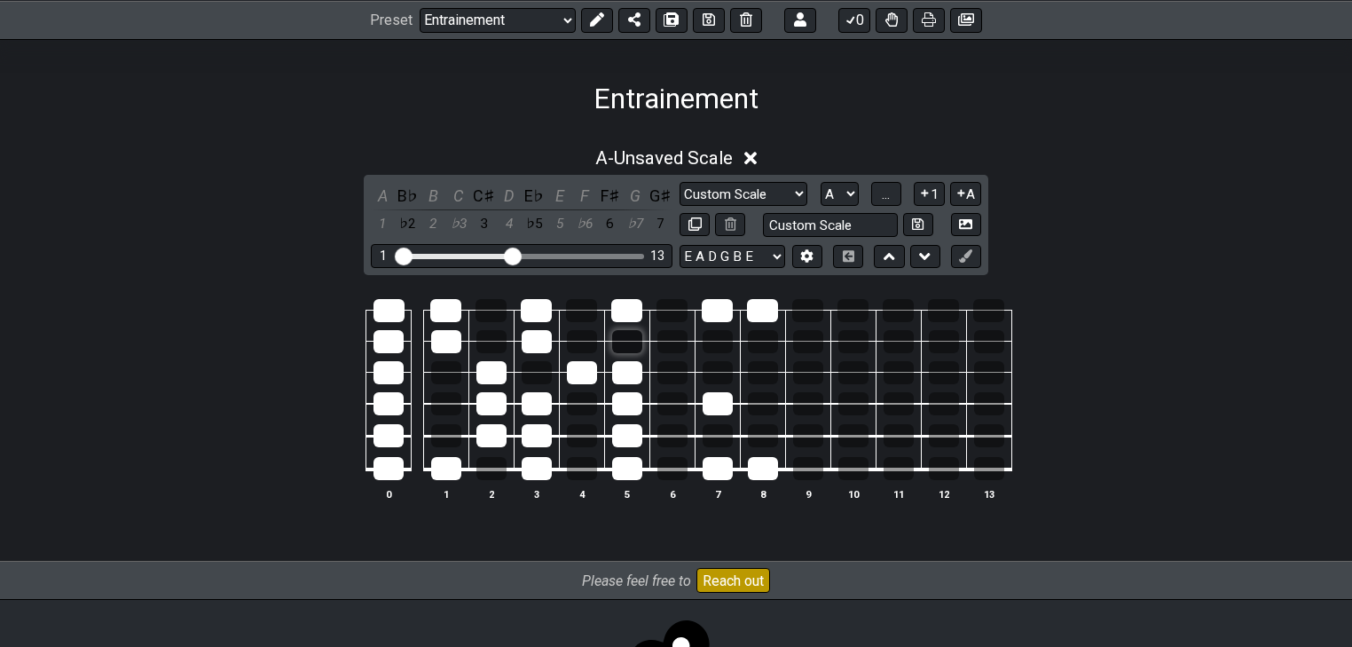
click at [631, 338] on div at bounding box center [627, 341] width 30 height 23
click at [635, 346] on div at bounding box center [627, 341] width 30 height 23
click at [635, 344] on div at bounding box center [627, 341] width 30 height 23
click at [675, 341] on div at bounding box center [672, 341] width 30 height 23
drag, startPoint x: 670, startPoint y: 342, endPoint x: 671, endPoint y: 362, distance: 19.6
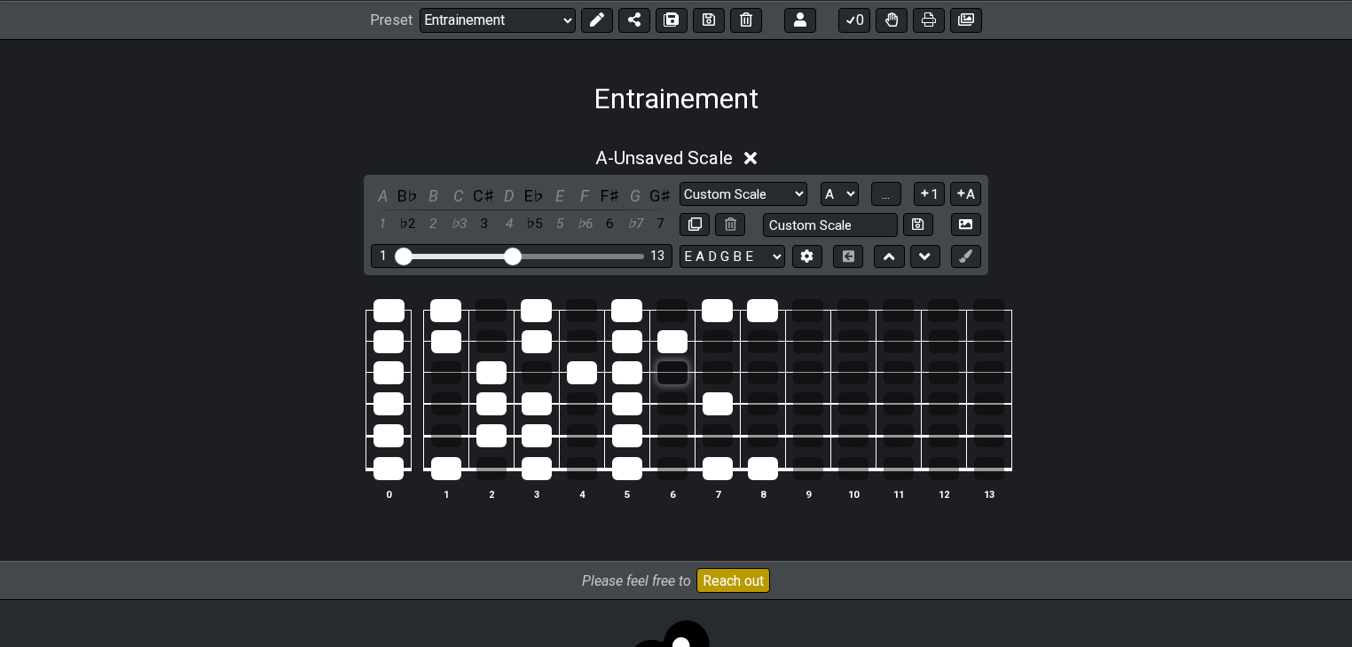
click at [670, 345] on div at bounding box center [672, 341] width 30 height 23
click at [666, 340] on div at bounding box center [672, 341] width 30 height 23
click at [665, 340] on div at bounding box center [672, 341] width 30 height 23
click at [667, 340] on div at bounding box center [672, 341] width 30 height 23
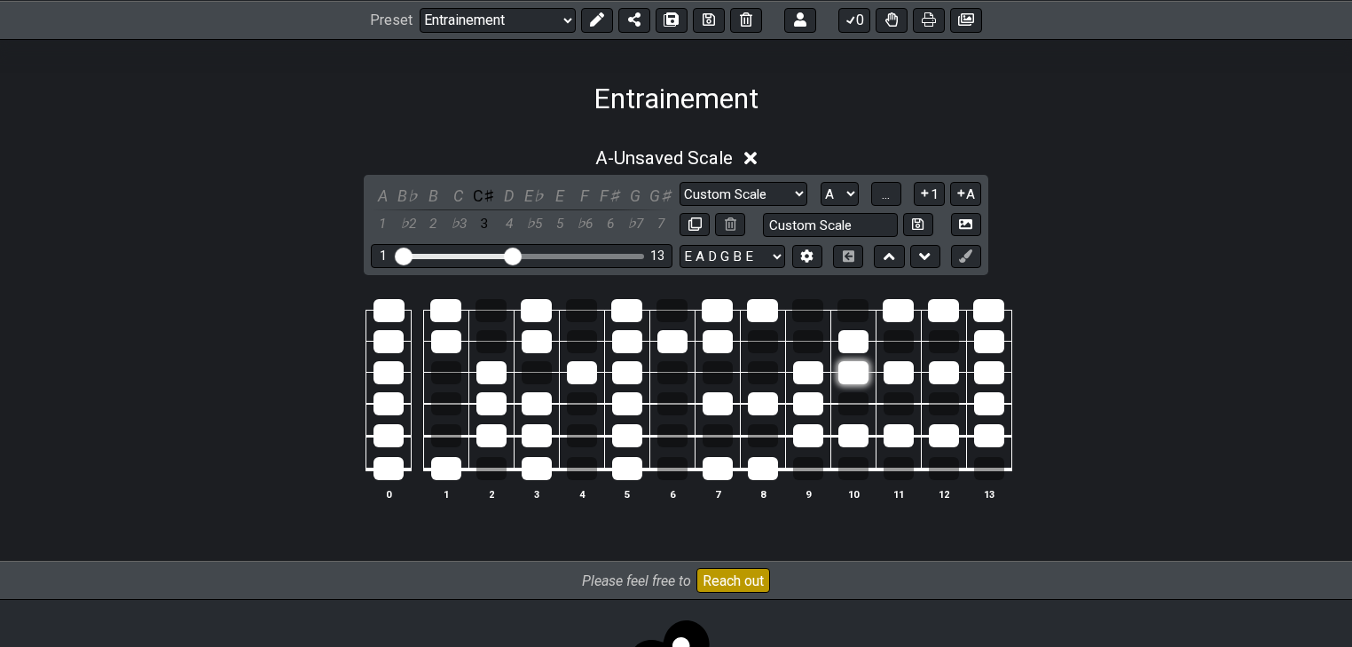
drag, startPoint x: 736, startPoint y: 356, endPoint x: 839, endPoint y: 376, distance: 104.9
click at [839, 376] on tbody "0 1 2 3 4 5 6 7 8 9 10 11 12 13" at bounding box center [672, 383] width 679 height 208
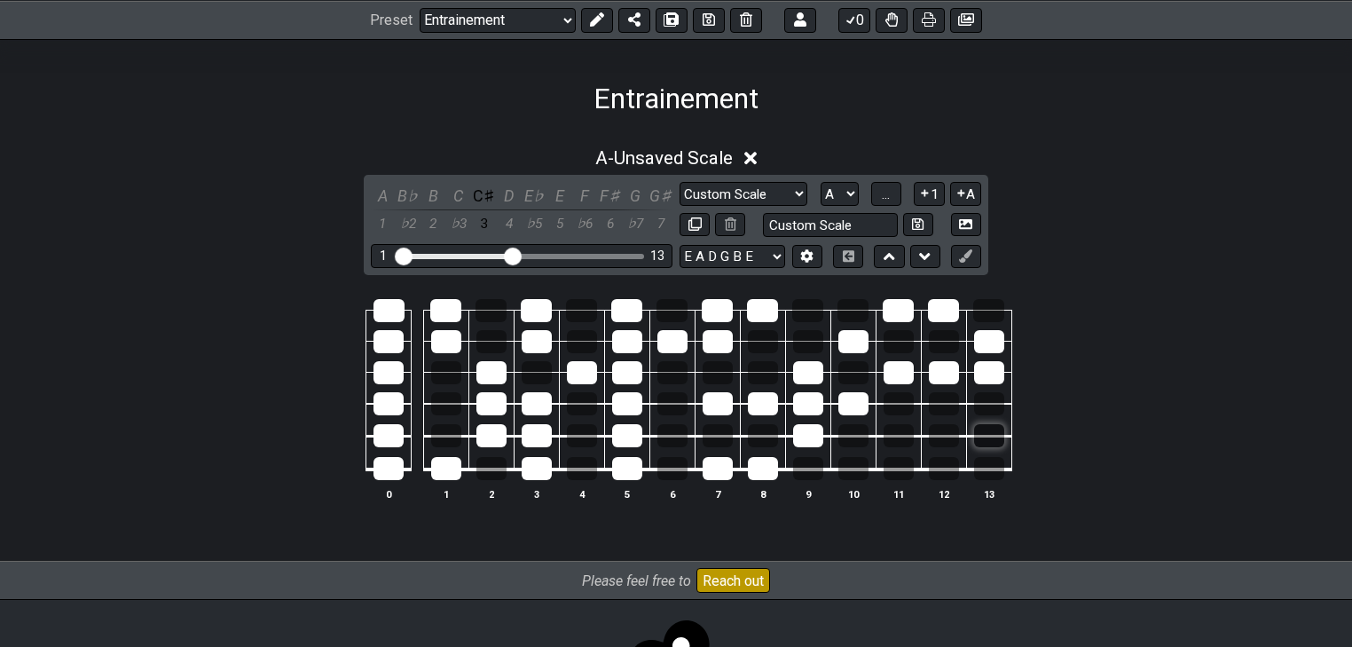
drag, startPoint x: 977, startPoint y: 436, endPoint x: 987, endPoint y: 427, distance: 14.4
click at [991, 436] on tr at bounding box center [672, 420] width 679 height 33
drag, startPoint x: 996, startPoint y: 362, endPoint x: 995, endPoint y: 344, distance: 17.8
click at [996, 361] on div at bounding box center [989, 372] width 30 height 23
click at [985, 346] on div at bounding box center [989, 341] width 30 height 23
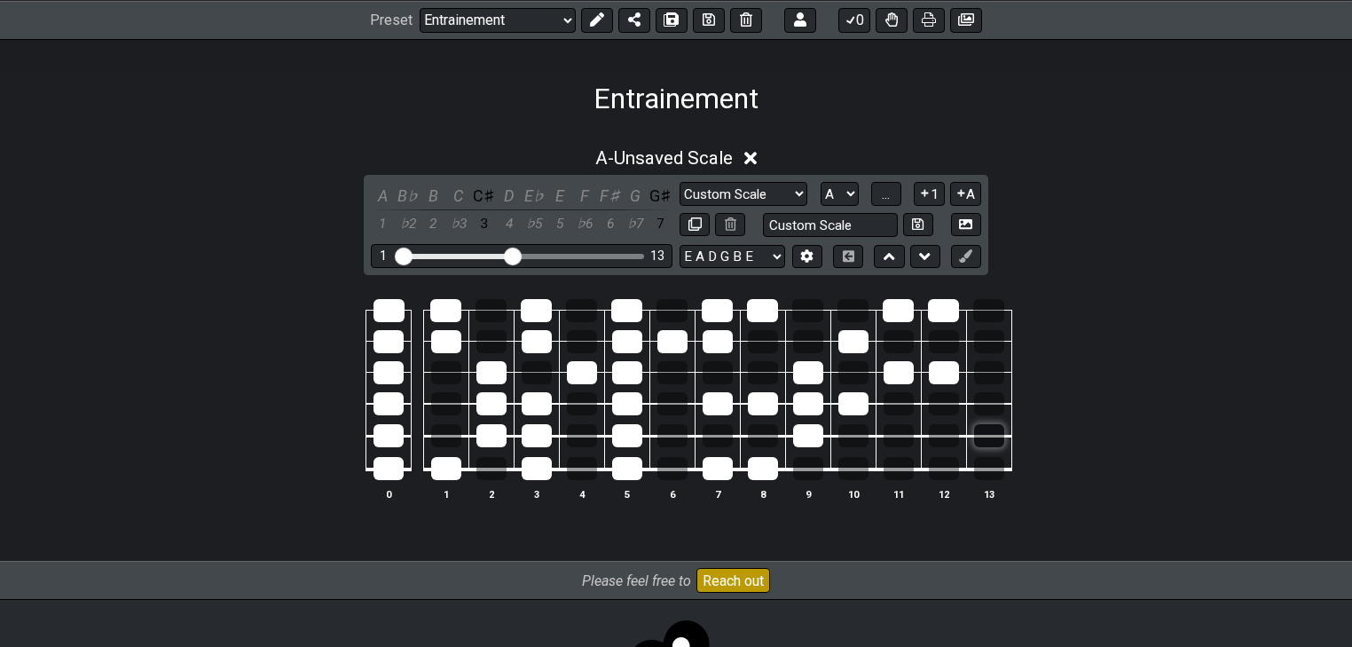
click at [993, 428] on div at bounding box center [989, 435] width 30 height 23
drag, startPoint x: 901, startPoint y: 371, endPoint x: 907, endPoint y: 341, distance: 30.8
click at [886, 373] on tr at bounding box center [672, 356] width 679 height 31
drag, startPoint x: 939, startPoint y: 302, endPoint x: 874, endPoint y: 339, distance: 75.5
click at [892, 307] on tr at bounding box center [672, 294] width 679 height 31
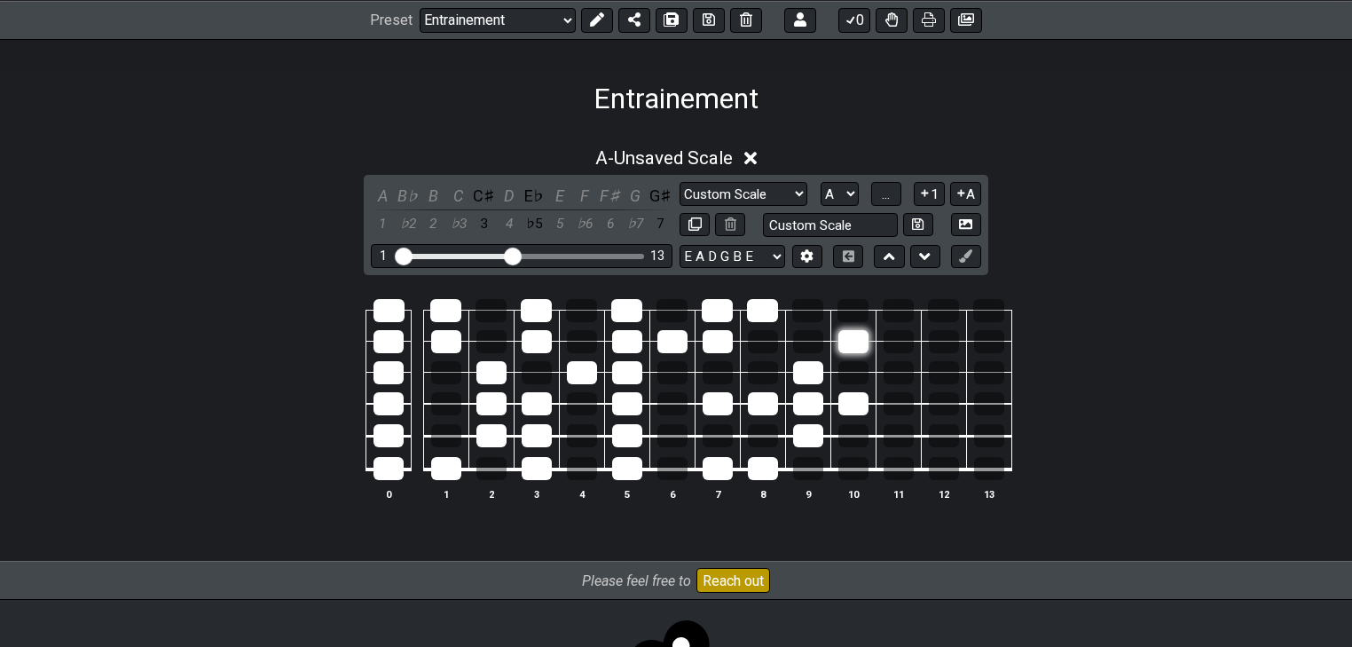
click at [847, 347] on div at bounding box center [853, 341] width 30 height 23
drag, startPoint x: 847, startPoint y: 403, endPoint x: 706, endPoint y: 399, distance: 141.1
click at [706, 399] on tr at bounding box center [672, 389] width 679 height 32
click at [805, 436] on div at bounding box center [808, 435] width 30 height 23
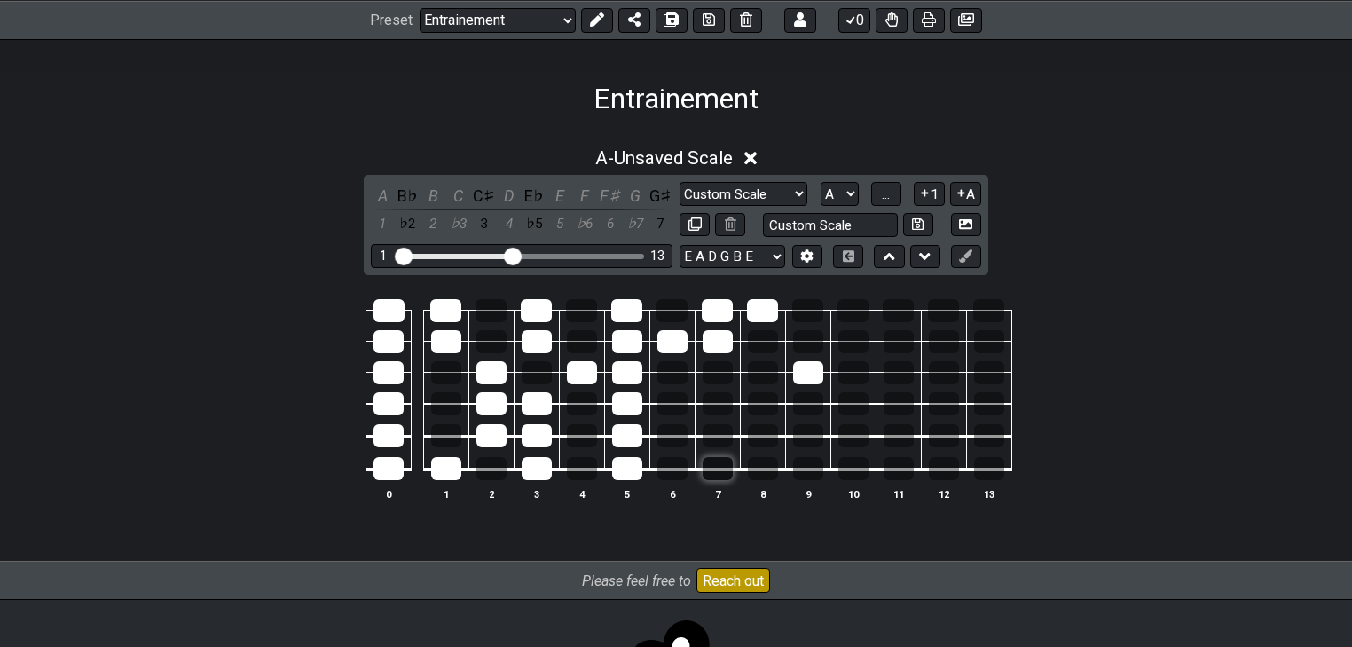
drag, startPoint x: 742, startPoint y: 468, endPoint x: 708, endPoint y: 470, distance: 33.8
click at [708, 470] on tr at bounding box center [672, 453] width 679 height 34
click at [812, 370] on div at bounding box center [808, 372] width 30 height 23
drag, startPoint x: 709, startPoint y: 341, endPoint x: 676, endPoint y: 342, distance: 32.9
click at [678, 341] on tr at bounding box center [672, 325] width 679 height 31
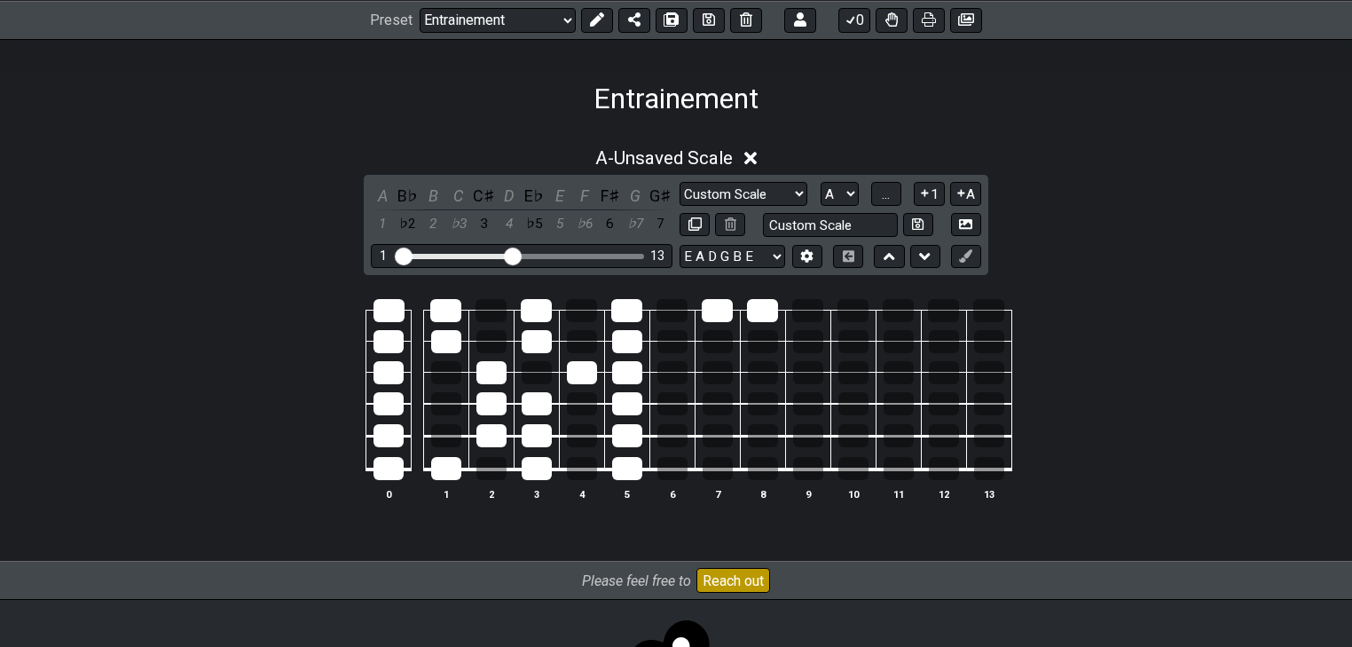
drag, startPoint x: 719, startPoint y: 315, endPoint x: 696, endPoint y: 320, distance: 23.7
click at [702, 310] on tr at bounding box center [672, 294] width 679 height 31
drag, startPoint x: 627, startPoint y: 343, endPoint x: 630, endPoint y: 486, distance: 142.8
click at [630, 486] on tbody "0 1 2 3 4 5 6 7 8 9 10 11 12 13" at bounding box center [672, 383] width 679 height 208
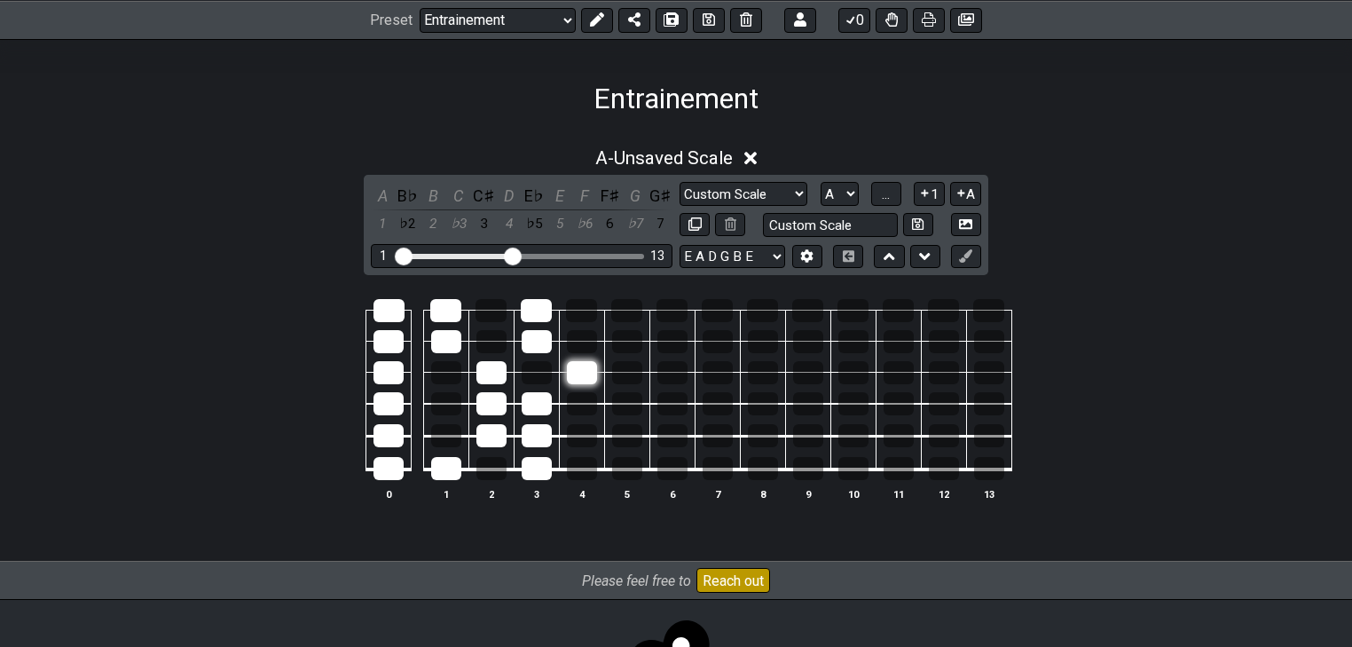
click at [586, 379] on div at bounding box center [582, 372] width 30 height 23
drag, startPoint x: 525, startPoint y: 372, endPoint x: 522, endPoint y: 273, distance: 98.5
click at [521, 268] on div "A - Unsaved Scale A B♭ B C C♯ D E♭ E F F♯ G G♯ 1 ♭2 2 ♭3 3 4 ♭5 5 ♭6 6 ♭7 7 Cus…" at bounding box center [676, 331] width 1352 height 389
click at [538, 358] on td at bounding box center [536, 356] width 45 height 31
click at [529, 376] on div at bounding box center [537, 372] width 30 height 23
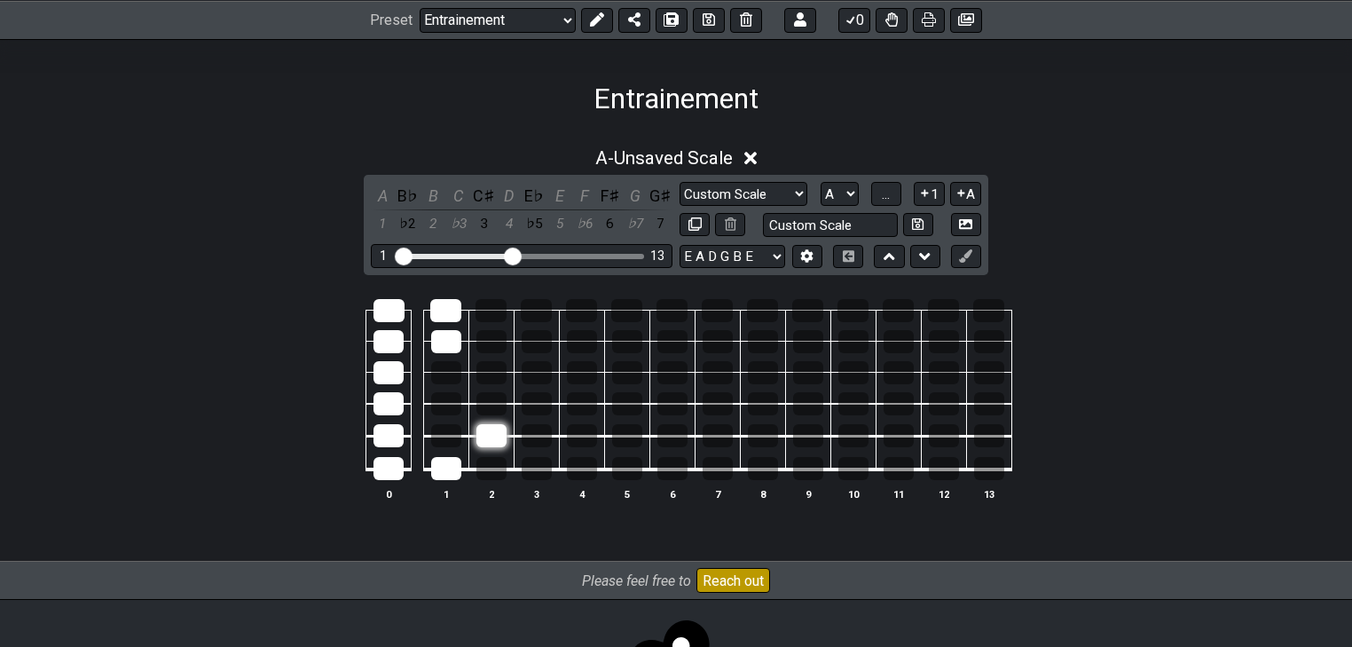
drag, startPoint x: 503, startPoint y: 394, endPoint x: 501, endPoint y: 440, distance: 46.2
click at [505, 433] on tbody "0 1 2 3 4 5 6 7 8 9 10 11 12 13" at bounding box center [672, 383] width 679 height 208
drag, startPoint x: 446, startPoint y: 466, endPoint x: 447, endPoint y: 433, distance: 32.8
click at [447, 467] on div at bounding box center [446, 468] width 30 height 23
drag, startPoint x: 448, startPoint y: 343, endPoint x: 438, endPoint y: 294, distance: 50.6
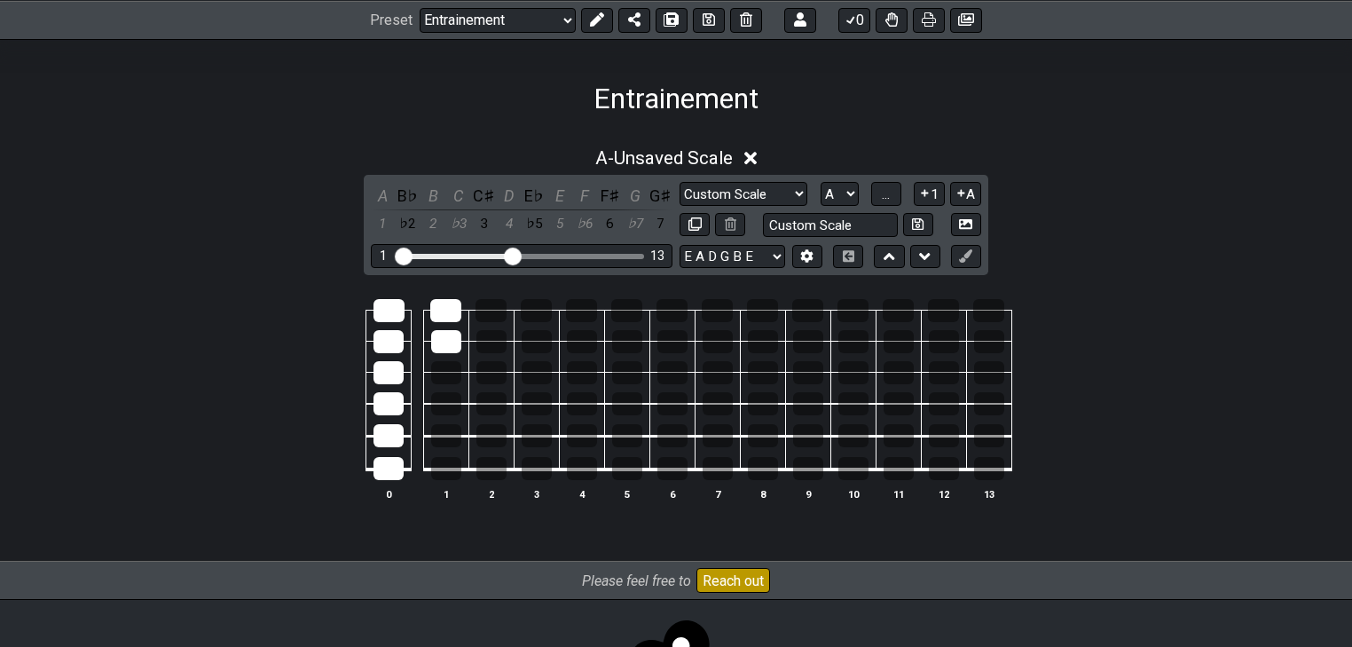
click at [440, 294] on tbody "0 1 2 3 4 5 6 7 8 9 10 11 12 13" at bounding box center [672, 383] width 679 height 208
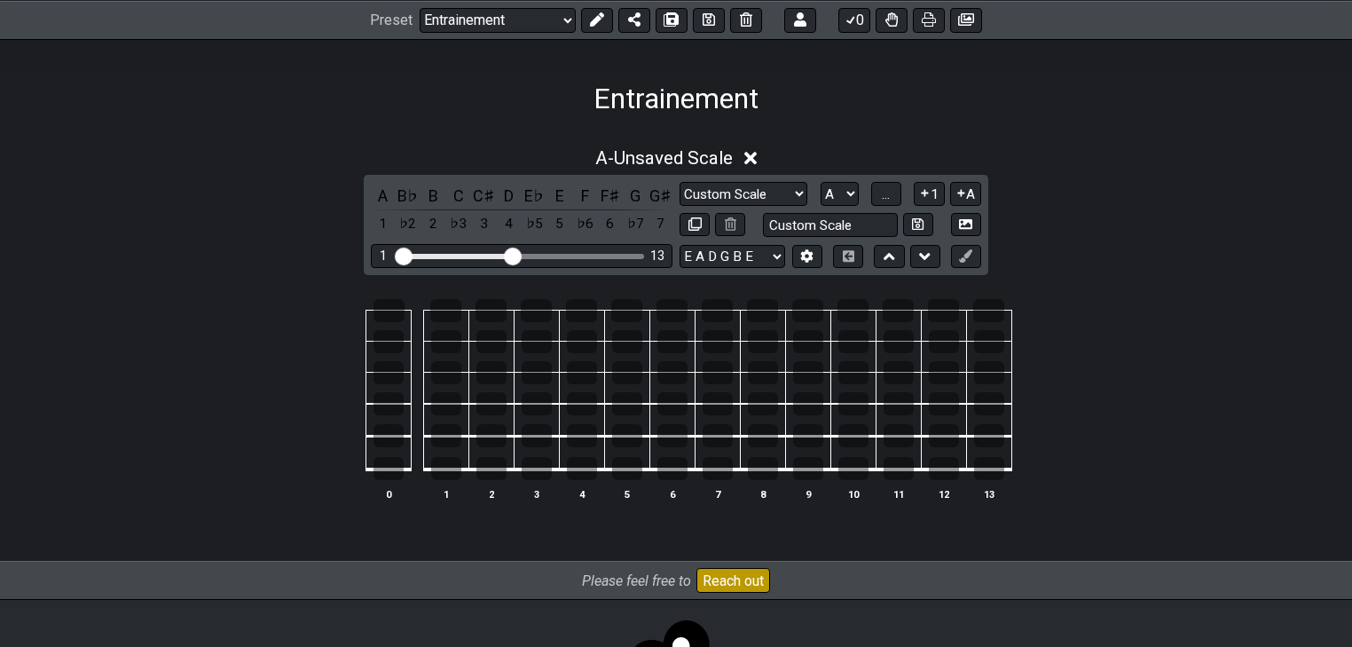
drag, startPoint x: 389, startPoint y: 318, endPoint x: 385, endPoint y: 498, distance: 180.1
click at [385, 488] on tbody "0 1 2 3 4 5 6 7 8 9 10 11 12 13" at bounding box center [672, 383] width 679 height 208
drag, startPoint x: 582, startPoint y: 370, endPoint x: 637, endPoint y: 372, distance: 55.0
click at [637, 372] on tr at bounding box center [672, 356] width 679 height 31
drag, startPoint x: 722, startPoint y: 474, endPoint x: 764, endPoint y: 475, distance: 41.7
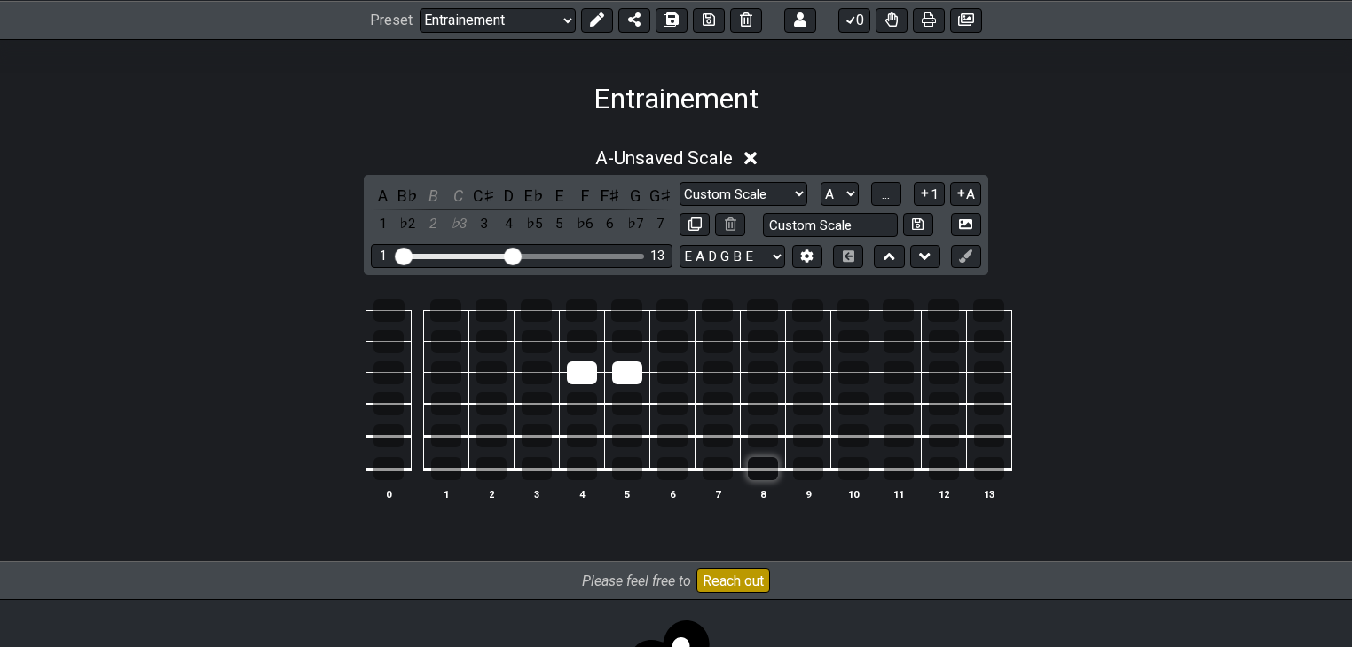
click at [764, 470] on tr at bounding box center [672, 453] width 679 height 34
drag, startPoint x: 720, startPoint y: 309, endPoint x: 759, endPoint y: 310, distance: 39.0
click at [759, 310] on tr at bounding box center [672, 294] width 679 height 31
drag, startPoint x: 390, startPoint y: 337, endPoint x: 443, endPoint y: 344, distance: 53.7
click at [443, 341] on tr at bounding box center [672, 325] width 679 height 31
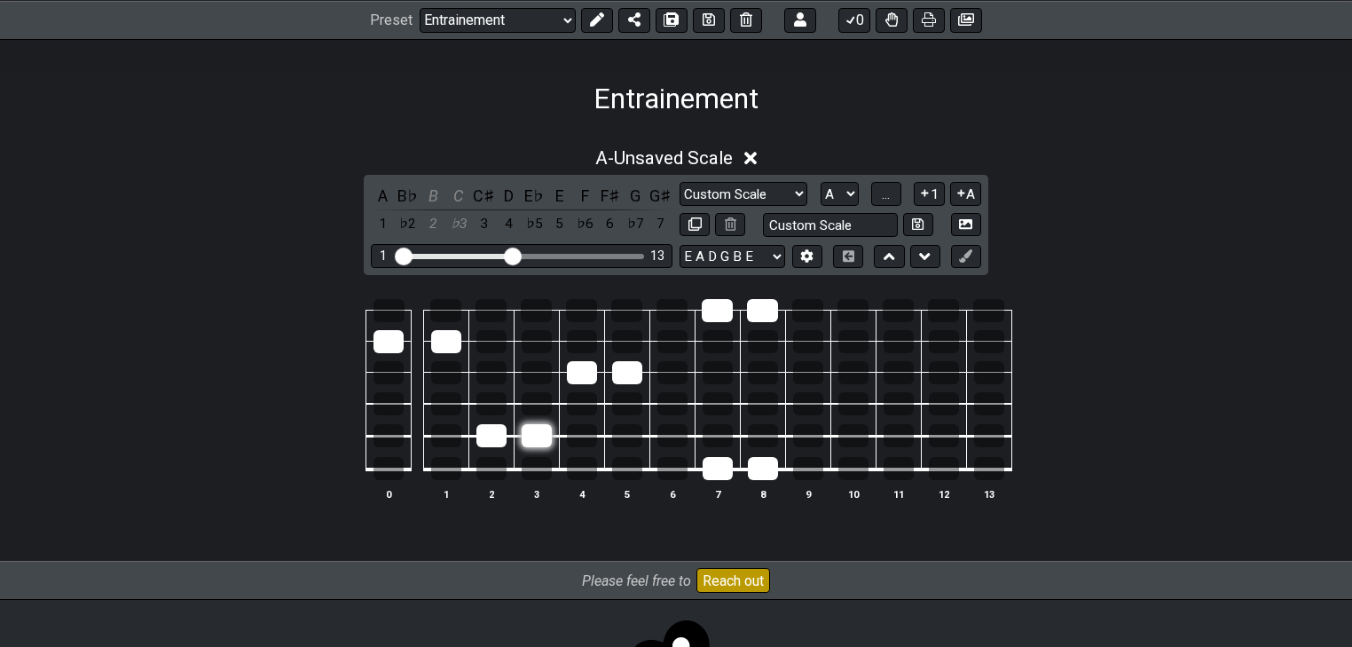
drag, startPoint x: 507, startPoint y: 439, endPoint x: 524, endPoint y: 440, distance: 16.9
click at [524, 436] on tr at bounding box center [672, 420] width 679 height 33
drag, startPoint x: 537, startPoint y: 436, endPoint x: 492, endPoint y: 432, distance: 44.6
click at [484, 434] on tr at bounding box center [672, 420] width 679 height 33
drag, startPoint x: 453, startPoint y: 344, endPoint x: 385, endPoint y: 345, distance: 68.3
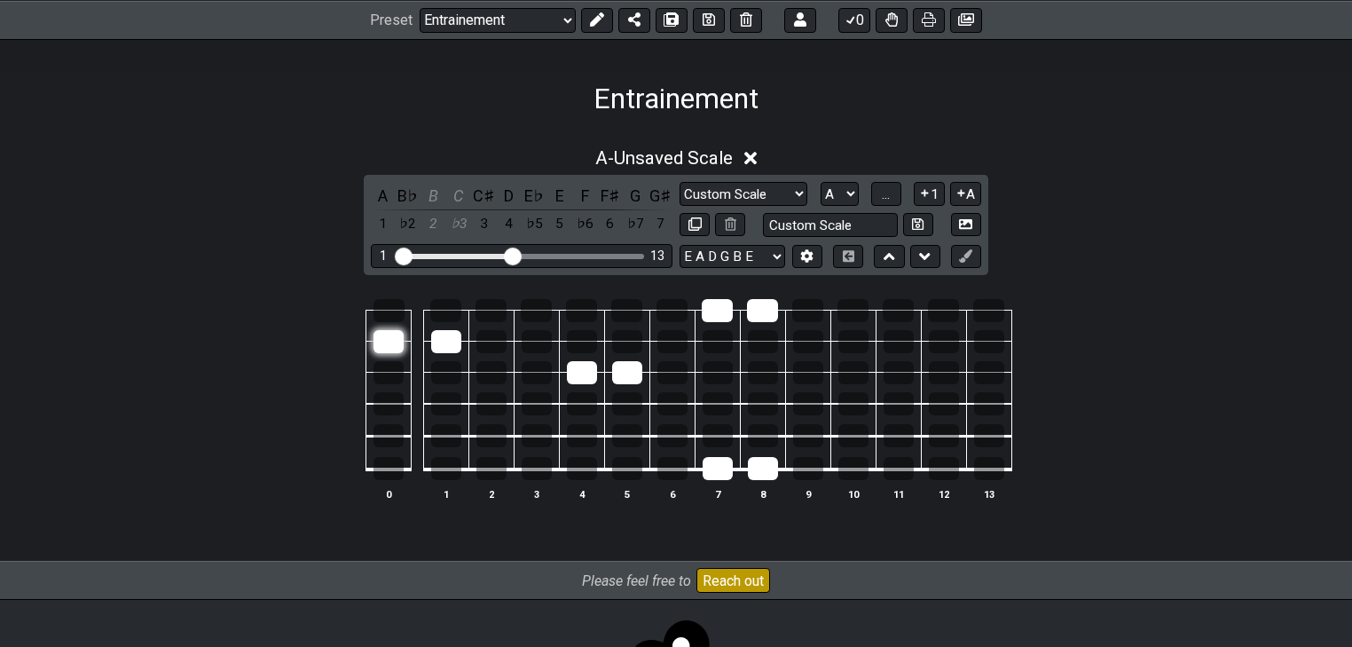
click at [380, 341] on tr at bounding box center [672, 325] width 679 height 31
click at [770, 309] on tr at bounding box center [672, 294] width 679 height 31
drag, startPoint x: 722, startPoint y: 477, endPoint x: 737, endPoint y: 490, distance: 19.5
click at [787, 473] on table "0 1 2 3 4 5 6 7 8 9 10 11 12 13" at bounding box center [672, 383] width 679 height 208
drag, startPoint x: 716, startPoint y: 467, endPoint x: 770, endPoint y: 467, distance: 54.1
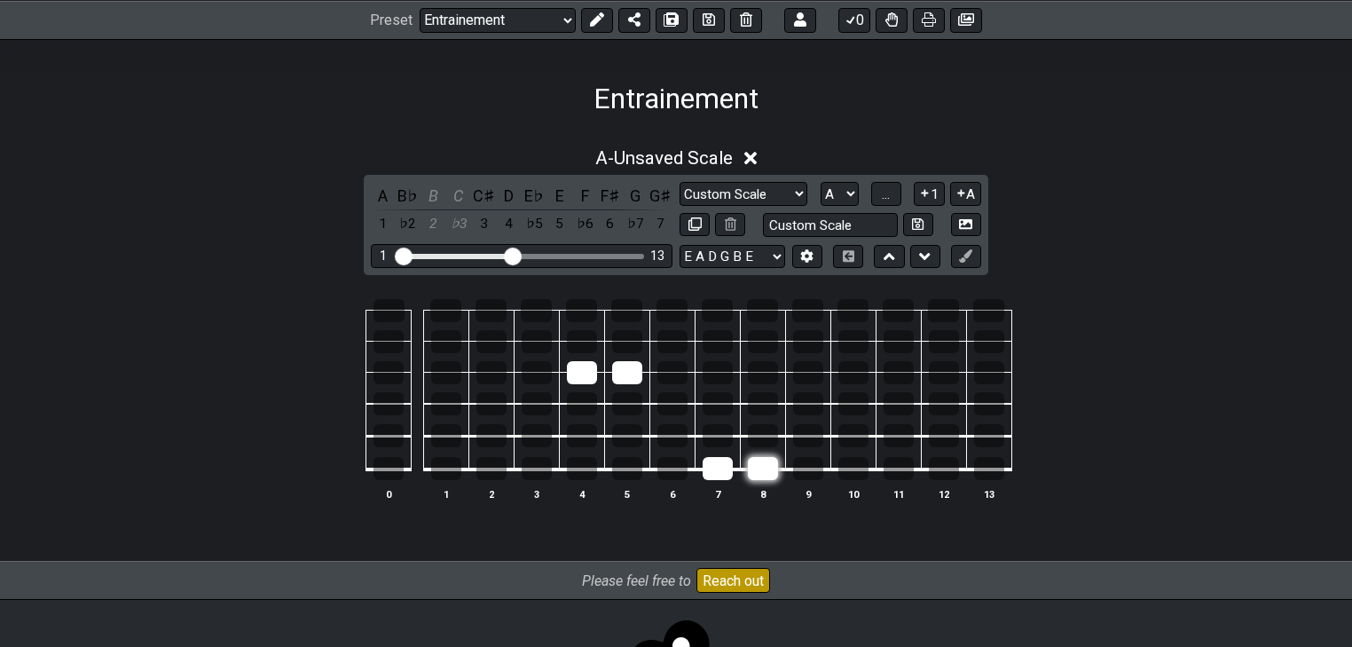
click at [770, 467] on tr at bounding box center [672, 453] width 679 height 34
click at [772, 300] on tr at bounding box center [672, 294] width 679 height 31
drag, startPoint x: 628, startPoint y: 341, endPoint x: 678, endPoint y: 341, distance: 49.7
click at [678, 341] on tr at bounding box center [672, 325] width 679 height 31
click at [630, 477] on div at bounding box center [627, 468] width 30 height 23
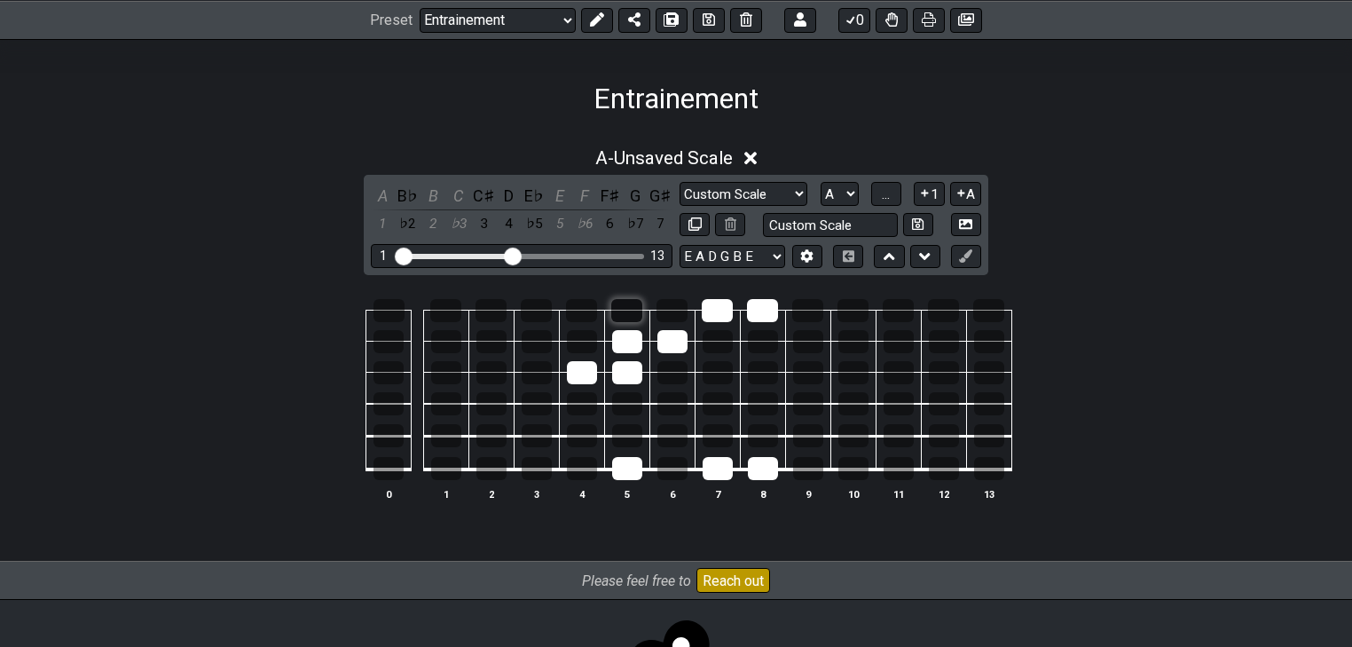
click at [632, 313] on div at bounding box center [626, 310] width 31 height 23
click at [632, 435] on div at bounding box center [627, 435] width 30 height 23
click at [639, 405] on div at bounding box center [627, 403] width 30 height 23
click at [752, 341] on div at bounding box center [763, 341] width 30 height 23
click at [713, 404] on div at bounding box center [717, 403] width 30 height 23
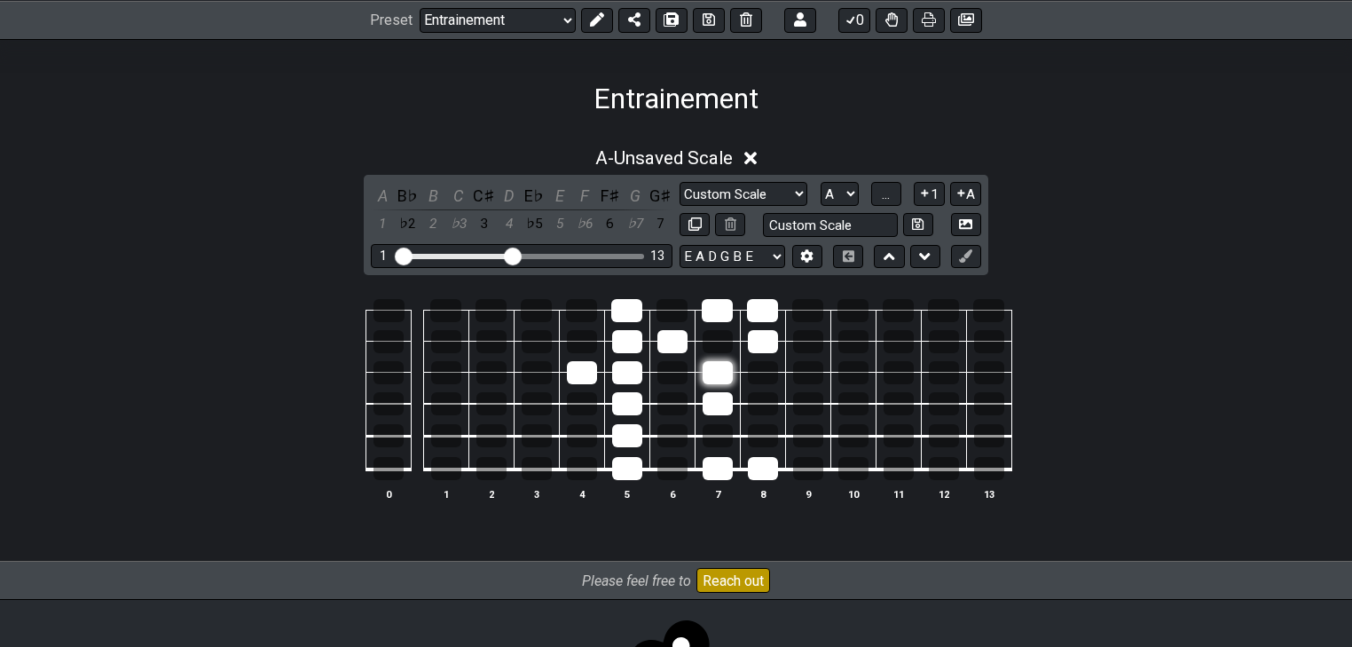
click at [722, 371] on div at bounding box center [717, 372] width 30 height 23
click at [718, 436] on div at bounding box center [717, 435] width 30 height 23
click at [752, 433] on div at bounding box center [763, 435] width 30 height 23
click at [590, 373] on div at bounding box center [582, 372] width 30 height 23
click at [670, 344] on div at bounding box center [672, 341] width 30 height 23
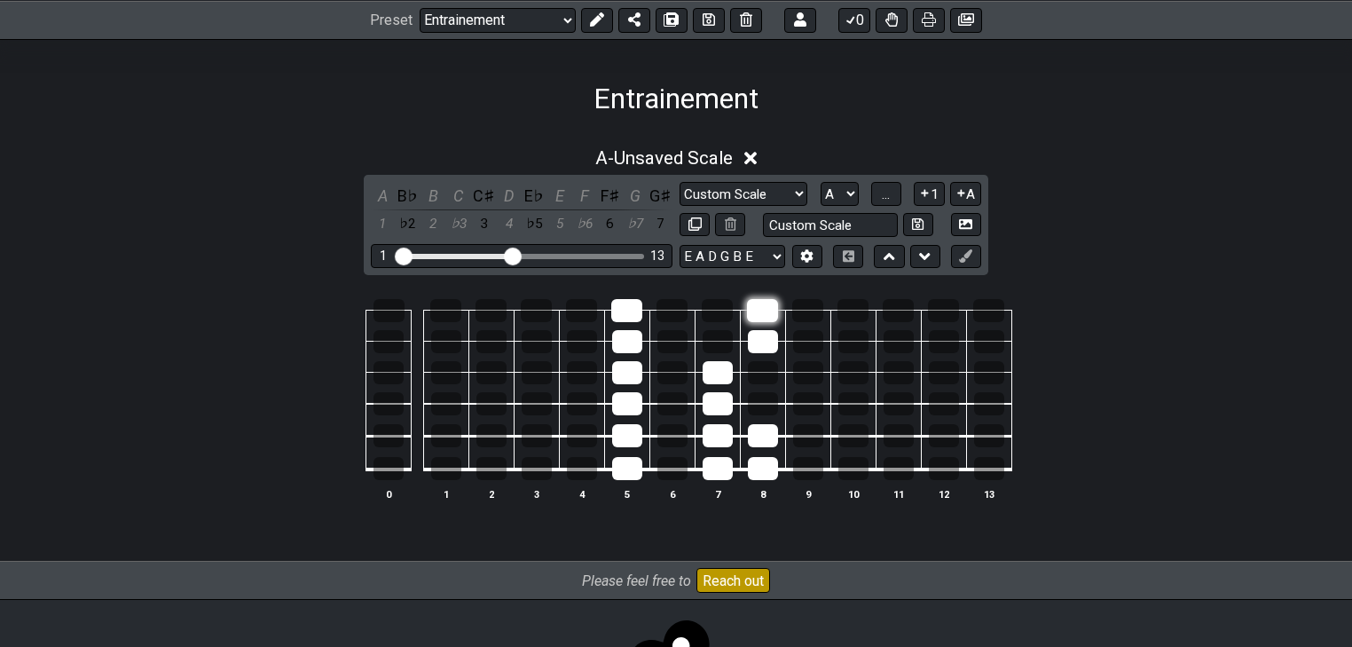
drag, startPoint x: 708, startPoint y: 313, endPoint x: 749, endPoint y: 317, distance: 41.0
click at [709, 313] on div at bounding box center [717, 310] width 31 height 23
drag, startPoint x: 758, startPoint y: 310, endPoint x: 759, endPoint y: 320, distance: 9.8
click at [758, 313] on div at bounding box center [762, 310] width 31 height 23
click at [763, 337] on div at bounding box center [763, 341] width 30 height 23
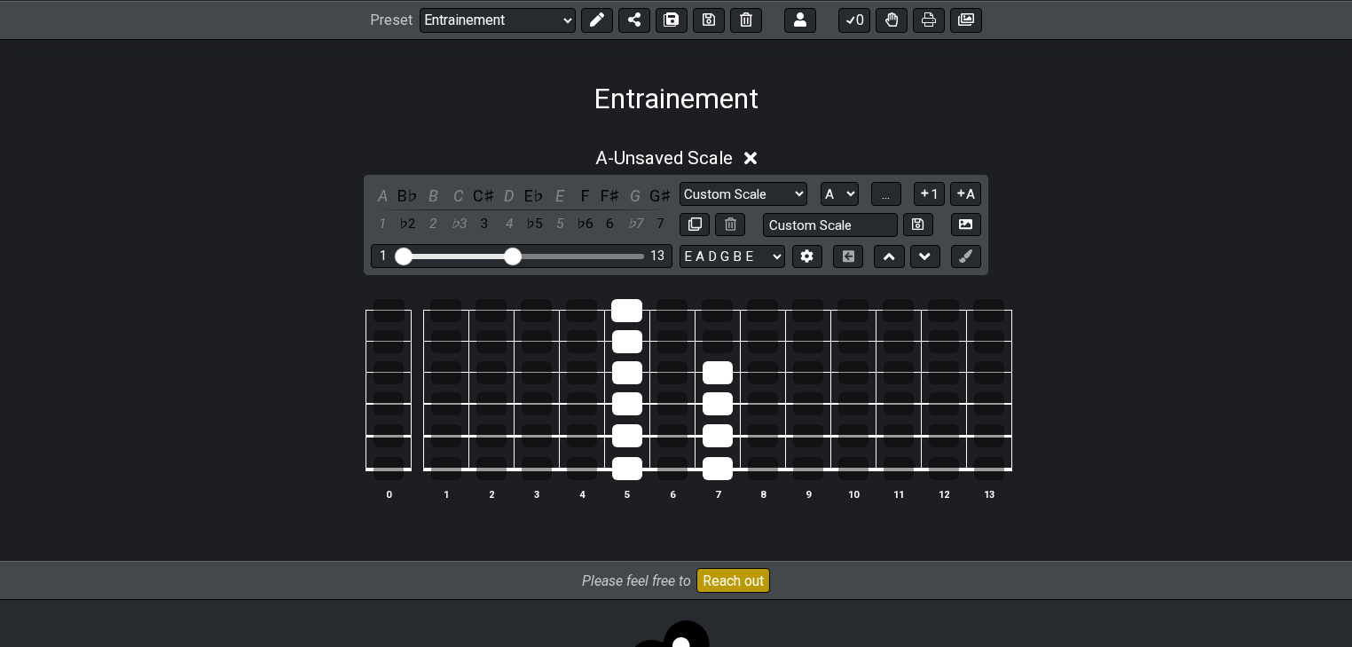
drag, startPoint x: 763, startPoint y: 439, endPoint x: 783, endPoint y: 490, distance: 54.5
click at [765, 474] on tbody "0 1 2 3 4 5 6 7 8 9 10 11 12 13" at bounding box center [672, 383] width 679 height 208
drag, startPoint x: 722, startPoint y: 459, endPoint x: 710, endPoint y: 454, distance: 13.2
click at [723, 468] on tbody "0 1 2 3 4 5 6 7 8 9 10 11 12 13" at bounding box center [672, 383] width 679 height 208
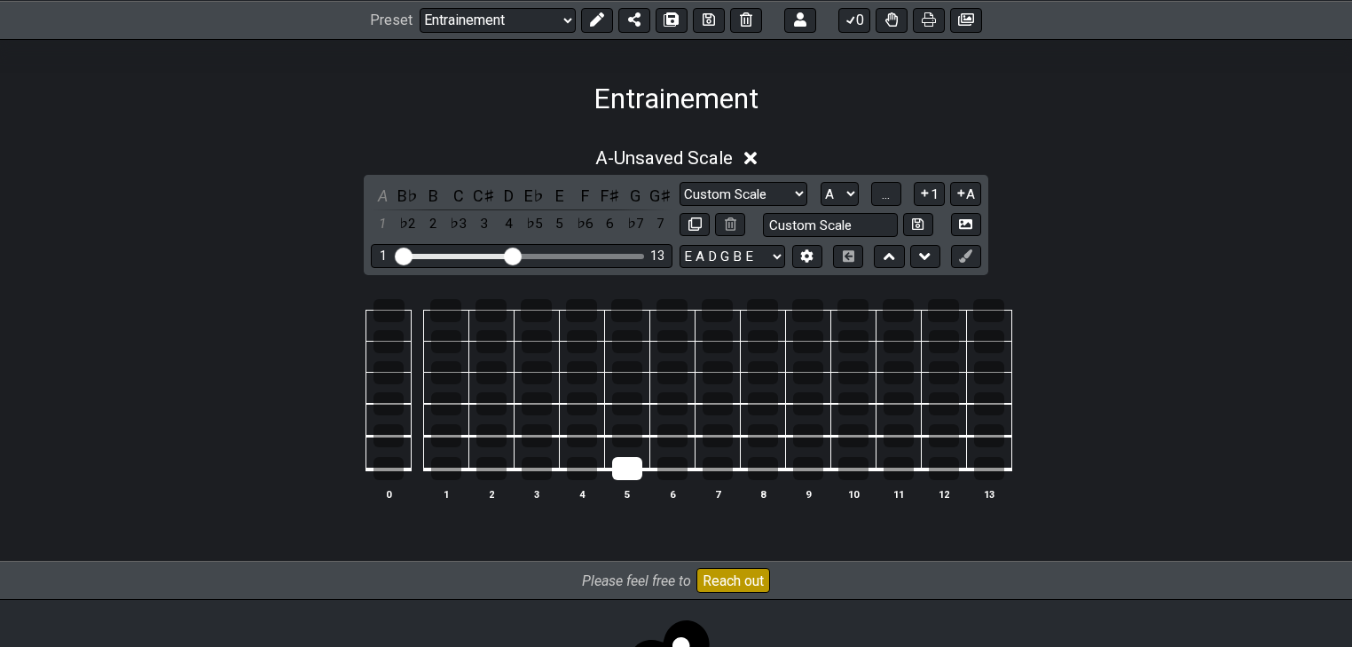
drag, startPoint x: 629, startPoint y: 422, endPoint x: 632, endPoint y: 492, distance: 70.1
click at [632, 488] on tbody "0 1 2 3 4 5 6 7 8 9 10 11 12 13" at bounding box center [672, 383] width 679 height 208
drag, startPoint x: 632, startPoint y: 472, endPoint x: 623, endPoint y: 310, distance: 162.6
click at [623, 310] on tbody "0 1 2 3 4 5 6 7 8 9 10 11 12 13" at bounding box center [672, 383] width 679 height 208
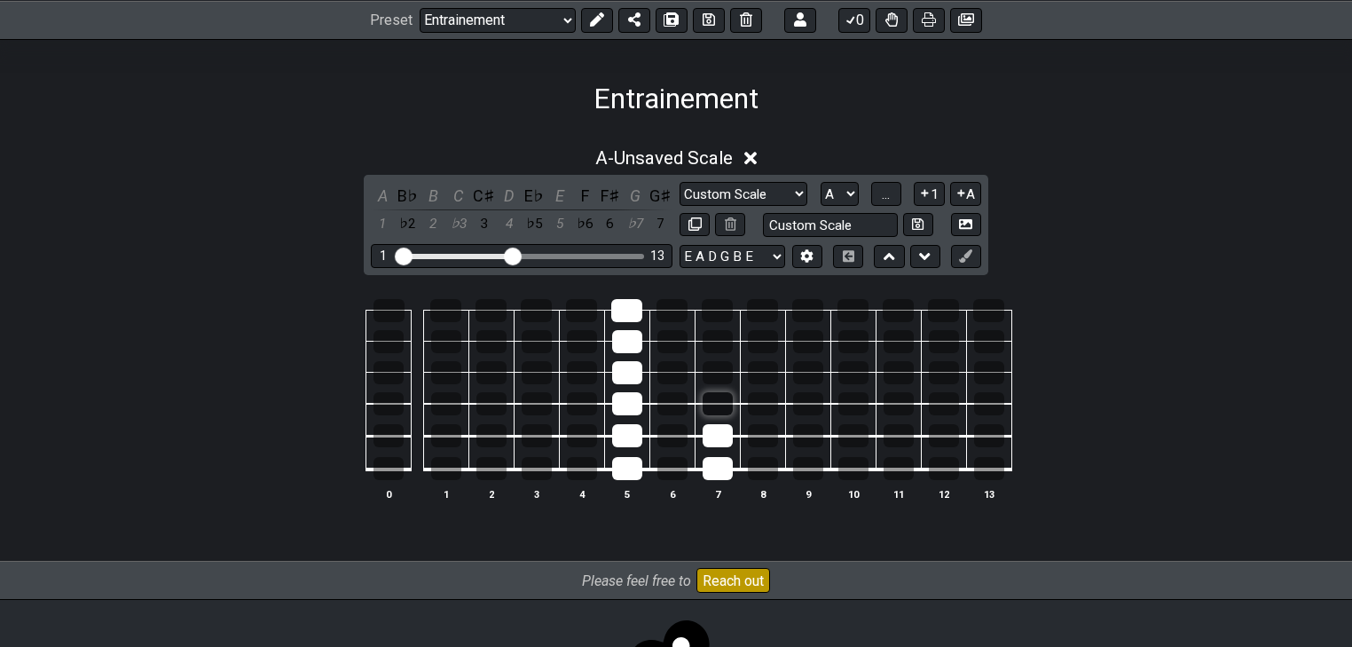
drag, startPoint x: 718, startPoint y: 475, endPoint x: 720, endPoint y: 397, distance: 77.2
click at [720, 397] on tbody "0 1 2 3 4 5 6 7 8 9 10 11 12 13" at bounding box center [672, 383] width 679 height 208
click at [723, 382] on div at bounding box center [717, 372] width 30 height 23
click at [722, 370] on div at bounding box center [717, 372] width 30 height 23
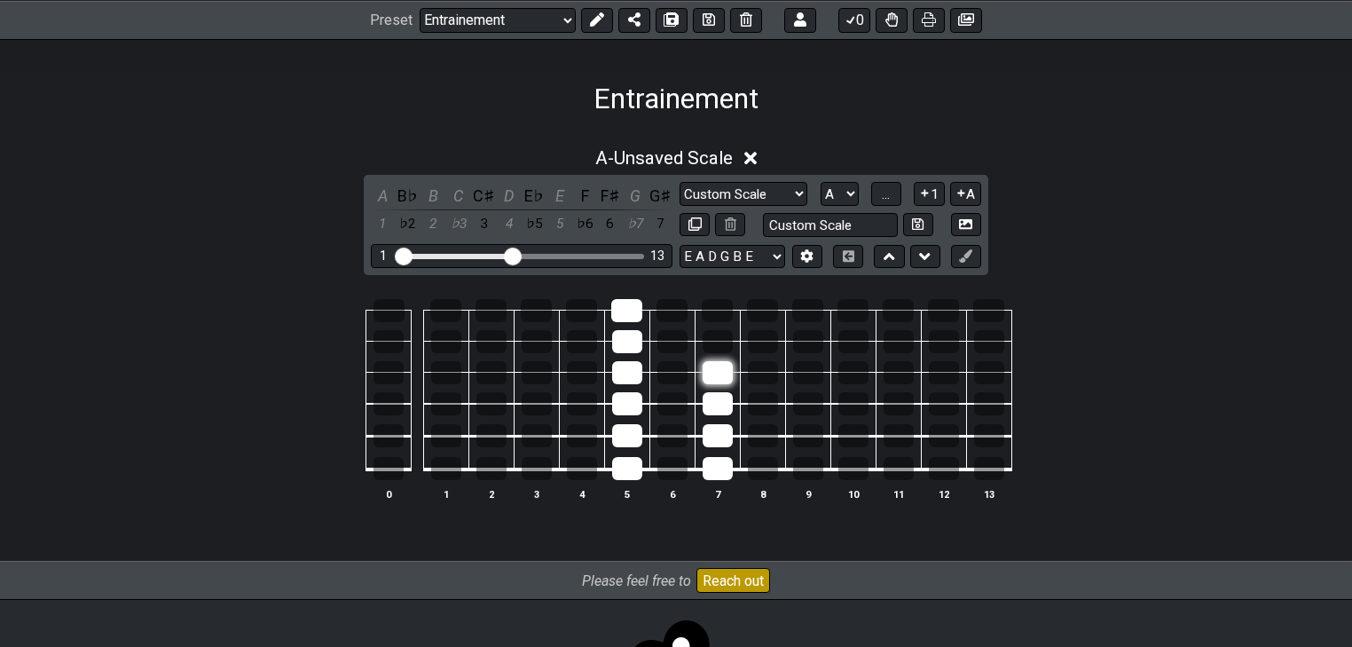
click at [721, 369] on div at bounding box center [717, 372] width 30 height 23
click at [721, 367] on div at bounding box center [717, 372] width 30 height 23
click at [719, 340] on div at bounding box center [717, 341] width 30 height 23
click at [723, 367] on div at bounding box center [717, 372] width 30 height 23
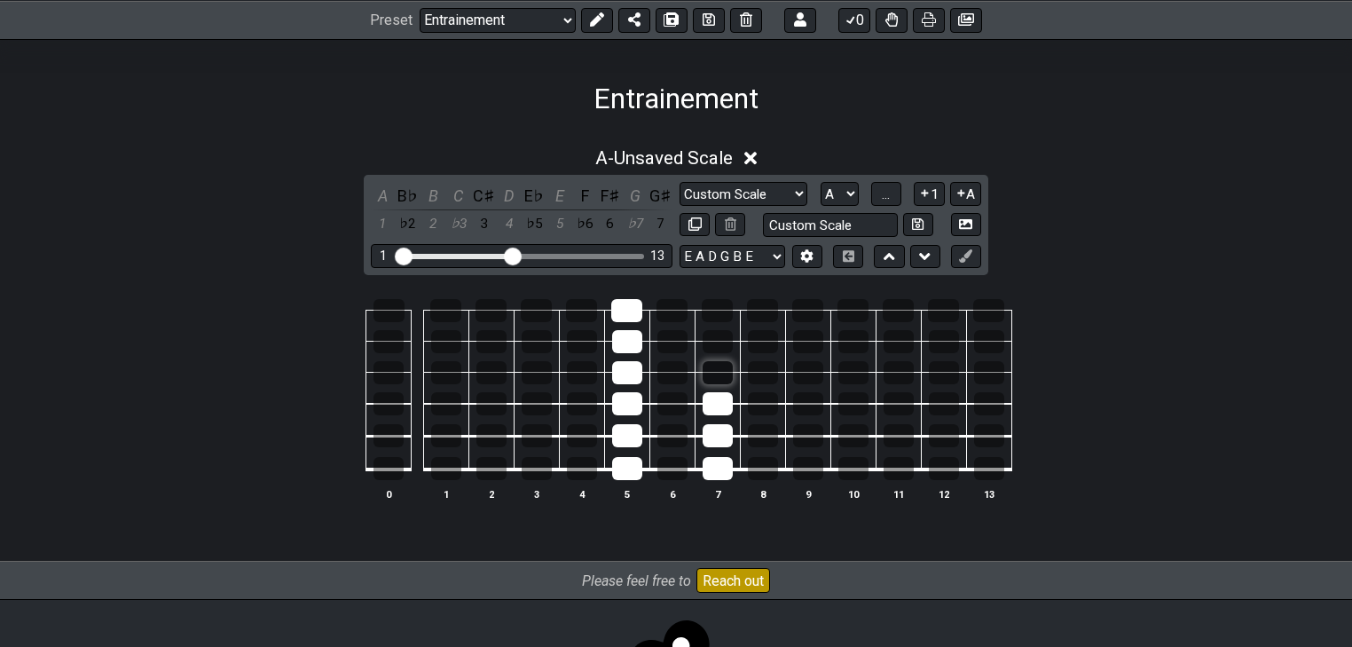
click at [723, 367] on div at bounding box center [717, 372] width 30 height 23
click at [724, 396] on div at bounding box center [717, 403] width 30 height 23
click at [724, 400] on div at bounding box center [717, 403] width 30 height 23
click at [765, 468] on div at bounding box center [763, 468] width 30 height 23
click at [762, 435] on div at bounding box center [763, 435] width 30 height 23
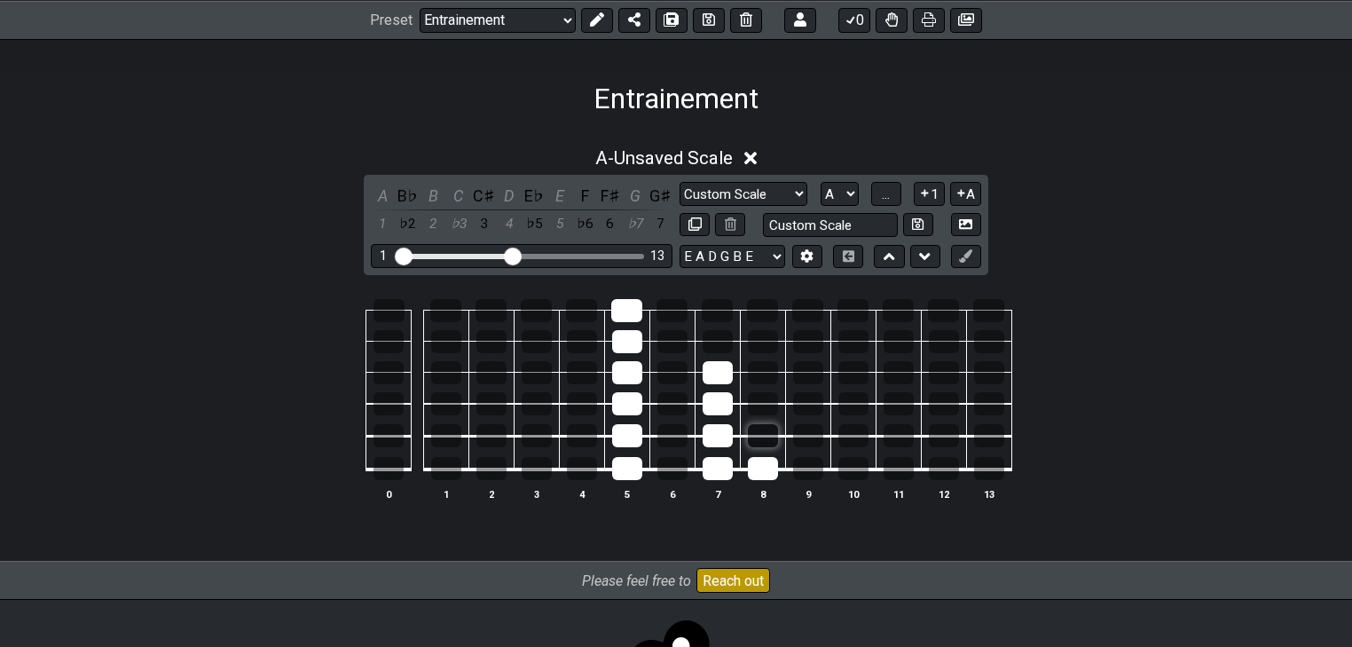
click at [760, 434] on div at bounding box center [763, 435] width 30 height 23
click at [582, 372] on div at bounding box center [582, 372] width 30 height 23
click at [677, 337] on div at bounding box center [672, 341] width 30 height 23
click at [755, 340] on div at bounding box center [763, 341] width 30 height 23
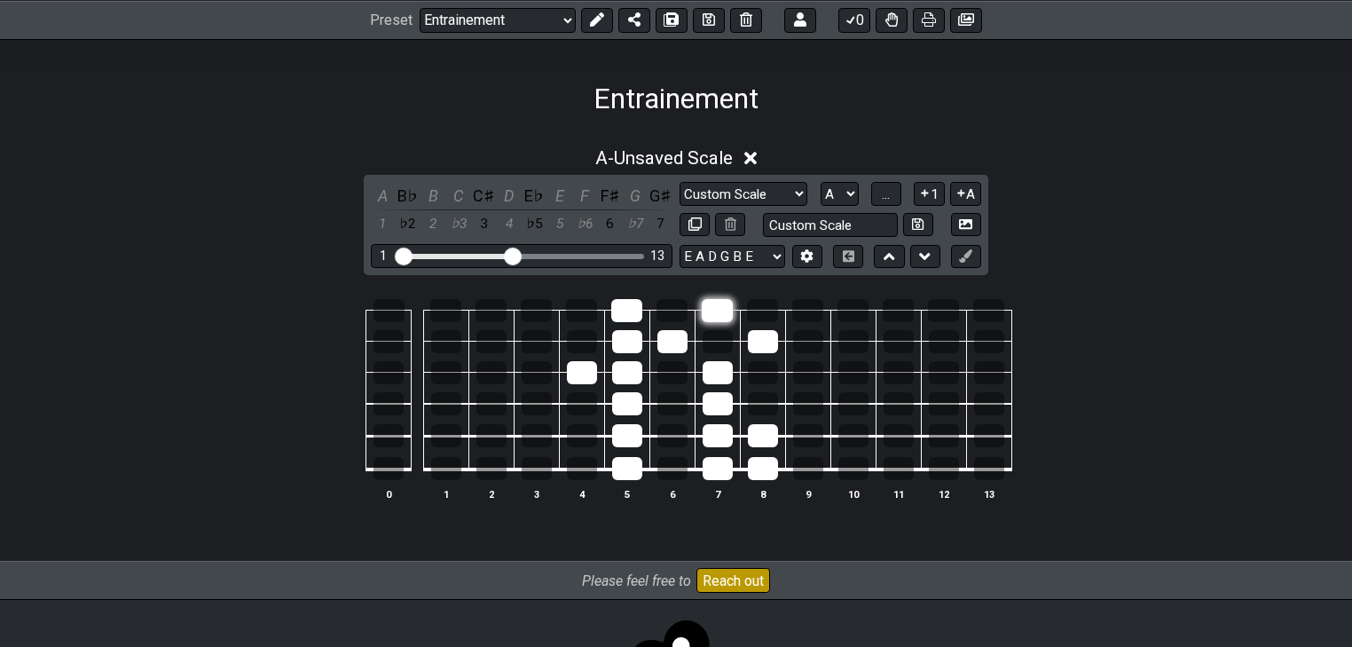
click at [715, 307] on div at bounding box center [717, 310] width 31 height 23
click at [749, 305] on div at bounding box center [762, 310] width 31 height 23
drag, startPoint x: 390, startPoint y: 455, endPoint x: 402, endPoint y: 294, distance: 161.0
click at [402, 294] on tbody "0 1 2 3 4 5 6 7 8 9 10 11 12 13" at bounding box center [672, 383] width 679 height 208
click at [539, 468] on div at bounding box center [537, 468] width 30 height 23
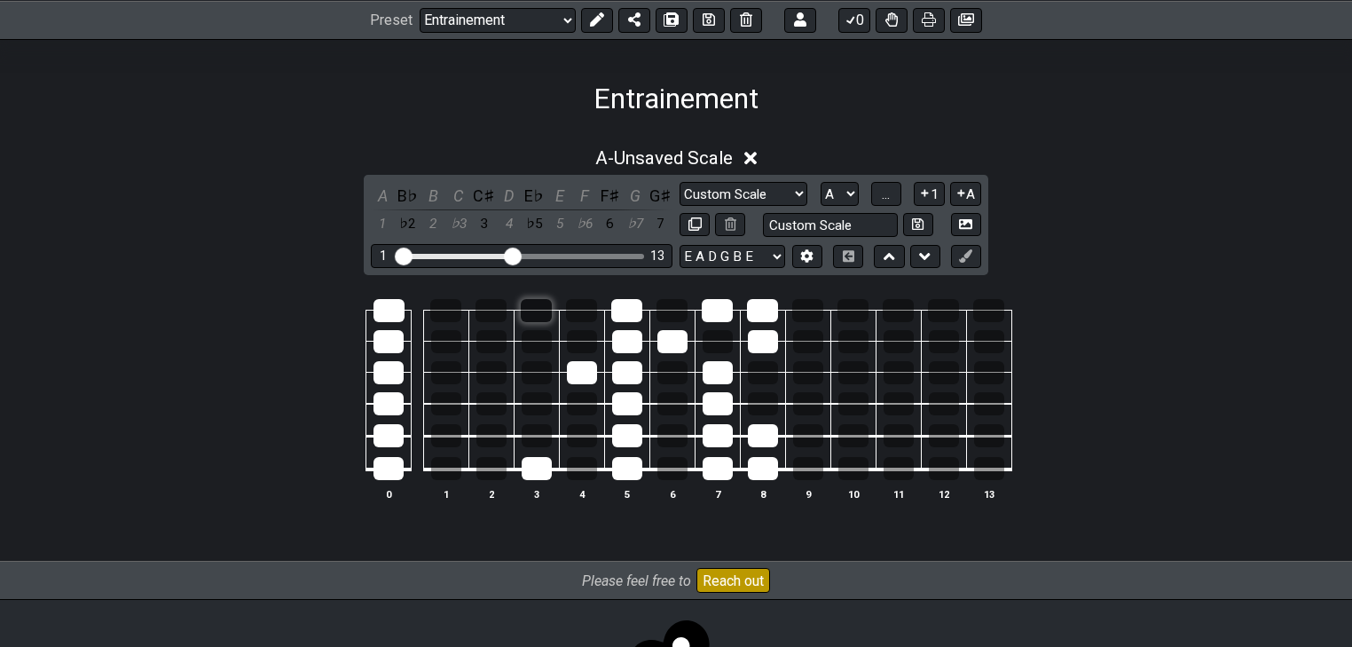
click at [538, 319] on div at bounding box center [536, 310] width 31 height 23
click at [498, 364] on div at bounding box center [491, 372] width 30 height 23
click at [436, 303] on div at bounding box center [445, 310] width 31 height 23
click at [442, 474] on div at bounding box center [446, 468] width 30 height 23
drag, startPoint x: 534, startPoint y: 431, endPoint x: 540, endPoint y: 412, distance: 19.6
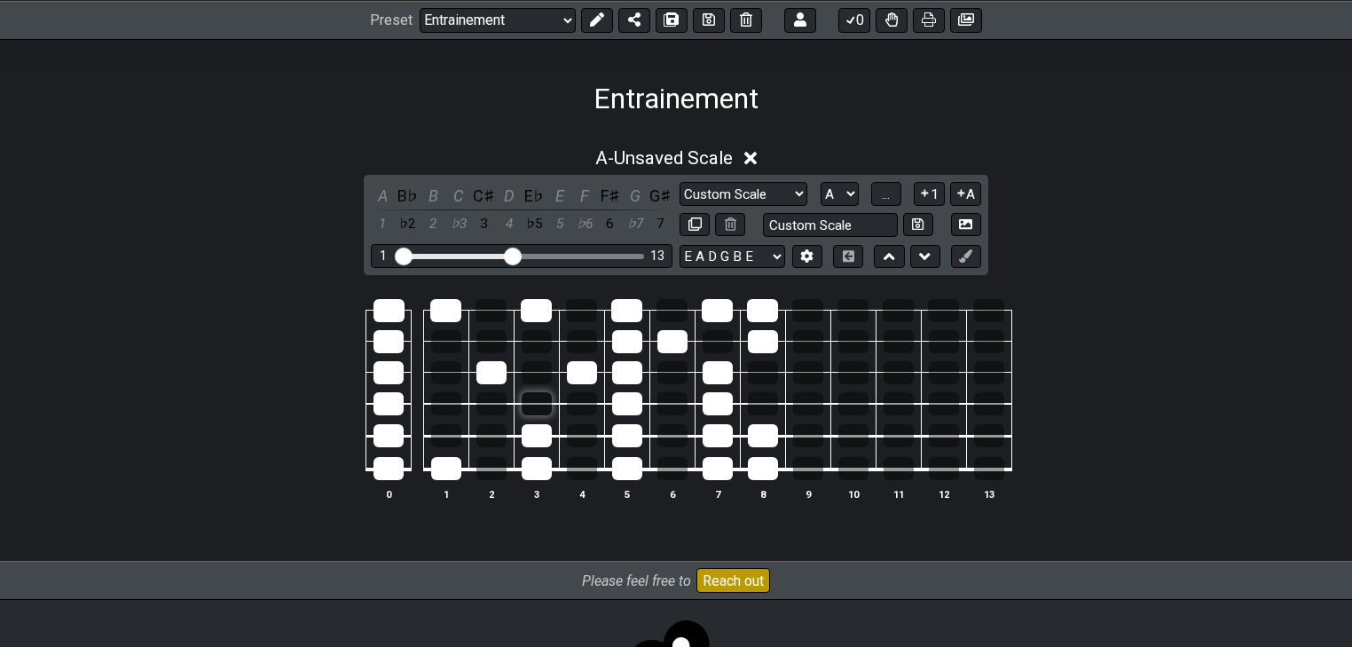
click at [540, 412] on tbody "0 1 2 3 4 5 6 7 8 9 10 11 12 13" at bounding box center [672, 383] width 679 height 208
click at [542, 436] on div at bounding box center [537, 435] width 30 height 23
click at [497, 407] on div at bounding box center [491, 403] width 30 height 23
click at [443, 334] on div at bounding box center [446, 341] width 30 height 23
click at [525, 440] on div at bounding box center [537, 435] width 30 height 23
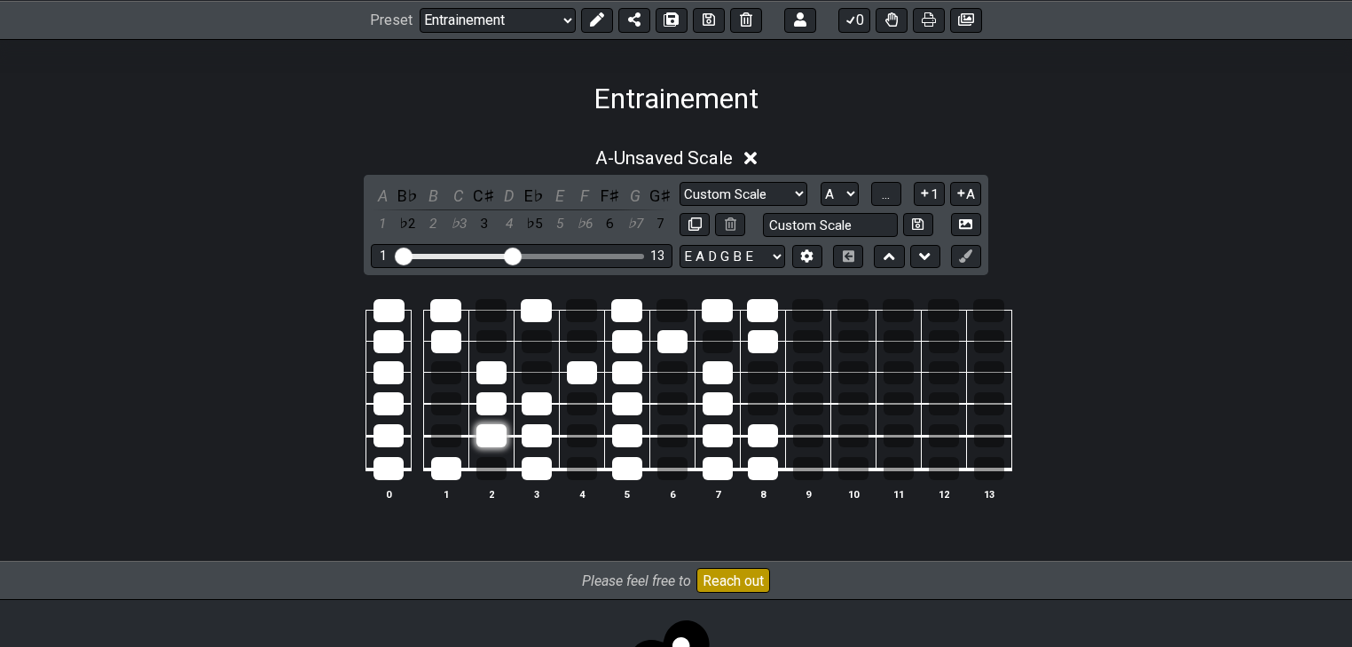
click at [490, 436] on div at bounding box center [491, 435] width 30 height 23
click at [527, 344] on div at bounding box center [537, 341] width 30 height 23
drag, startPoint x: 535, startPoint y: 473, endPoint x: 532, endPoint y: 404, distance: 69.2
click at [539, 393] on tbody "0 1 2 3 4 5 6 7 8 9 10 11 12 13" at bounding box center [672, 383] width 679 height 208
drag, startPoint x: 492, startPoint y: 438, endPoint x: 486, endPoint y: 365, distance: 73.9
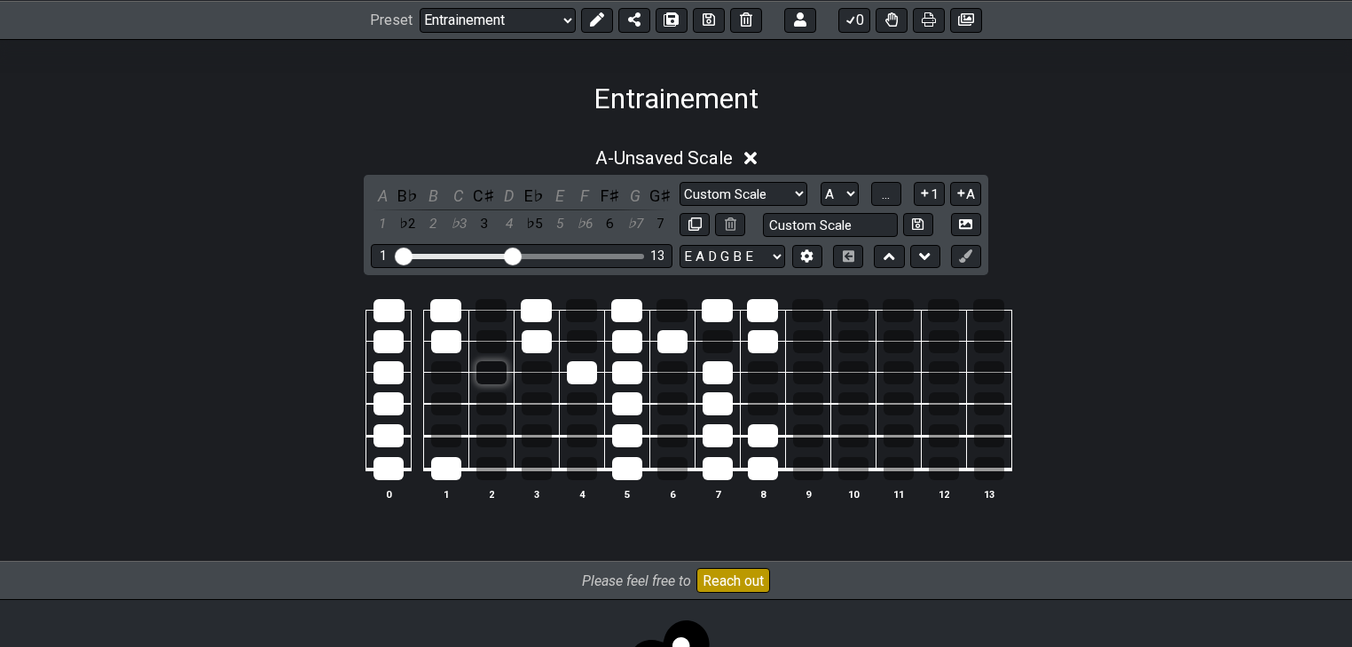
click at [486, 365] on tbody "0 1 2 3 4 5 6 7 8 9 10 11 12 13" at bounding box center [672, 383] width 679 height 208
drag, startPoint x: 535, startPoint y: 328, endPoint x: 526, endPoint y: 309, distance: 21.4
click at [528, 309] on tbody "0 1 2 3 4 5 6 7 8 9 10 11 12 13" at bounding box center [672, 383] width 679 height 208
drag, startPoint x: 436, startPoint y: 344, endPoint x: 422, endPoint y: 316, distance: 31.7
click at [432, 300] on tbody "0 1 2 3 4 5 6 7 8 9 10 11 12 13" at bounding box center [672, 383] width 679 height 208
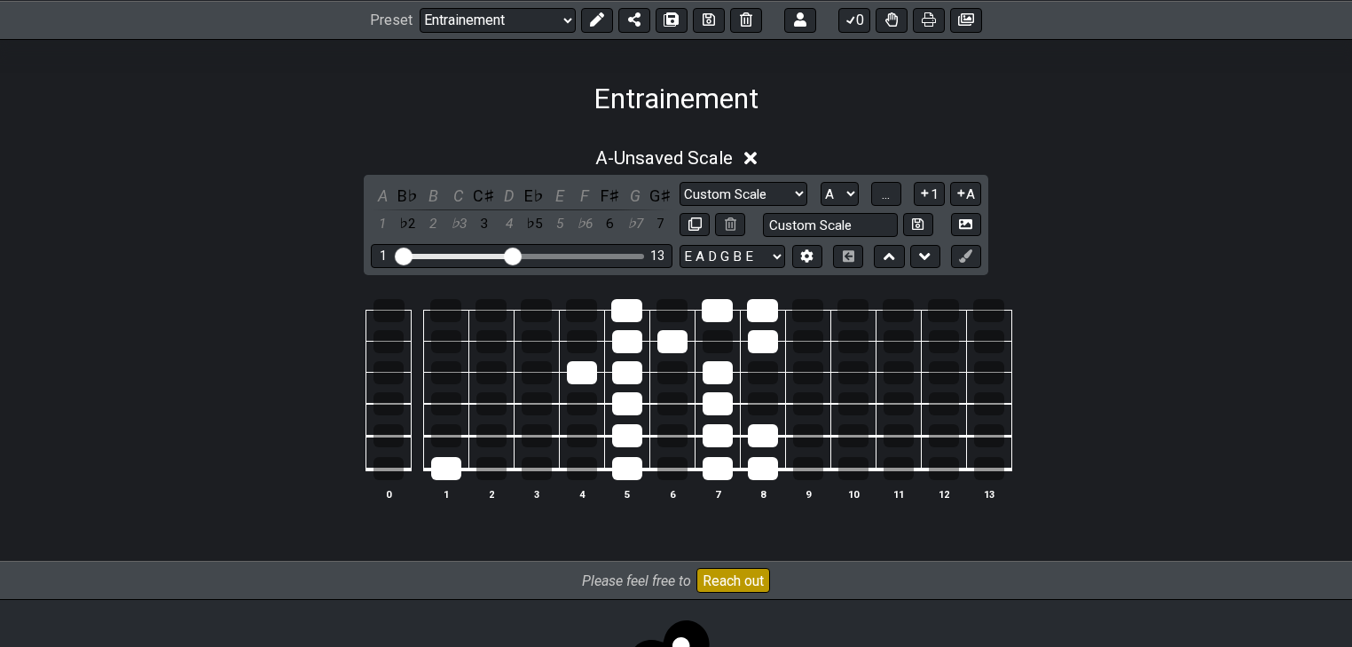
drag, startPoint x: 380, startPoint y: 341, endPoint x: 378, endPoint y: 497, distance: 156.1
click at [376, 488] on tbody "0 1 2 3 4 5 6 7 8 9 10 11 12 13" at bounding box center [672, 383] width 679 height 208
click at [435, 475] on div at bounding box center [446, 468] width 30 height 23
click at [589, 369] on div at bounding box center [582, 372] width 30 height 23
drag, startPoint x: 756, startPoint y: 344, endPoint x: 722, endPoint y: 304, distance: 52.2
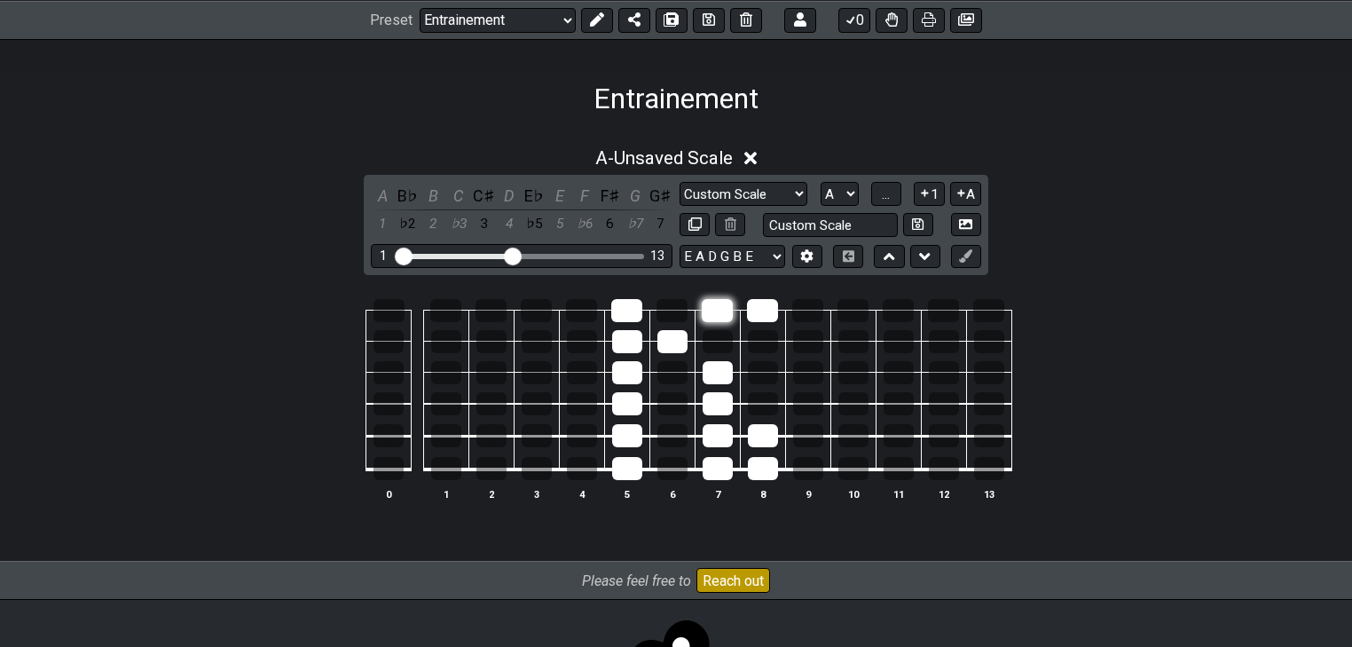
click at [754, 302] on tbody "0 1 2 3 4 5 6 7 8 9 10 11 12 13" at bounding box center [672, 383] width 679 height 208
click at [720, 305] on div at bounding box center [717, 310] width 31 height 23
click at [671, 345] on div at bounding box center [672, 341] width 30 height 23
click at [724, 365] on div at bounding box center [717, 372] width 30 height 23
drag, startPoint x: 719, startPoint y: 436, endPoint x: 723, endPoint y: 483, distance: 47.1
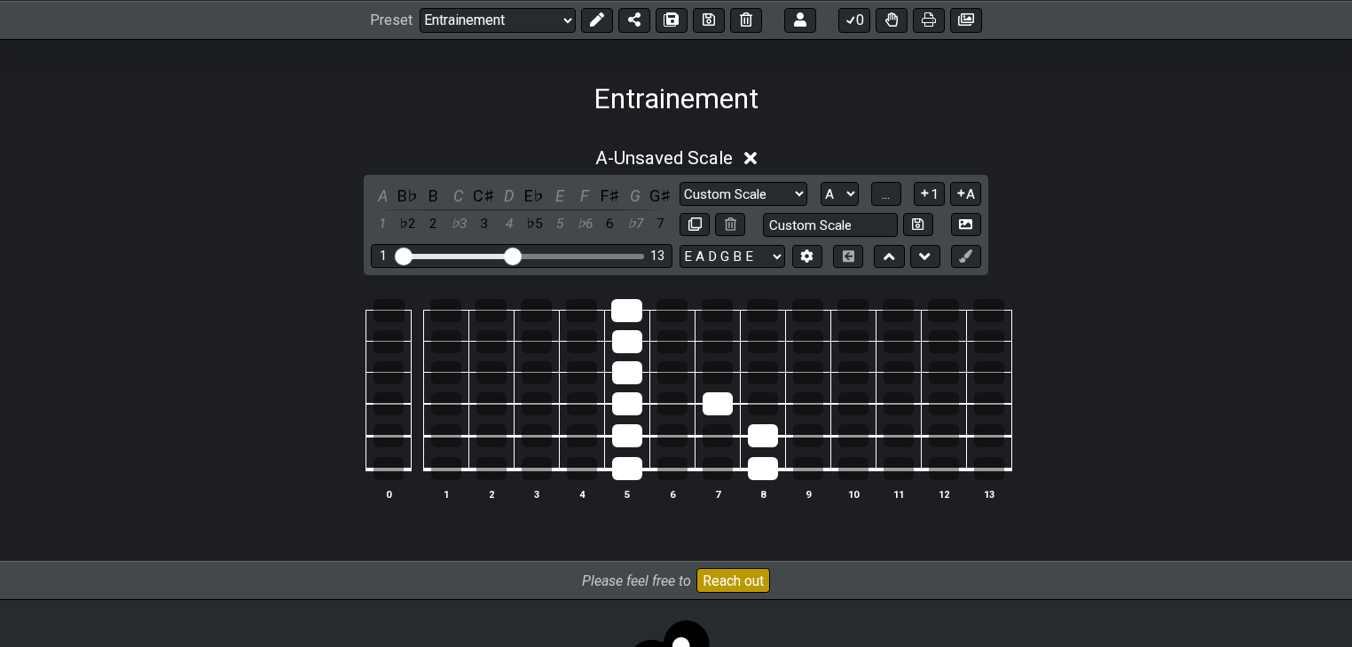
click at [723, 483] on tbody "0 1 2 3 4 5 6 7 8 9 10 11 12 13" at bounding box center [672, 383] width 679 height 208
drag, startPoint x: 765, startPoint y: 451, endPoint x: 758, endPoint y: 475, distance: 25.8
click at [759, 470] on td at bounding box center [762, 453] width 45 height 34
drag, startPoint x: 759, startPoint y: 436, endPoint x: 760, endPoint y: 465, distance: 29.3
click at [760, 465] on tbody "0 1 2 3 4 5 6 7 8 9 10 11 12 13" at bounding box center [672, 383] width 679 height 208
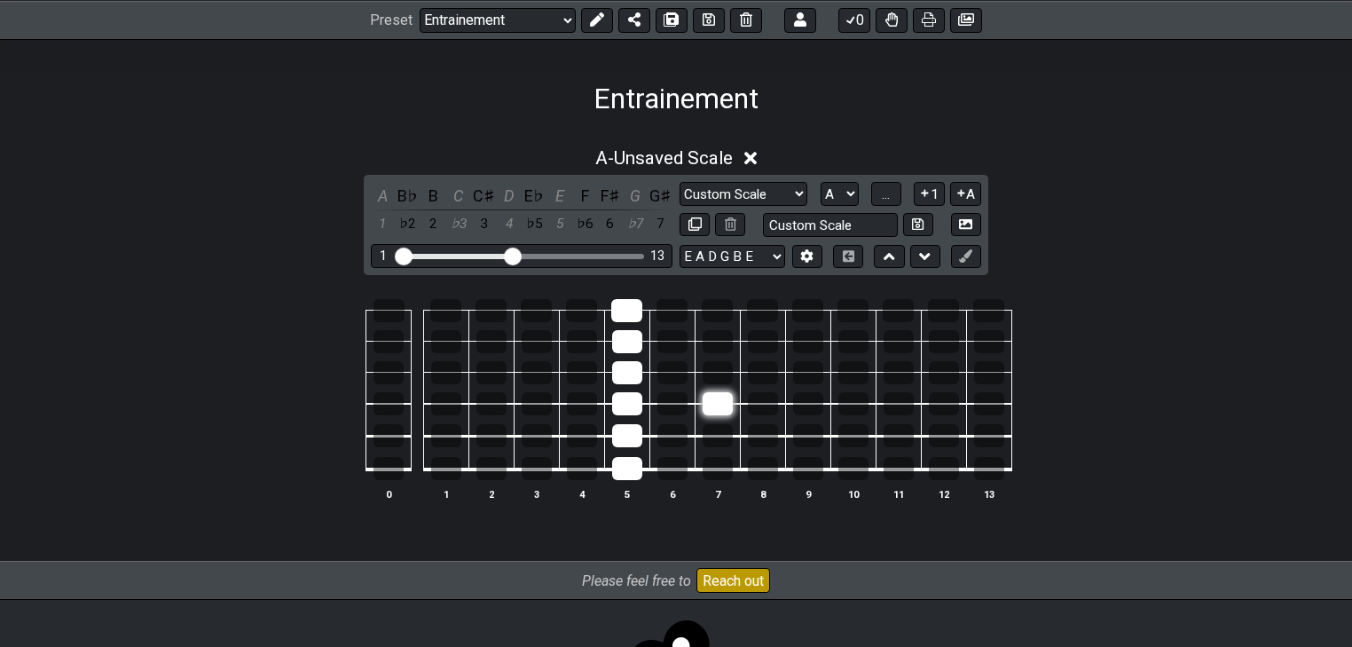
click at [707, 394] on div at bounding box center [717, 403] width 30 height 23
drag, startPoint x: 629, startPoint y: 459, endPoint x: 621, endPoint y: 289, distance: 169.6
click at [621, 289] on tbody "0 1 2 3 4 5 6 7 8 9 10 11 12 13" at bounding box center [672, 383] width 679 height 208
